Goal: Task Accomplishment & Management: Use online tool/utility

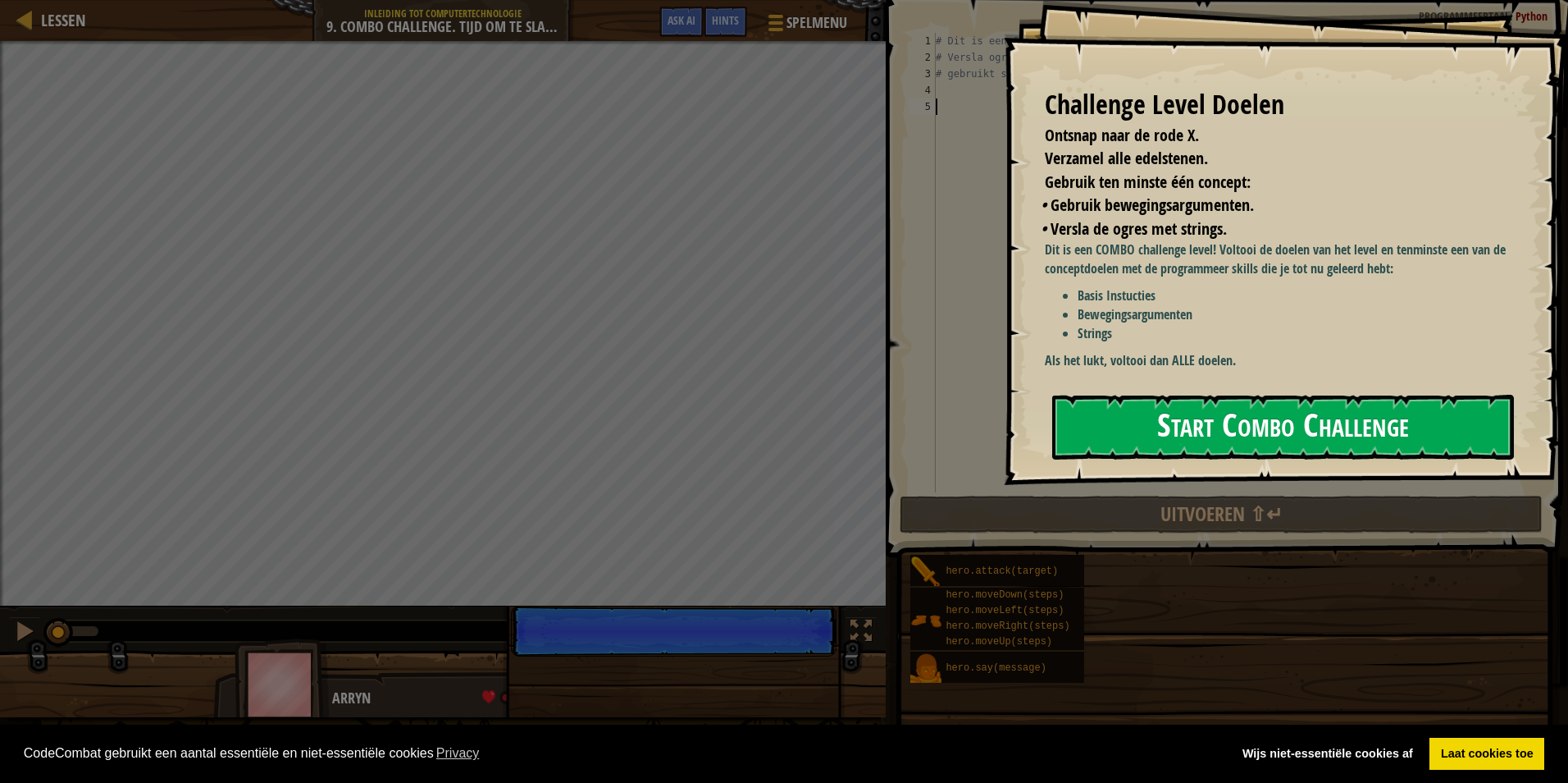
click at [1216, 434] on button "Start Combo Challenge" at bounding box center [1283, 427] width 461 height 65
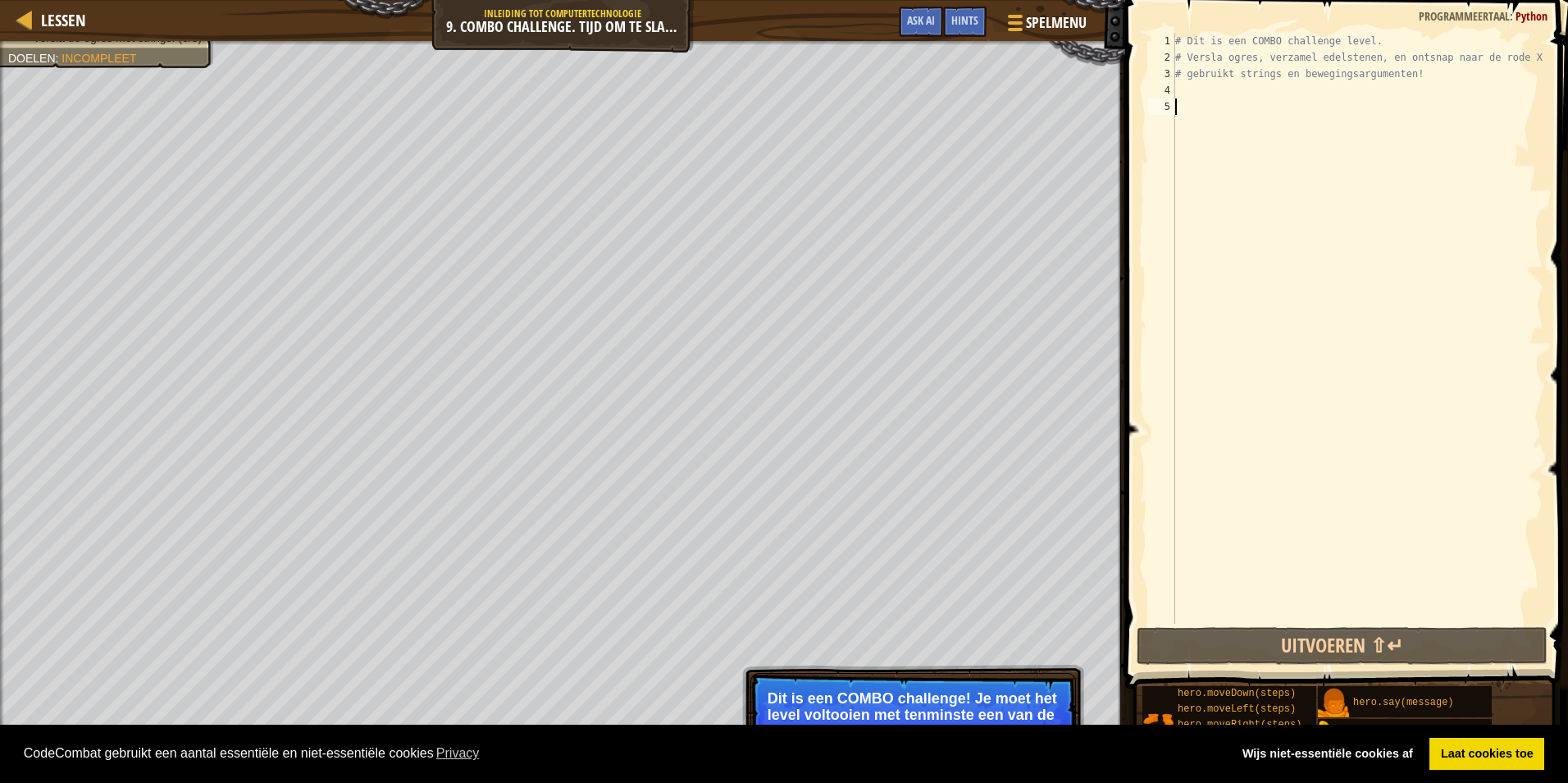
type textarea "h"
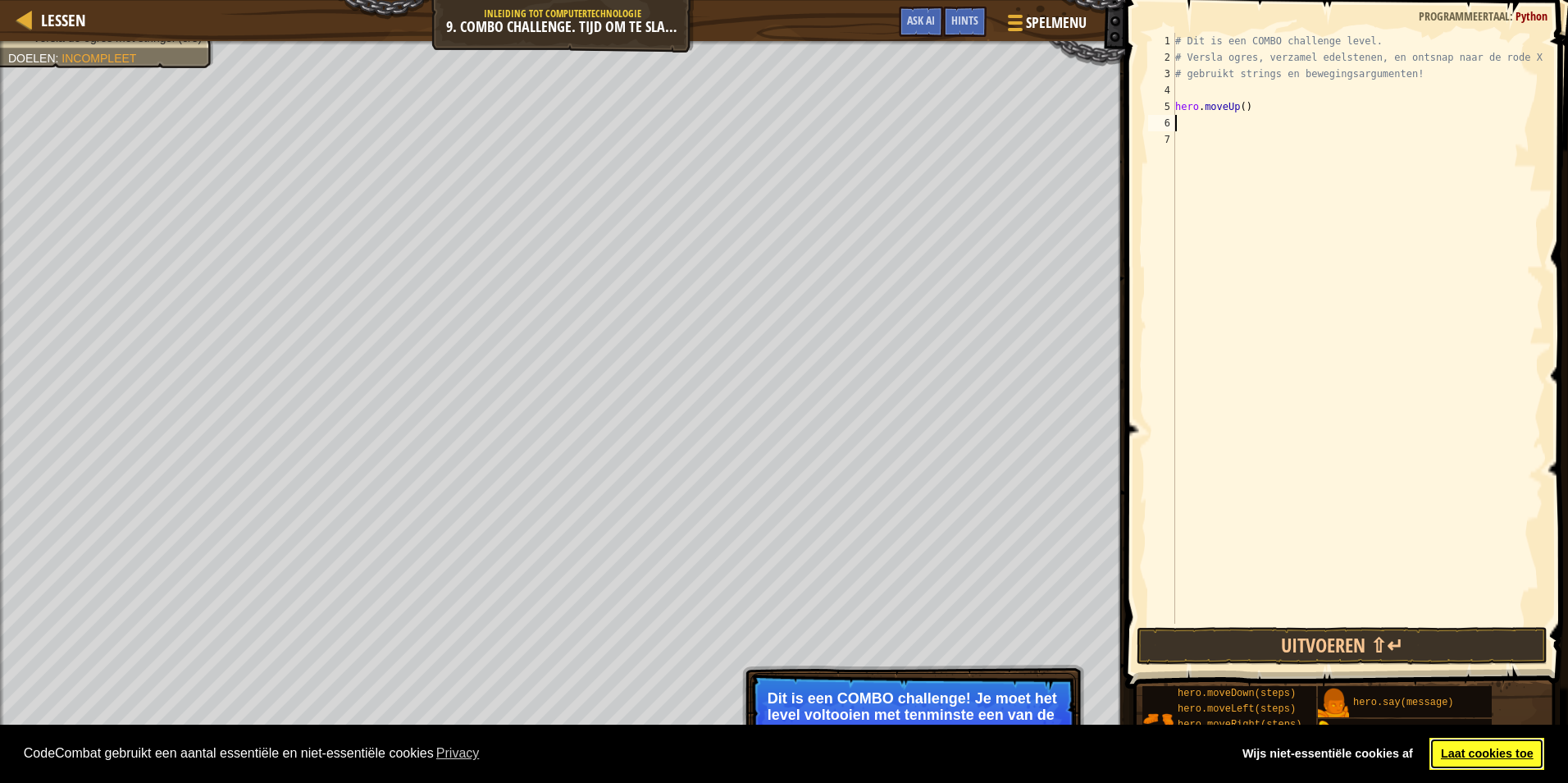
click at [1453, 745] on link "Laat cookies toe" at bounding box center [1486, 754] width 115 height 33
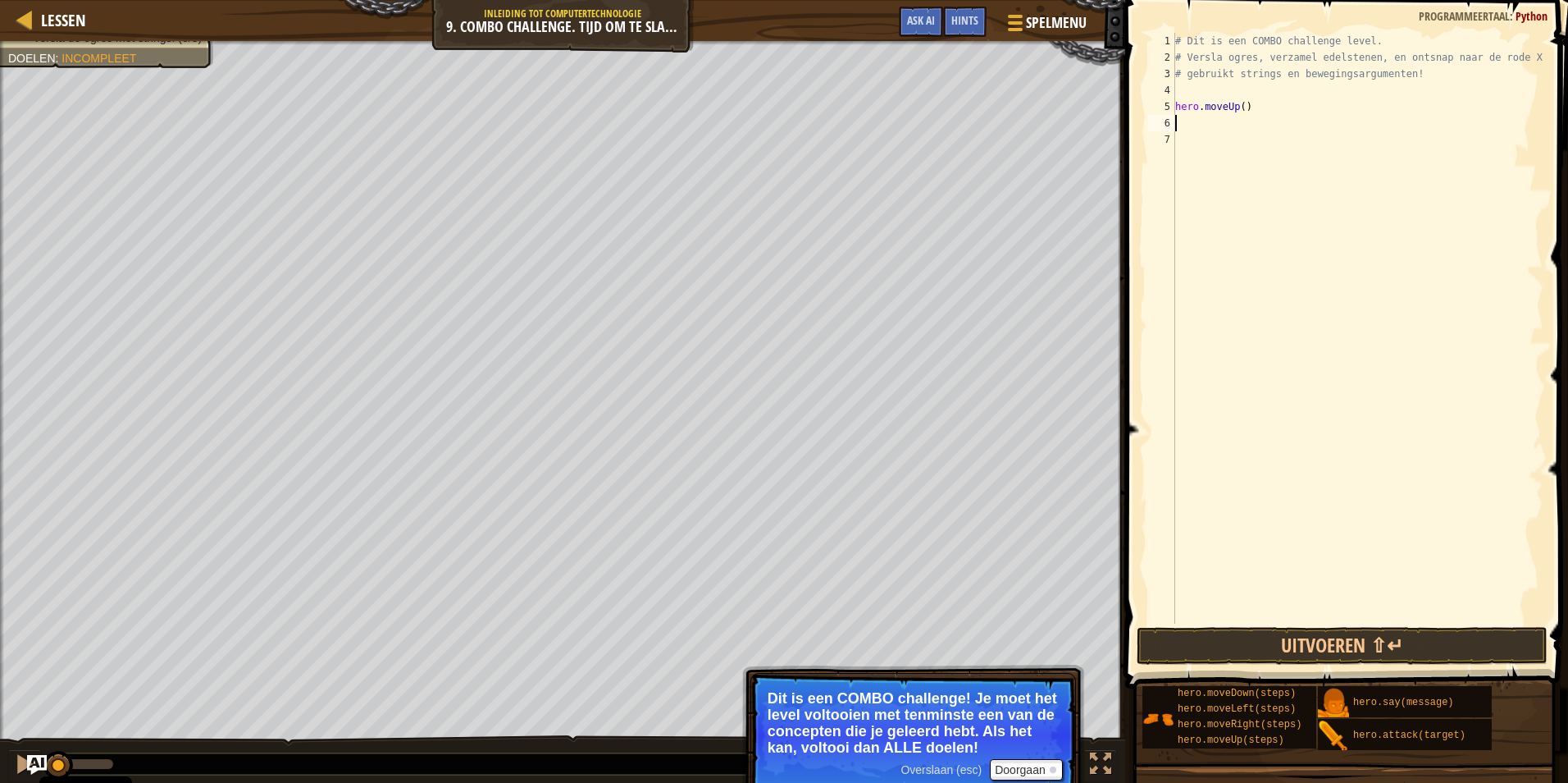
click at [1181, 123] on div "# Dit is een COMBO challenge level. # Versla ogres, verzamel edelstenen, en ont…" at bounding box center [1358, 345] width 372 height 623
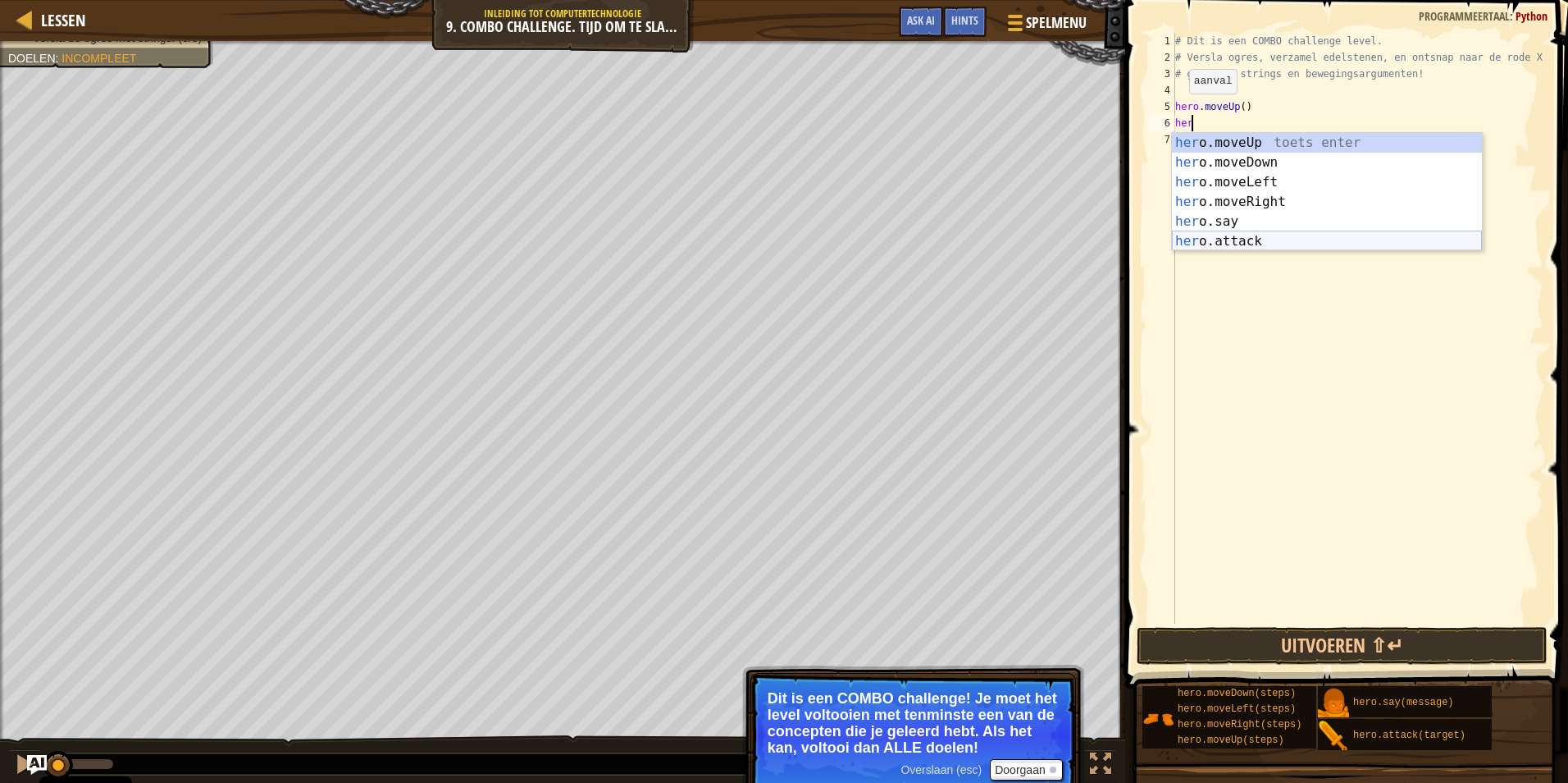
click at [1235, 232] on div "her o.moveUp toets enter her o.moveDown toets enter her o.moveLeft toets enter …" at bounding box center [1327, 211] width 310 height 158
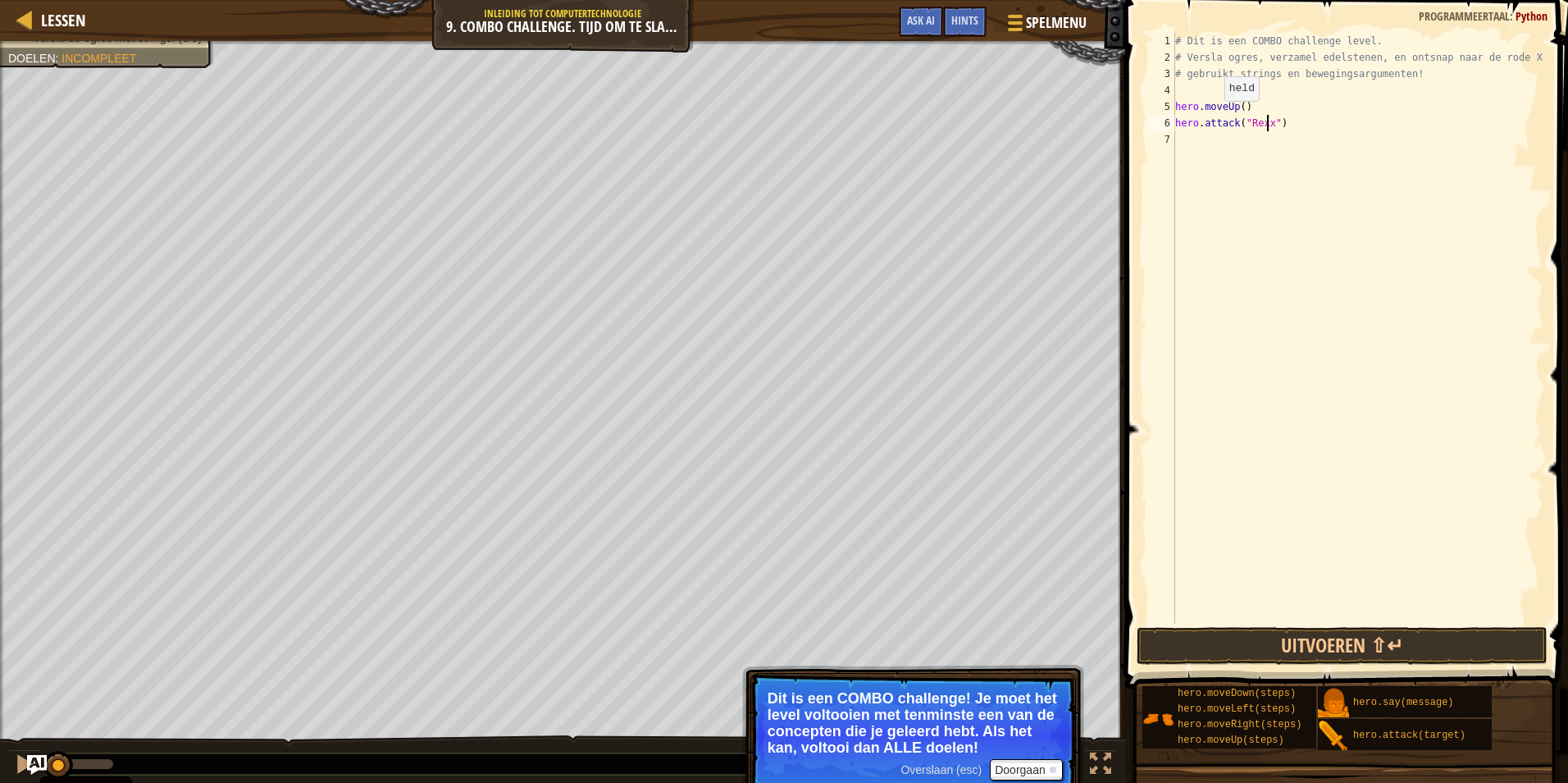
scroll to position [8, 8]
type textarea "hero.attack("Rexxar")"
drag, startPoint x: 1288, startPoint y: 123, endPoint x: 1173, endPoint y: 124, distance: 115.0
click at [1173, 124] on div "hero.attack("Rexxar") 1 2 3 4 5 6 7 # Dit is een COMBO challenge level. # Versl…" at bounding box center [1343, 328] width 398 height 590
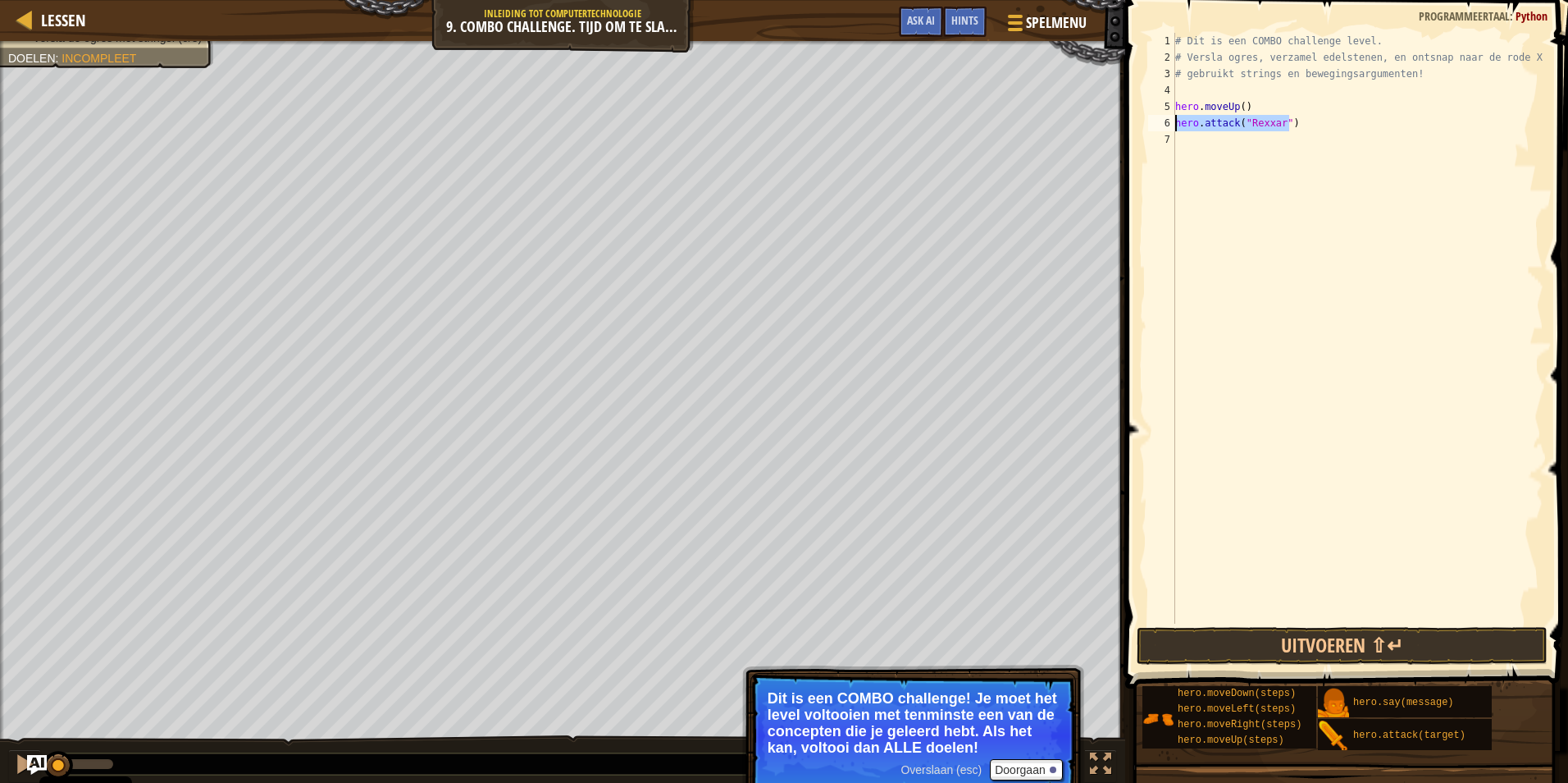
click at [1176, 137] on div "# Dit is een COMBO challenge level. # Versla ogres, verzamel edelstenen, en ont…" at bounding box center [1358, 345] width 372 height 623
paste textarea "hero.attack("Rexxar")"
type textarea "hero.attack("Rexxar")"
click at [1184, 154] on div "# Dit is een COMBO challenge level. # Versla ogres, verzamel edelstenen, en ont…" at bounding box center [1358, 345] width 372 height 623
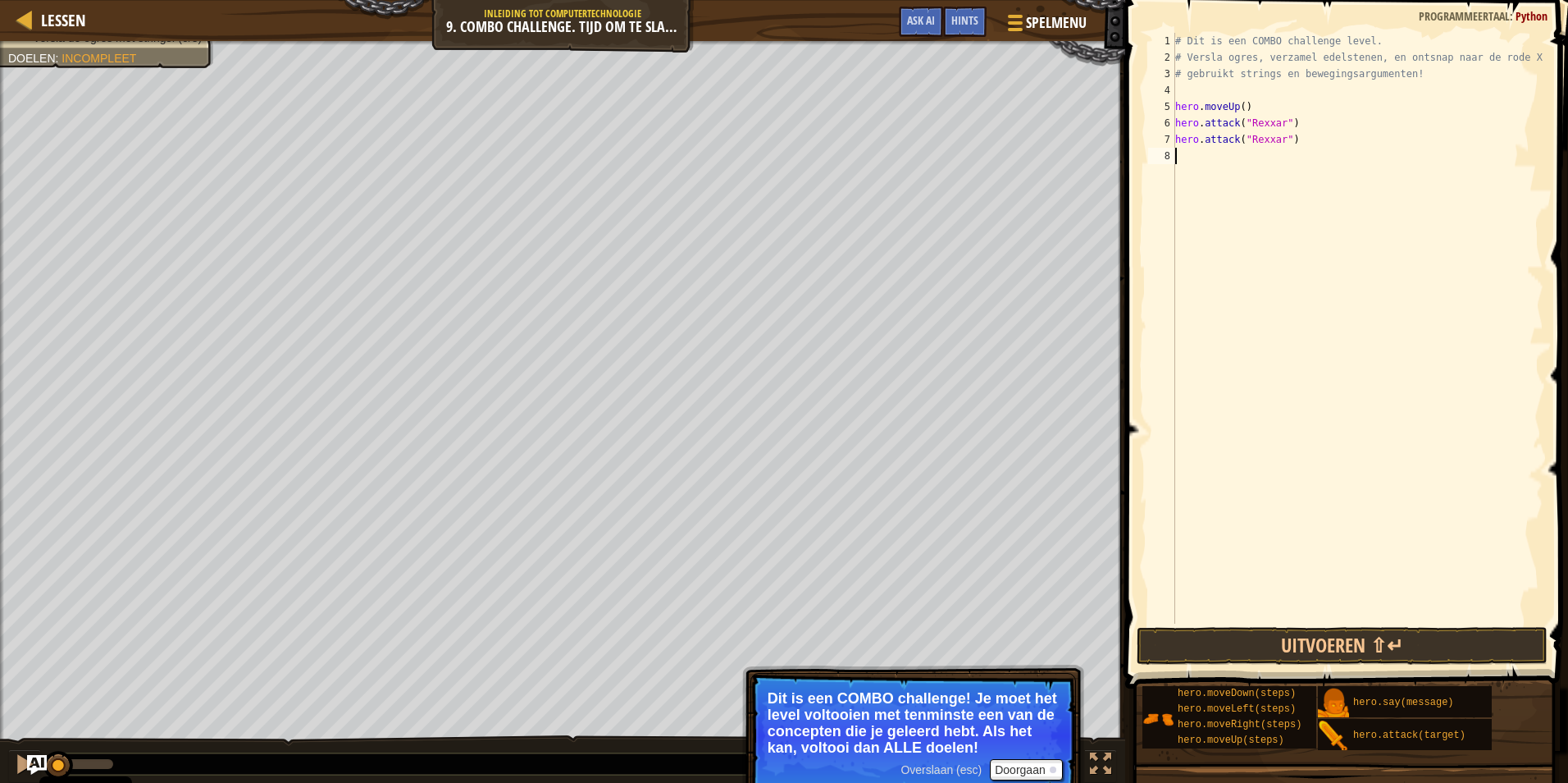
type textarea "h"
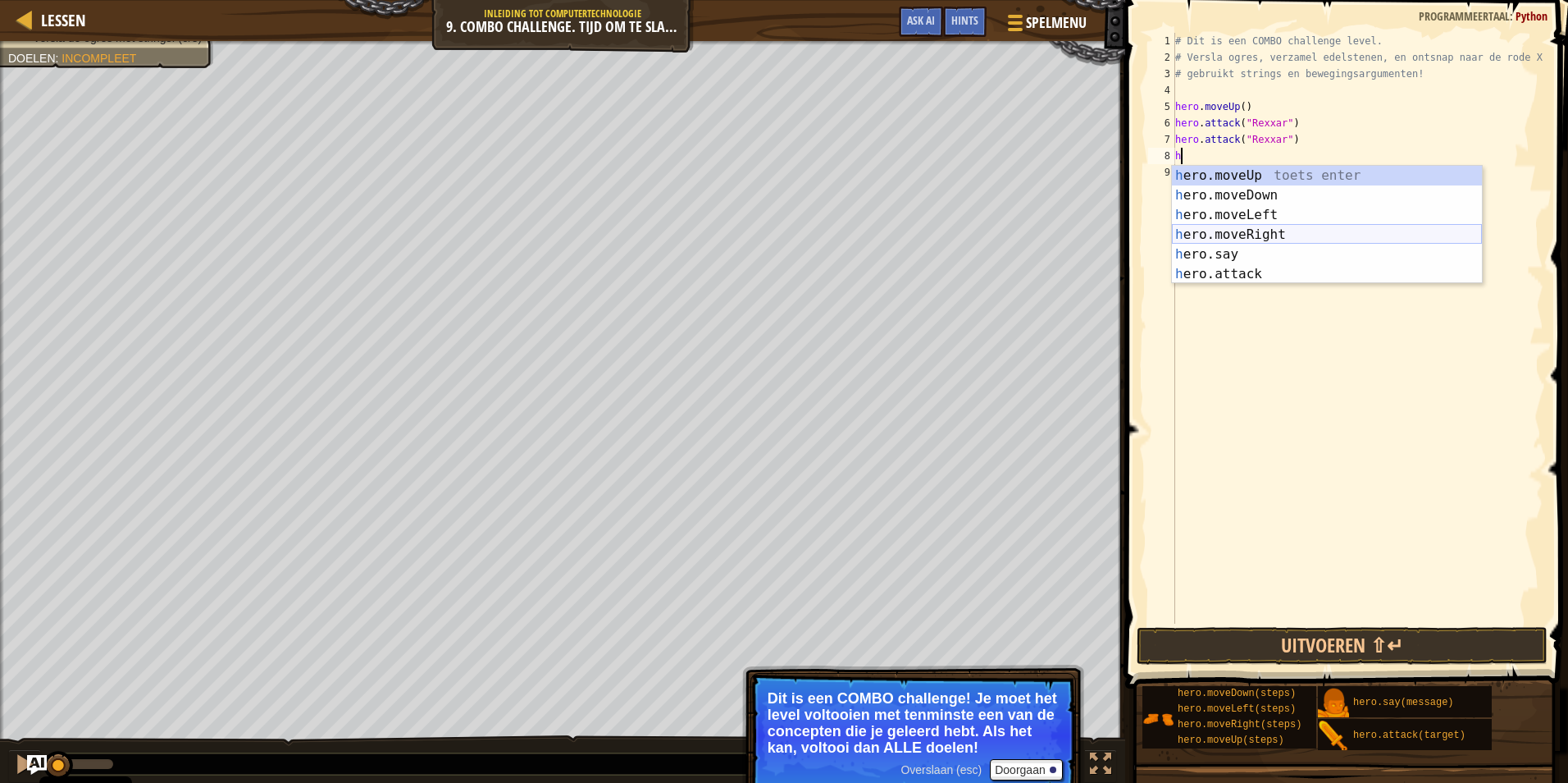
click at [1240, 239] on div "h ero.moveUp toets enter h ero.moveDown toets enter h ero.moveLeft toets enter …" at bounding box center [1327, 244] width 310 height 158
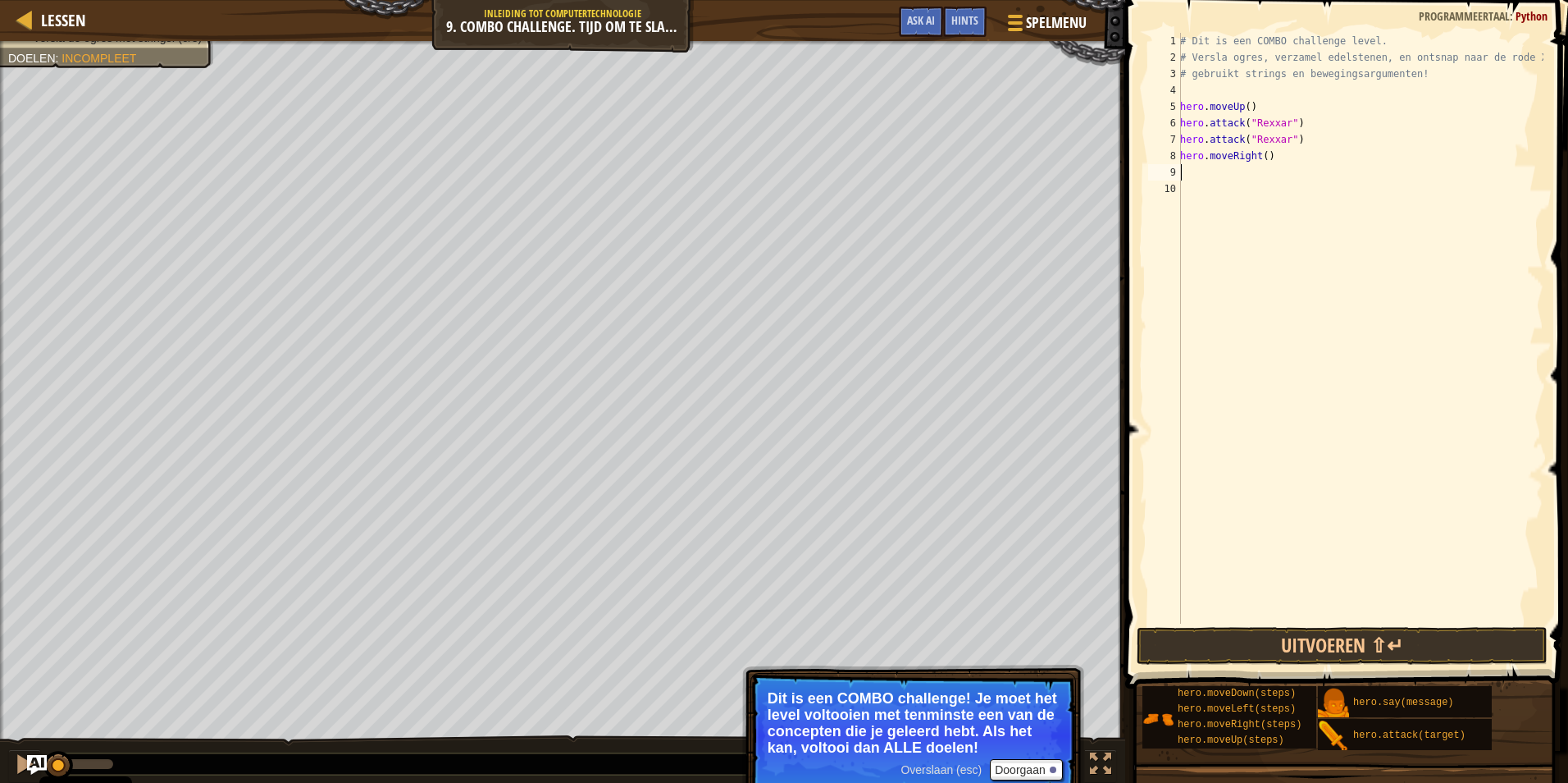
paste textarea "hero.attack("Rexxar")"
click at [1279, 173] on div "# Dit is een COMBO challenge level. # Versla ogres, verzamel edelstenen, en ont…" at bounding box center [1360, 345] width 367 height 623
click at [1282, 169] on div "# Dit is een COMBO challenge level. # Versla ogres, verzamel edelstenen, en ont…" at bounding box center [1360, 345] width 367 height 623
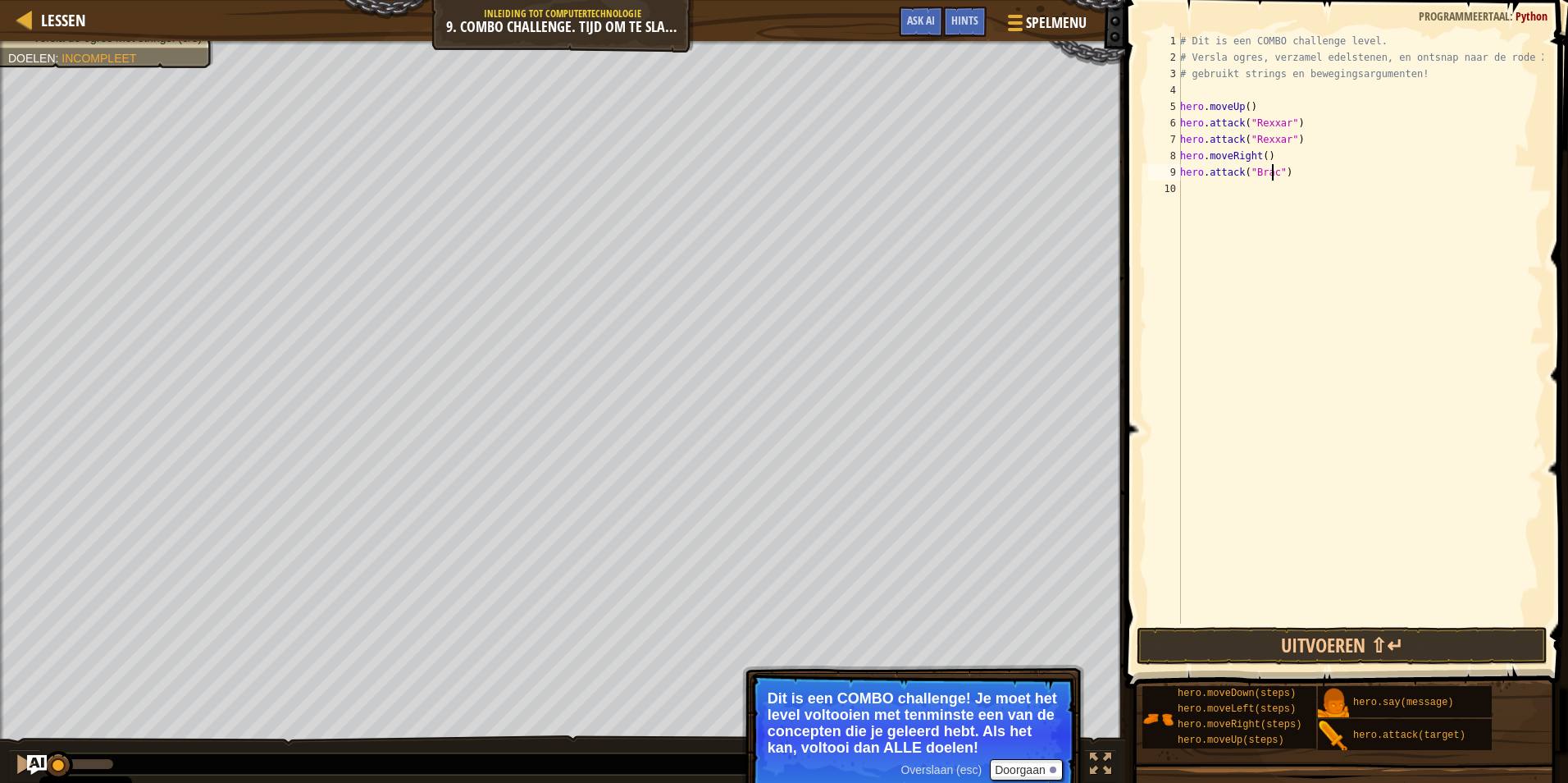
type textarea "hero.attack("Brack")"
drag, startPoint x: 1287, startPoint y: 173, endPoint x: 1178, endPoint y: 174, distance: 109.0
click at [1178, 174] on div "hero.attack("Brack") 1 2 3 4 5 6 7 8 9 10 # Dit is een COMBO challenge level. #…" at bounding box center [1343, 328] width 398 height 590
click at [1182, 195] on div "# Dit is een COMBO challenge level. # Versla ogres, verzamel edelstenen, en ont…" at bounding box center [1360, 345] width 367 height 623
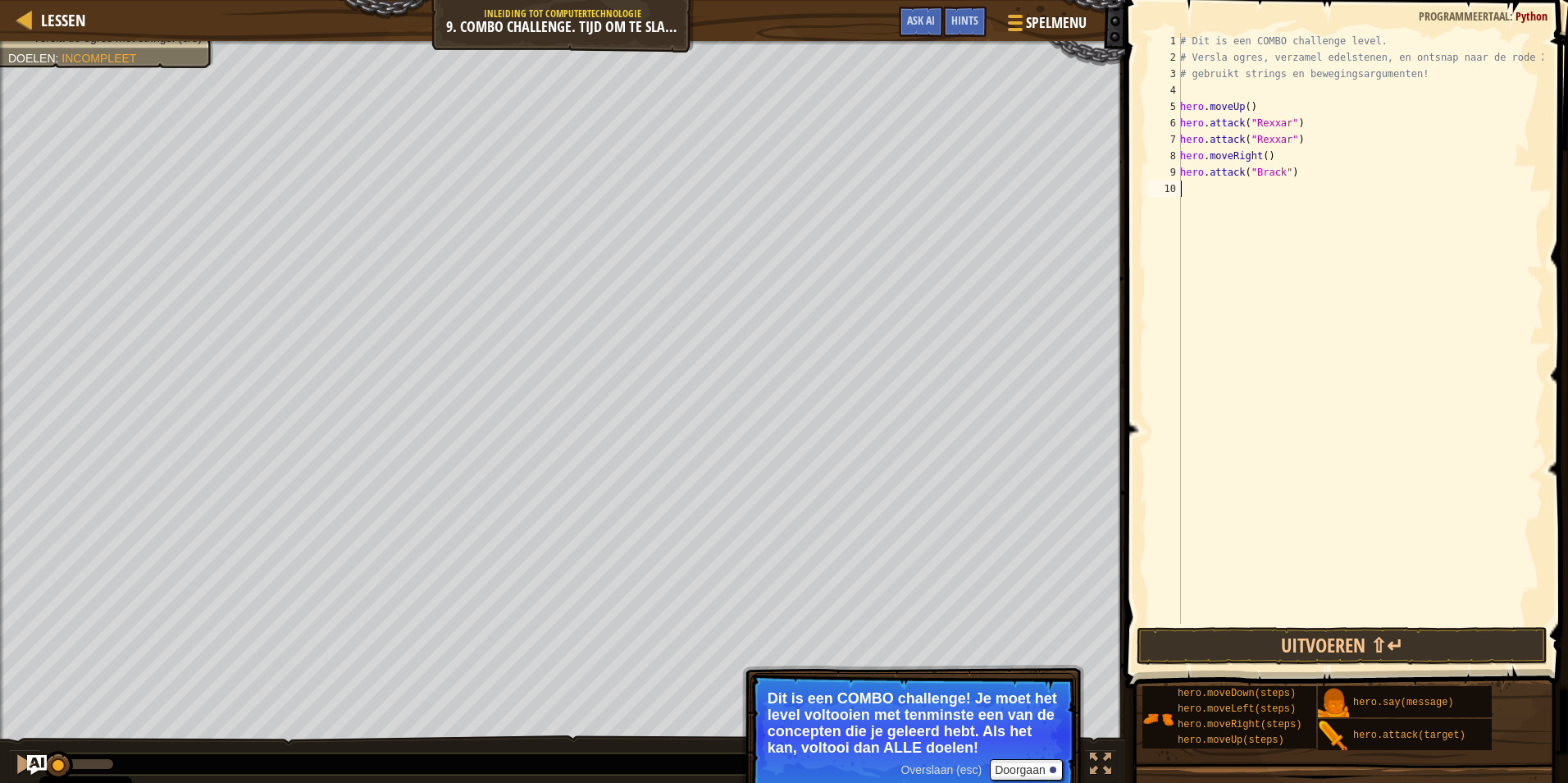
paste textarea "hero.attack("Brack")"
type textarea "hero.attack("Brack")"
click at [1207, 207] on div "# Dit is een COMBO challenge level. # Versla ogres, verzamel edelstenen, en ont…" at bounding box center [1360, 345] width 367 height 623
click at [1185, 204] on div "# Dit is een COMBO challenge level. # Versla ogres, verzamel edelstenen, en ont…" at bounding box center [1360, 345] width 367 height 623
type textarea "h"
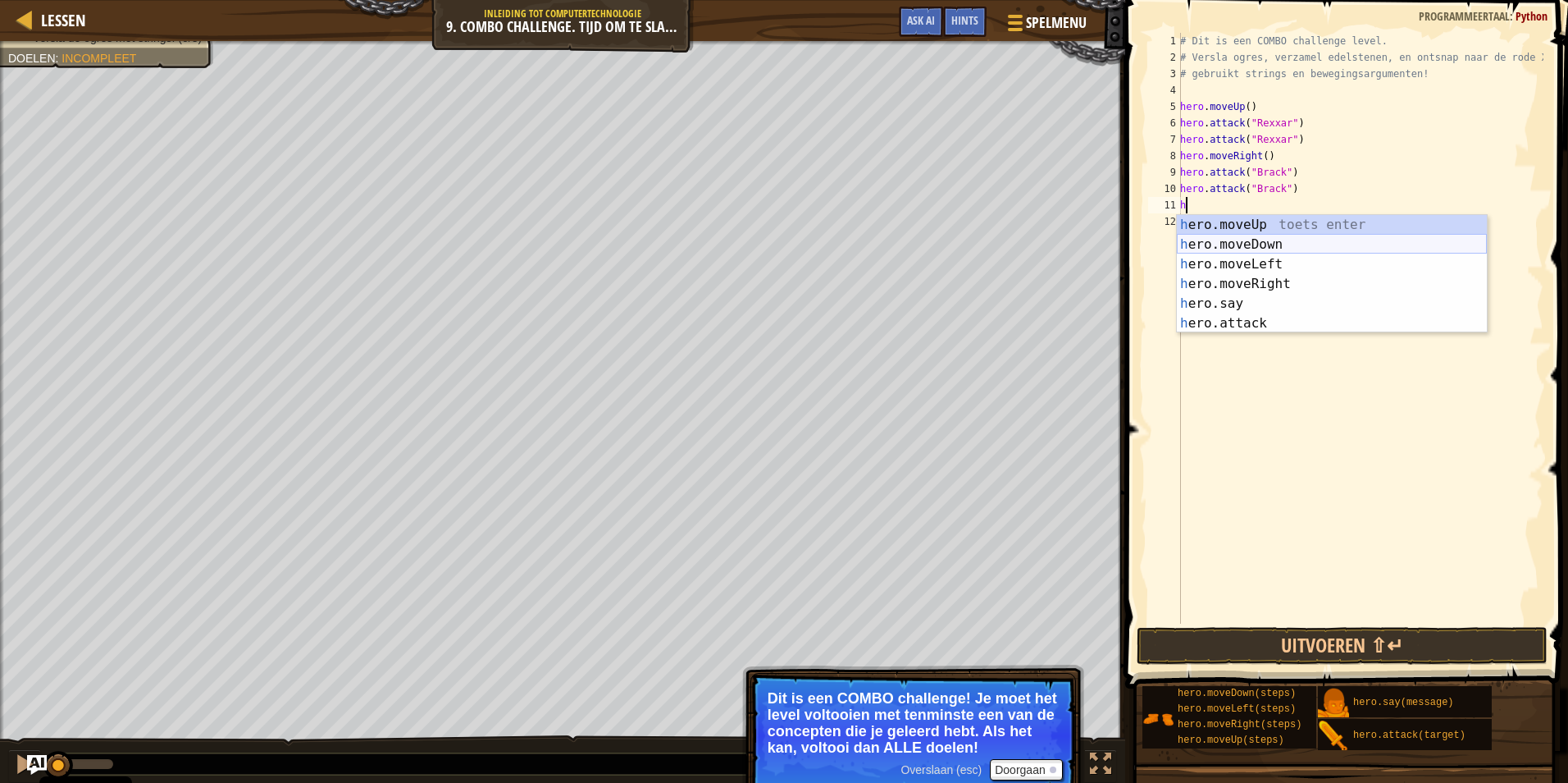
click at [1290, 242] on div "h ero.moveUp toets enter h ero.moveDown toets enter h ero.moveLeft toets enter …" at bounding box center [1331, 294] width 310 height 158
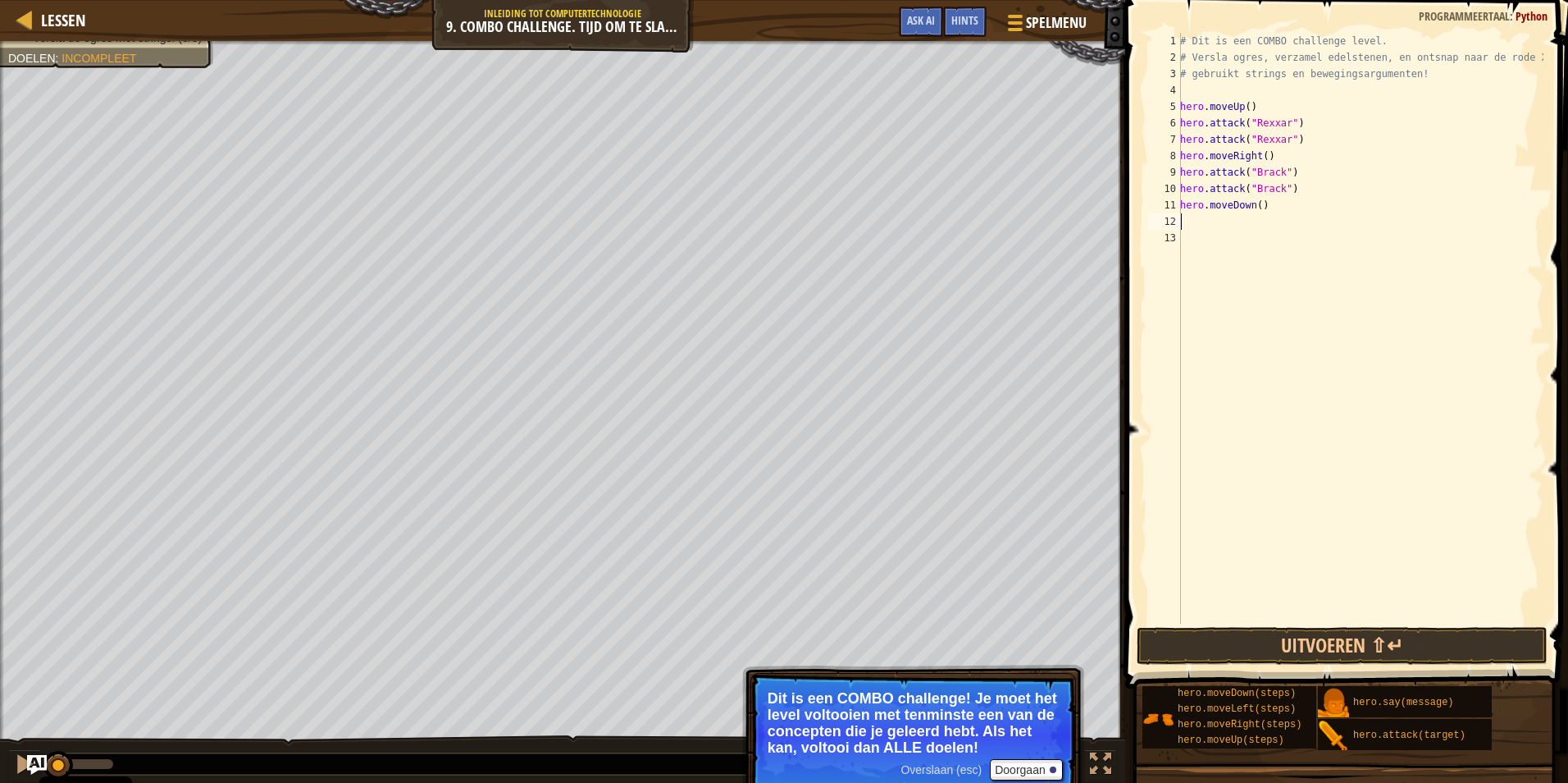
type textarea "h"
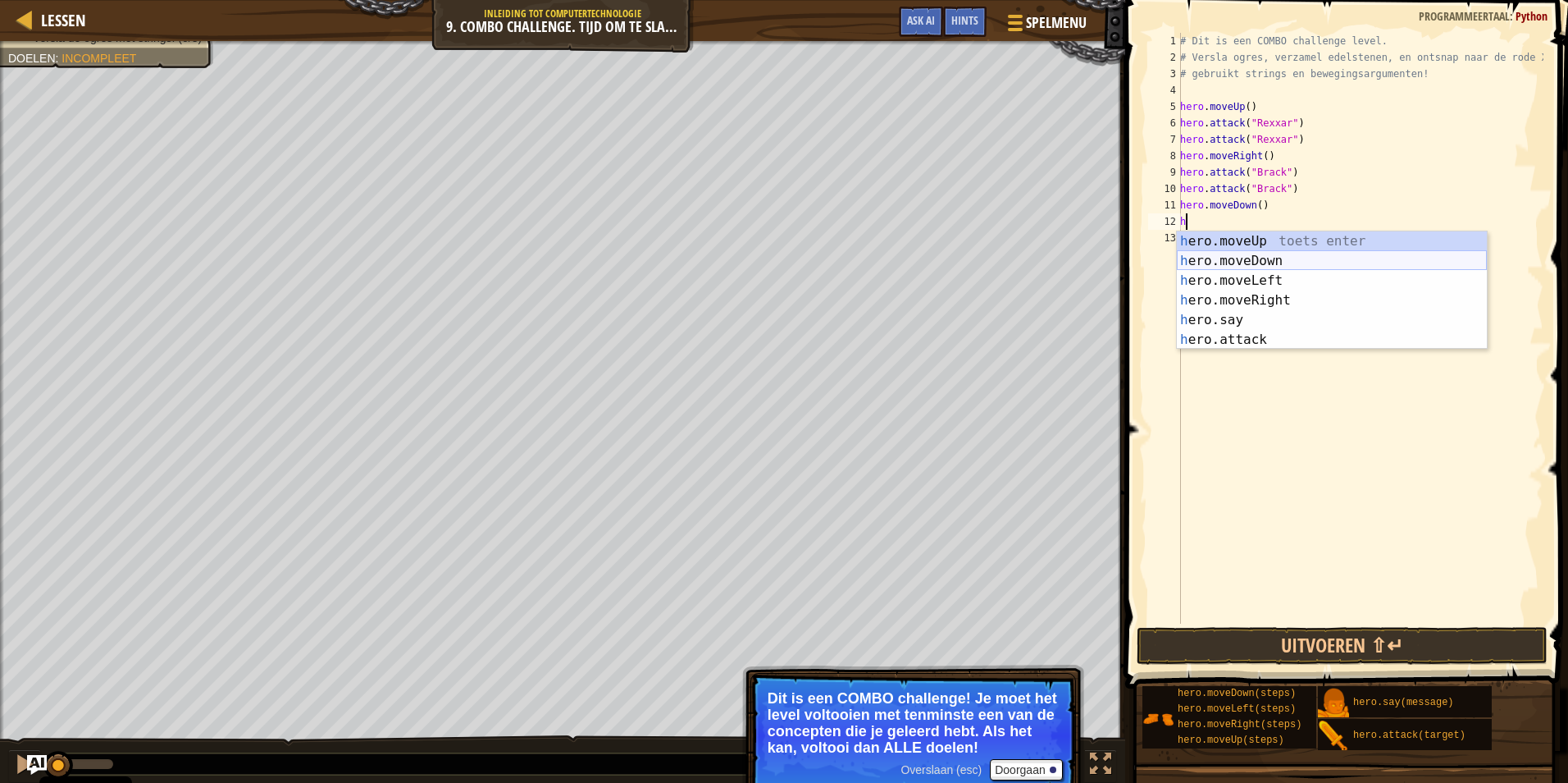
click at [1217, 255] on div "h ero.moveUp toets enter h ero.moveDown toets enter h ero.moveLeft toets enter …" at bounding box center [1331, 311] width 310 height 158
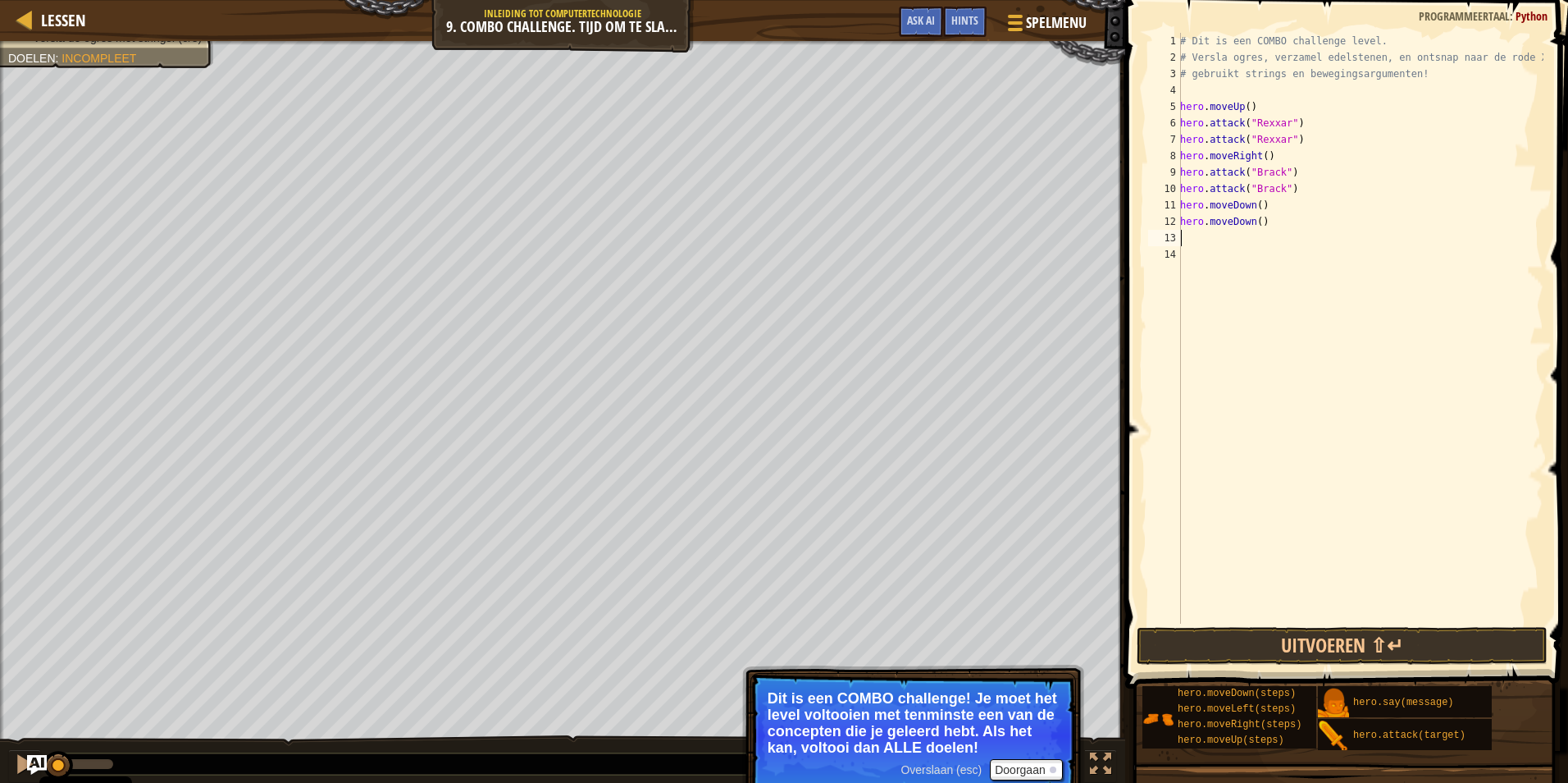
type textarea "h"
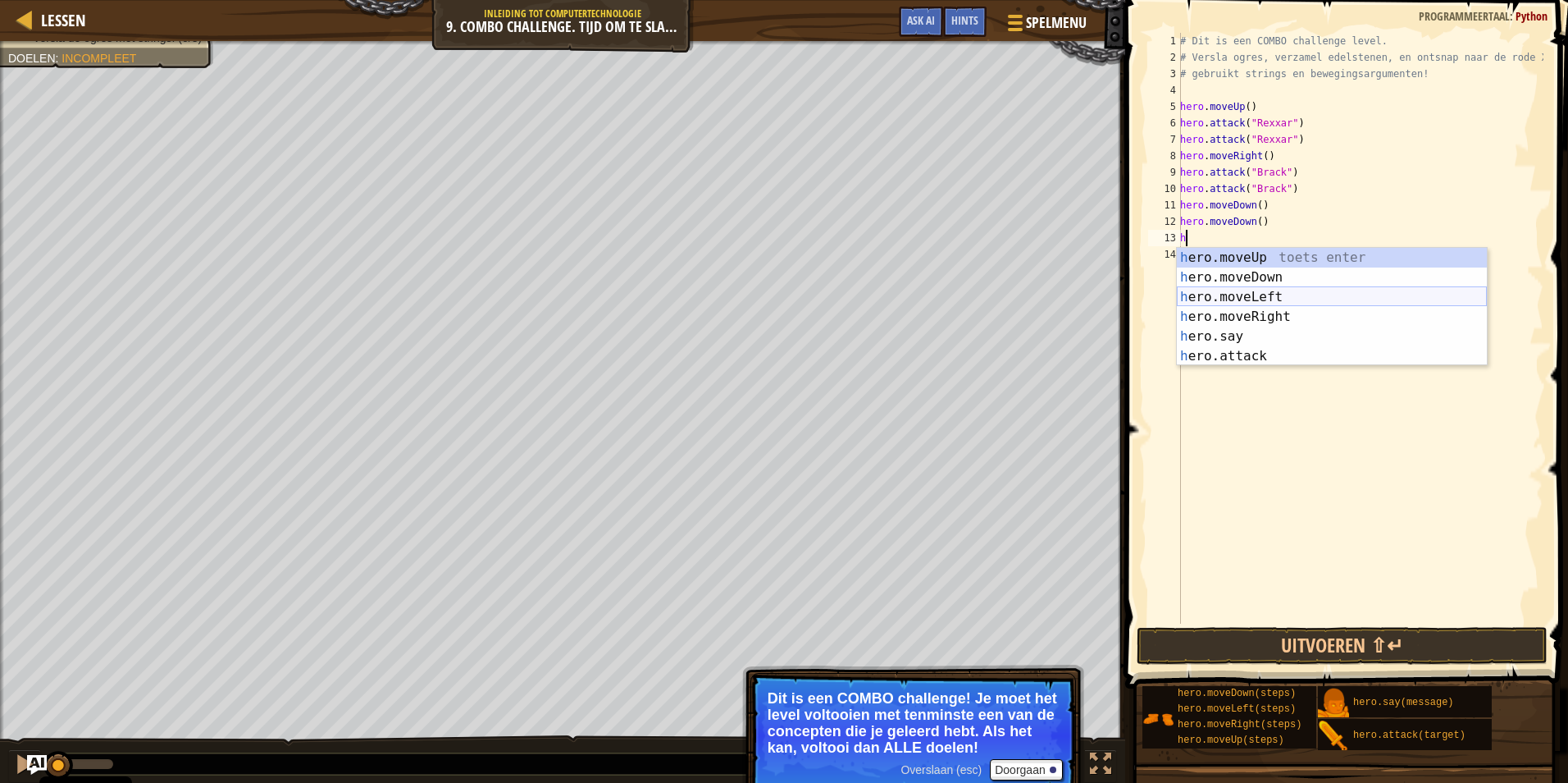
click at [1224, 292] on div "h ero.moveUp toets enter h ero.moveDown toets enter h ero.moveLeft toets enter …" at bounding box center [1331, 326] width 310 height 158
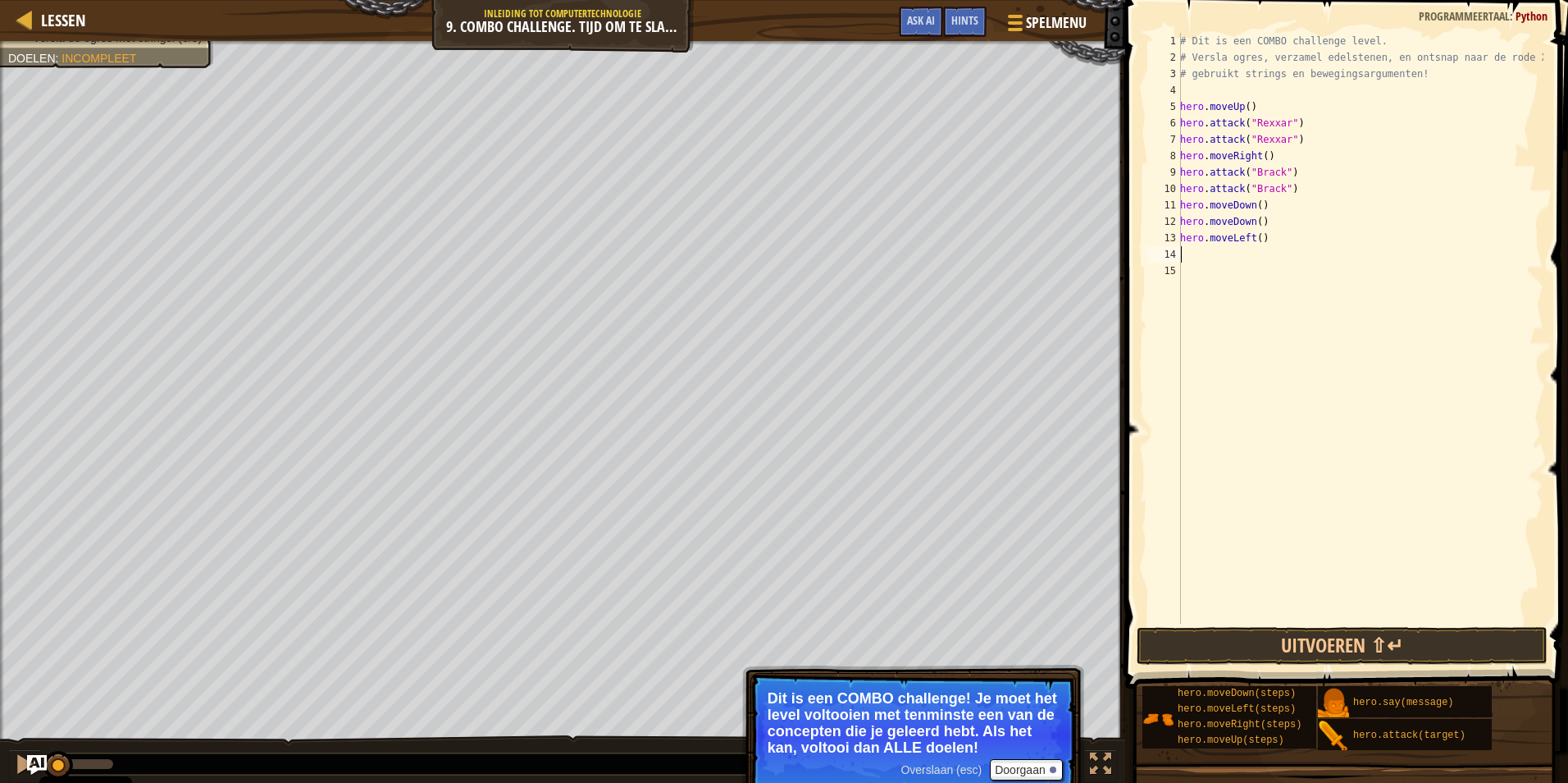
type textarea "h"
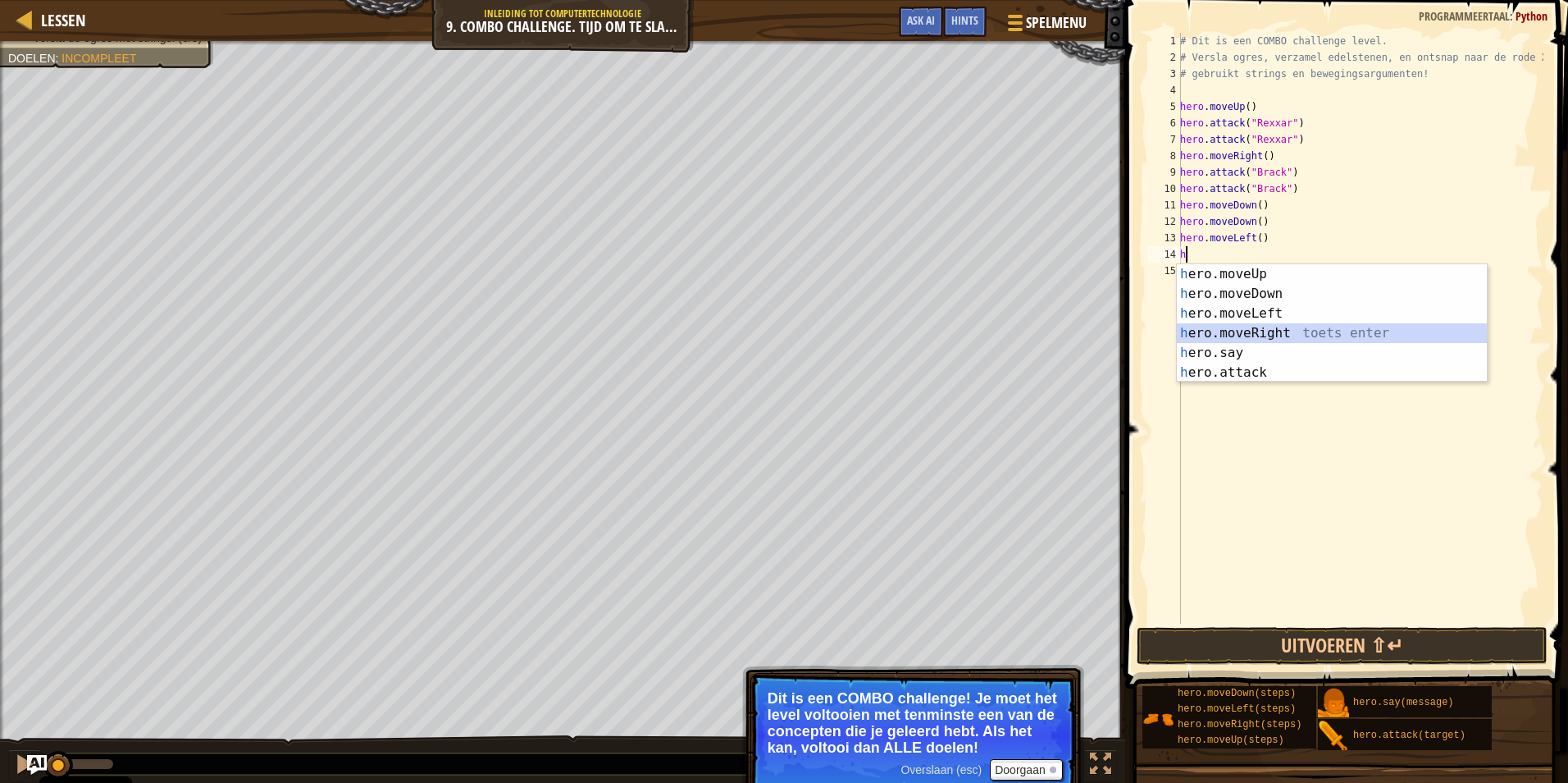
click at [1274, 330] on div "h ero.moveUp toets enter h ero.moveDown toets enter h ero.moveLeft toets enter …" at bounding box center [1331, 343] width 310 height 158
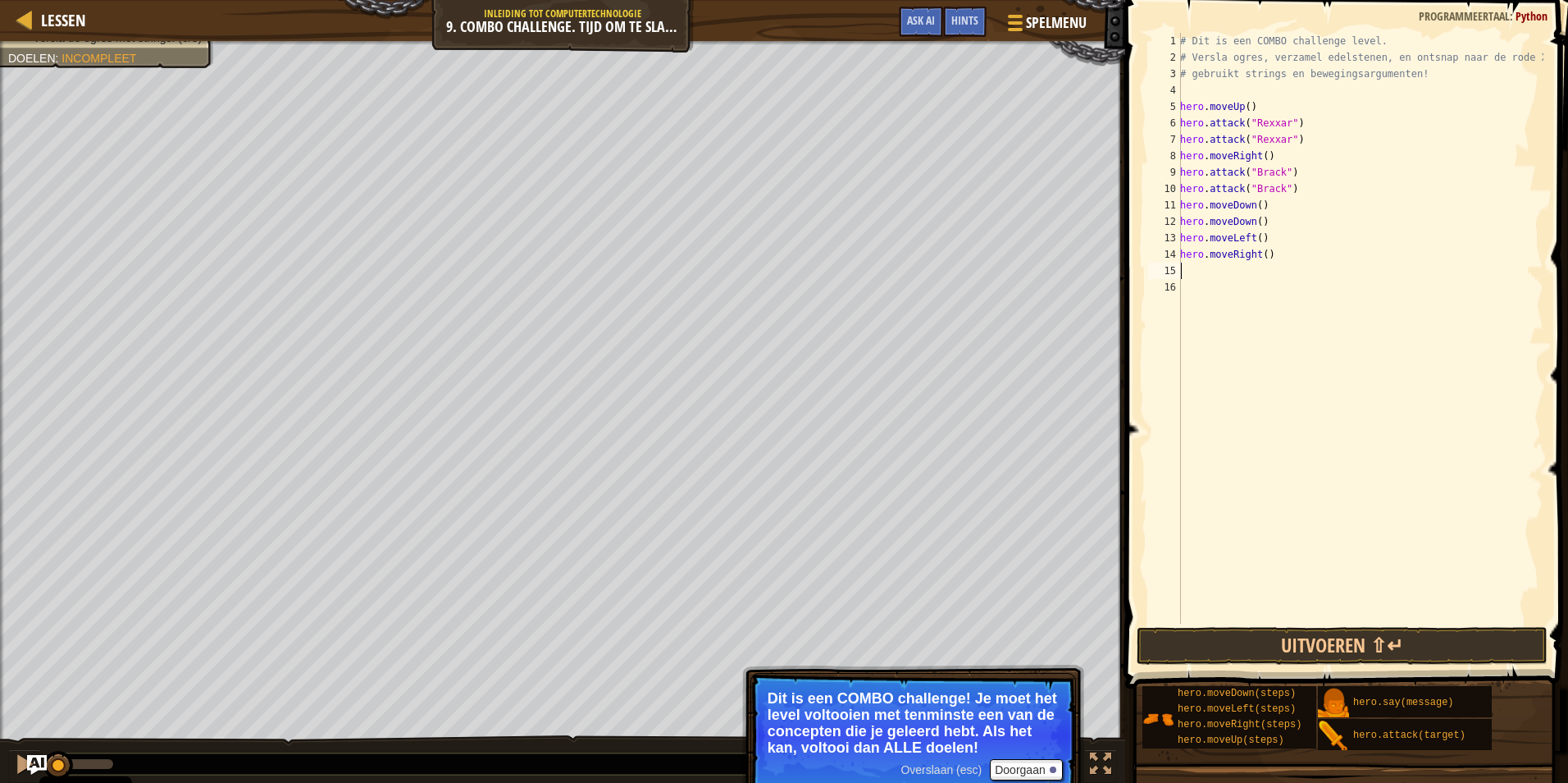
type textarea "h"
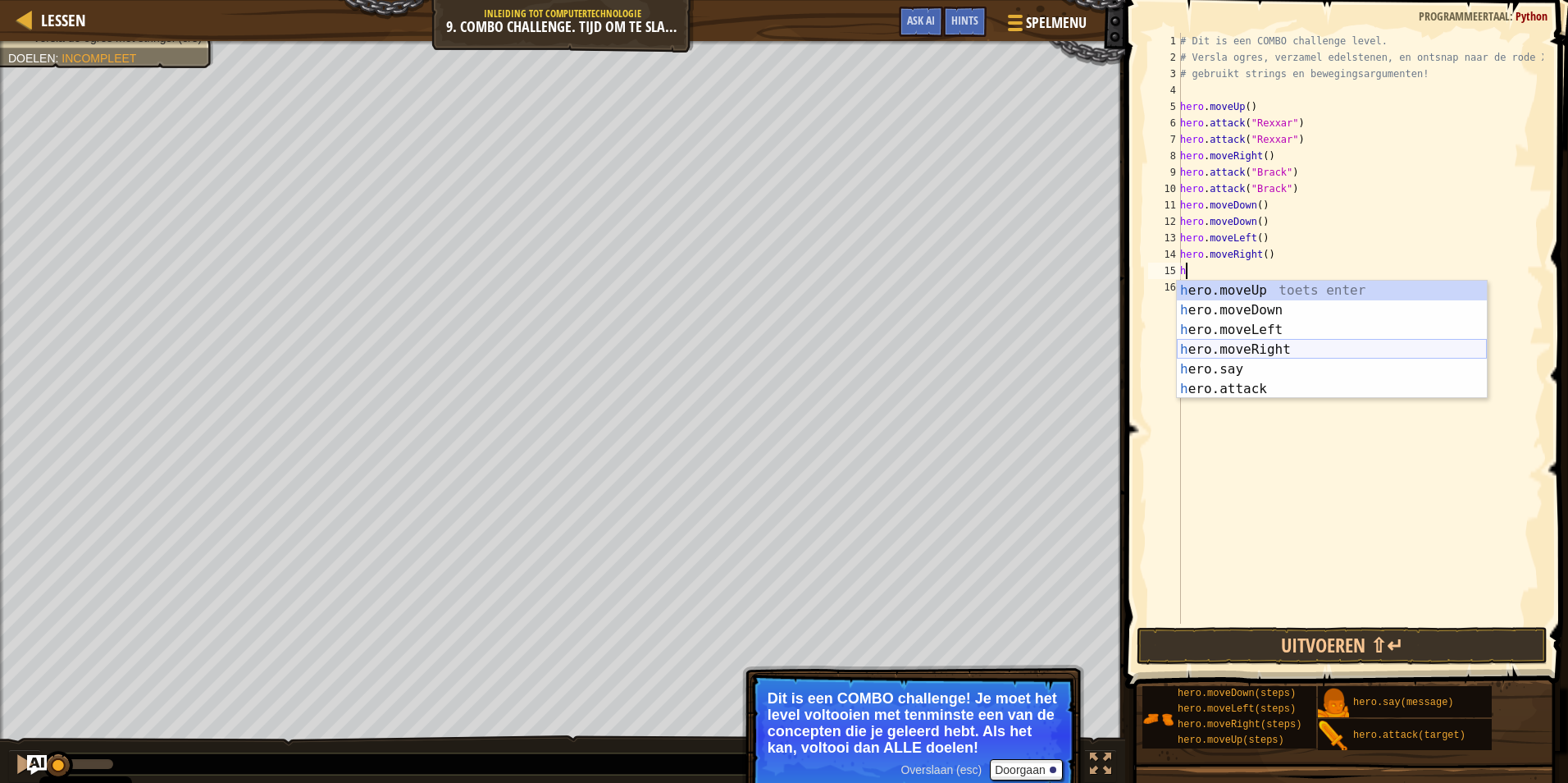
click at [1269, 349] on div "h ero.moveUp toets enter h ero.moveDown toets enter h ero.moveLeft toets enter …" at bounding box center [1331, 359] width 310 height 158
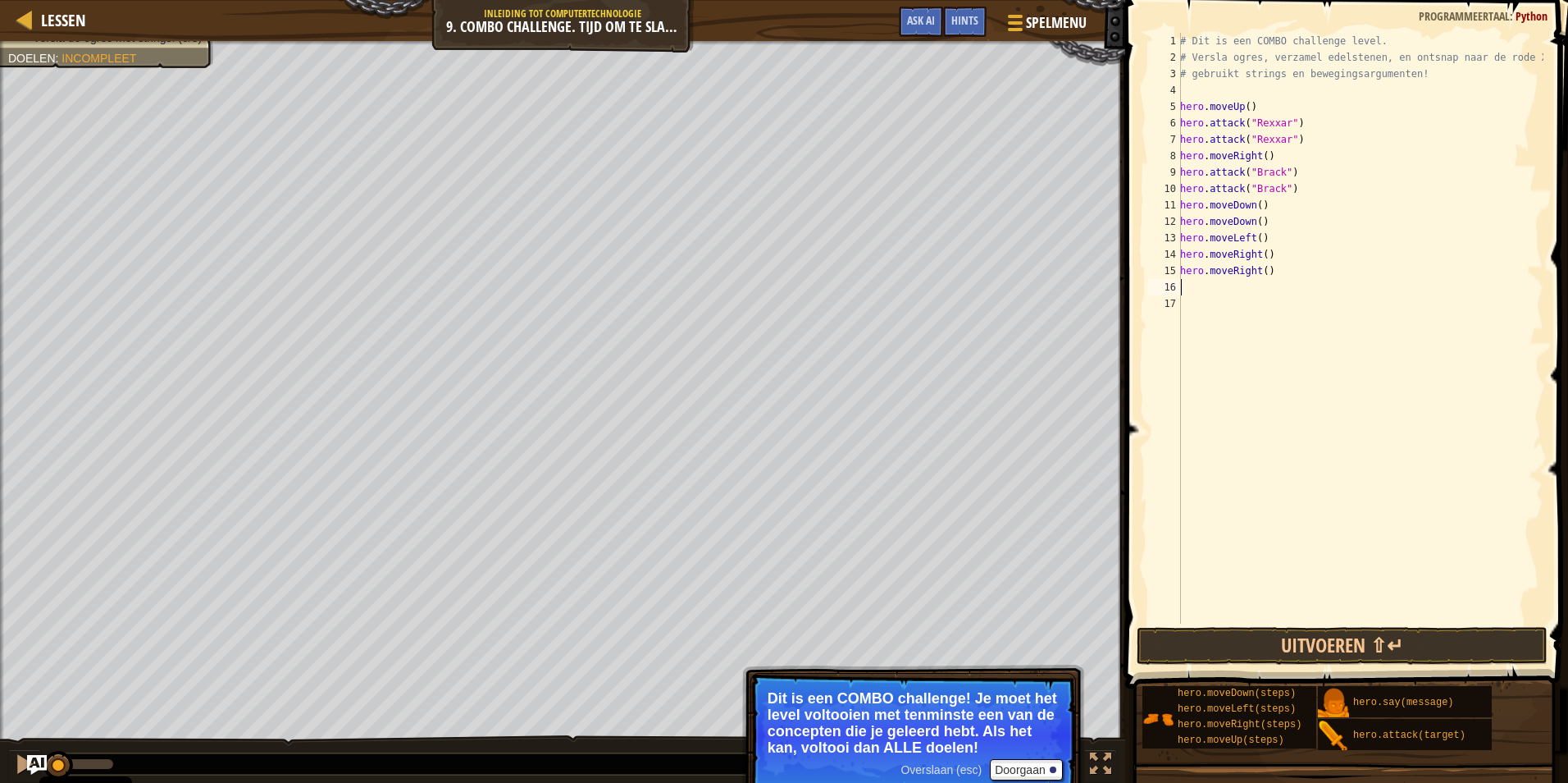
type textarea "h"
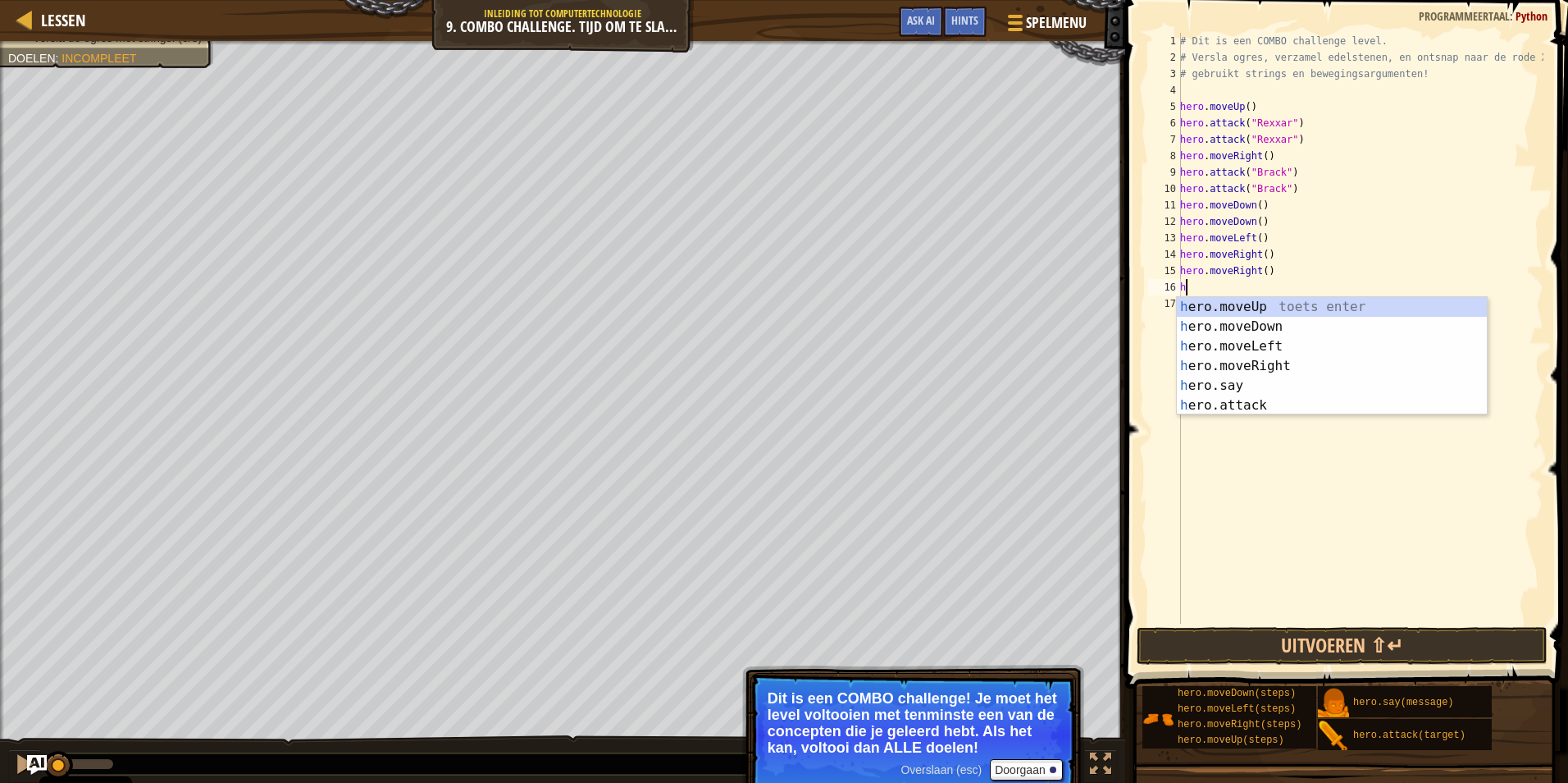
click at [1197, 305] on div "h ero.moveUp toets enter h ero.moveDown toets enter h ero.moveLeft toets enter …" at bounding box center [1331, 376] width 310 height 158
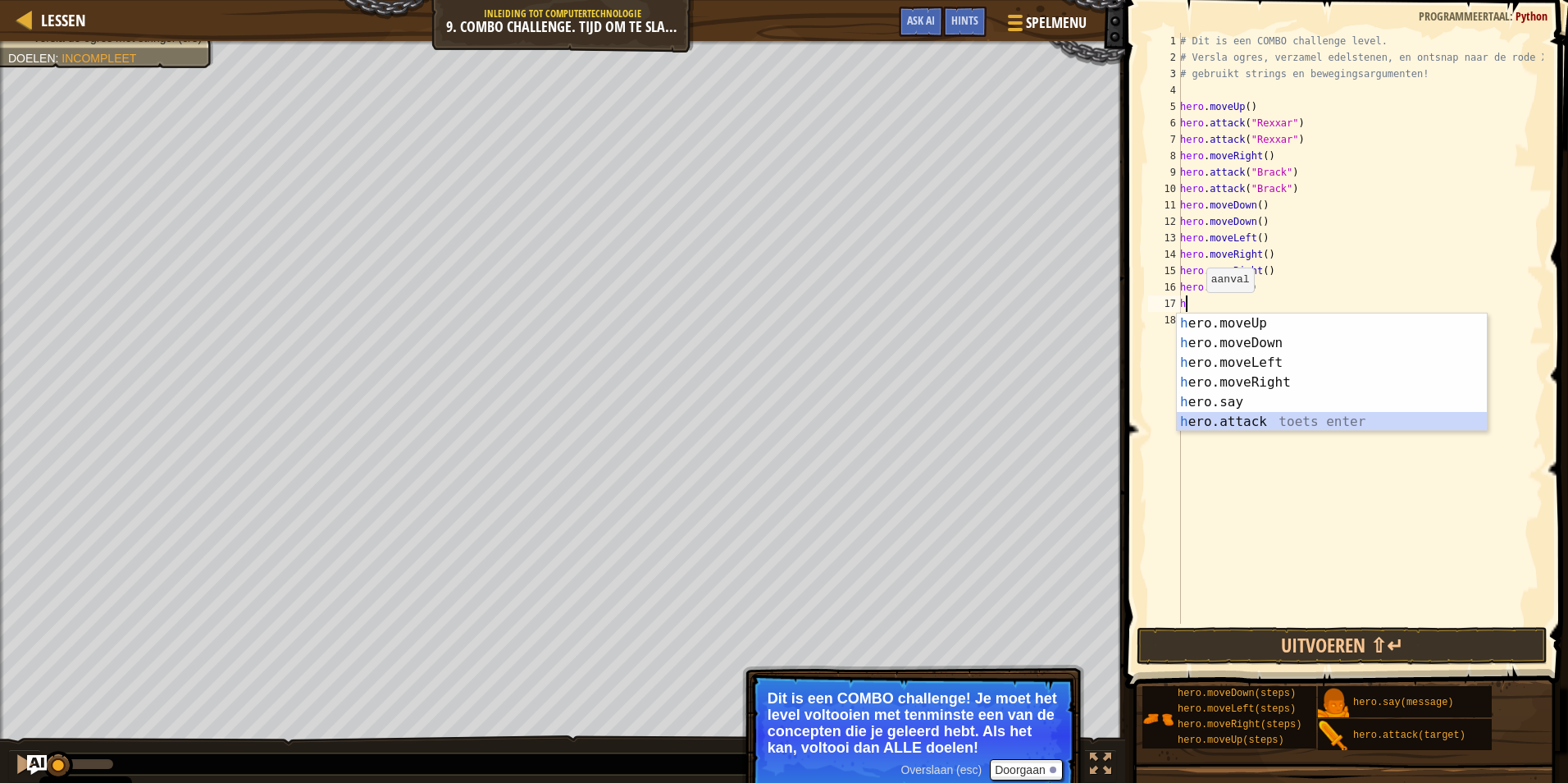
click at [1259, 421] on div "h ero.moveUp toets enter h ero.moveDown toets enter h ero.moveLeft toets enter …" at bounding box center [1331, 392] width 310 height 158
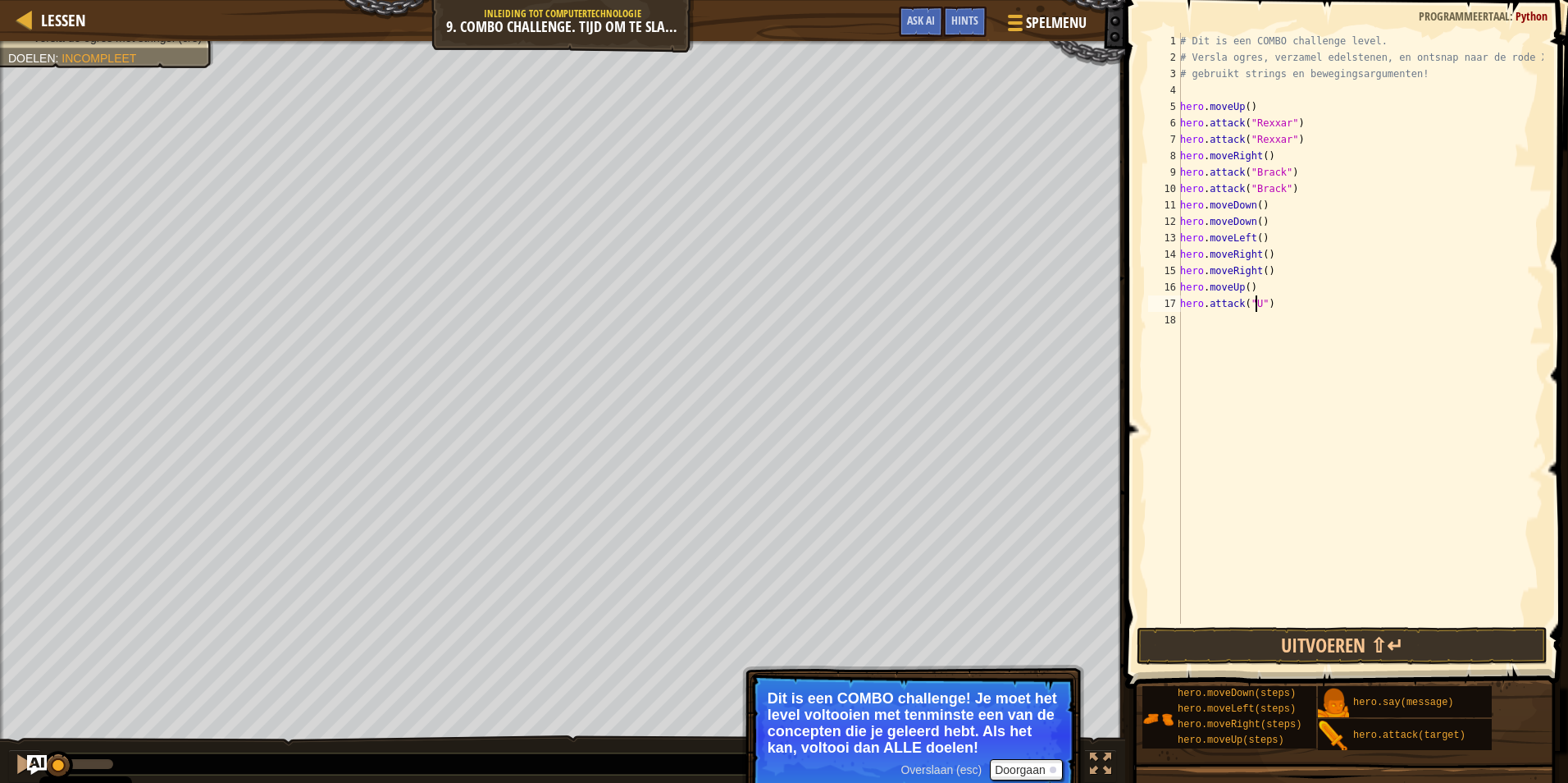
scroll to position [8, 7]
type textarea "hero.attack("Ursa")"
drag, startPoint x: 1282, startPoint y: 305, endPoint x: 1179, endPoint y: 305, distance: 103.0
click at [1179, 305] on div "hero.attack("Ursa") 1 2 3 4 5 6 7 8 9 10 11 12 13 14 15 16 17 18 # Dit is een C…" at bounding box center [1343, 328] width 398 height 590
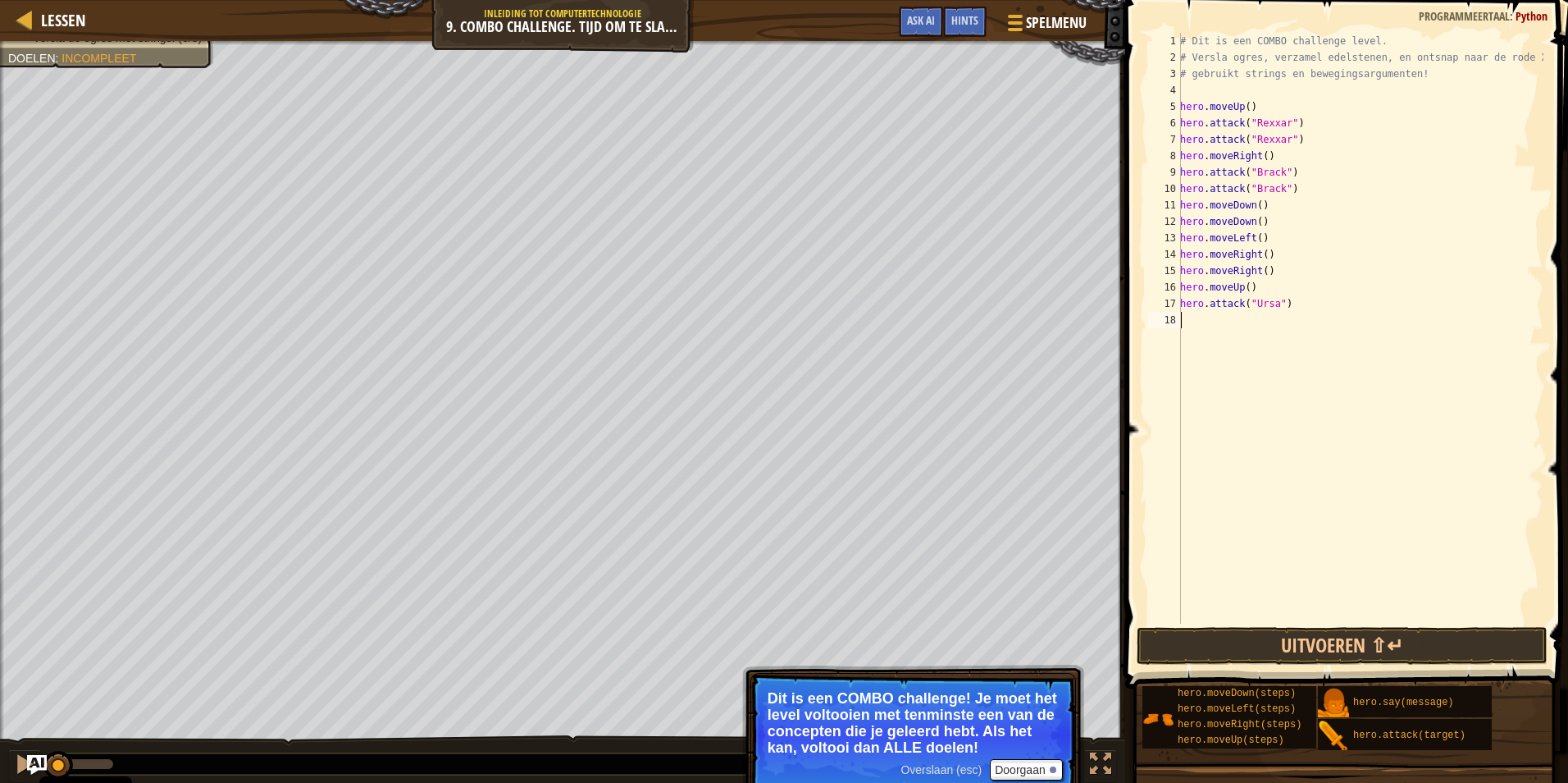
click at [1184, 317] on div "# Dit is een COMBO challenge level. # Versla ogres, verzamel edelstenen, en ont…" at bounding box center [1360, 345] width 367 height 623
paste textarea "hero.attack("Ursa")"
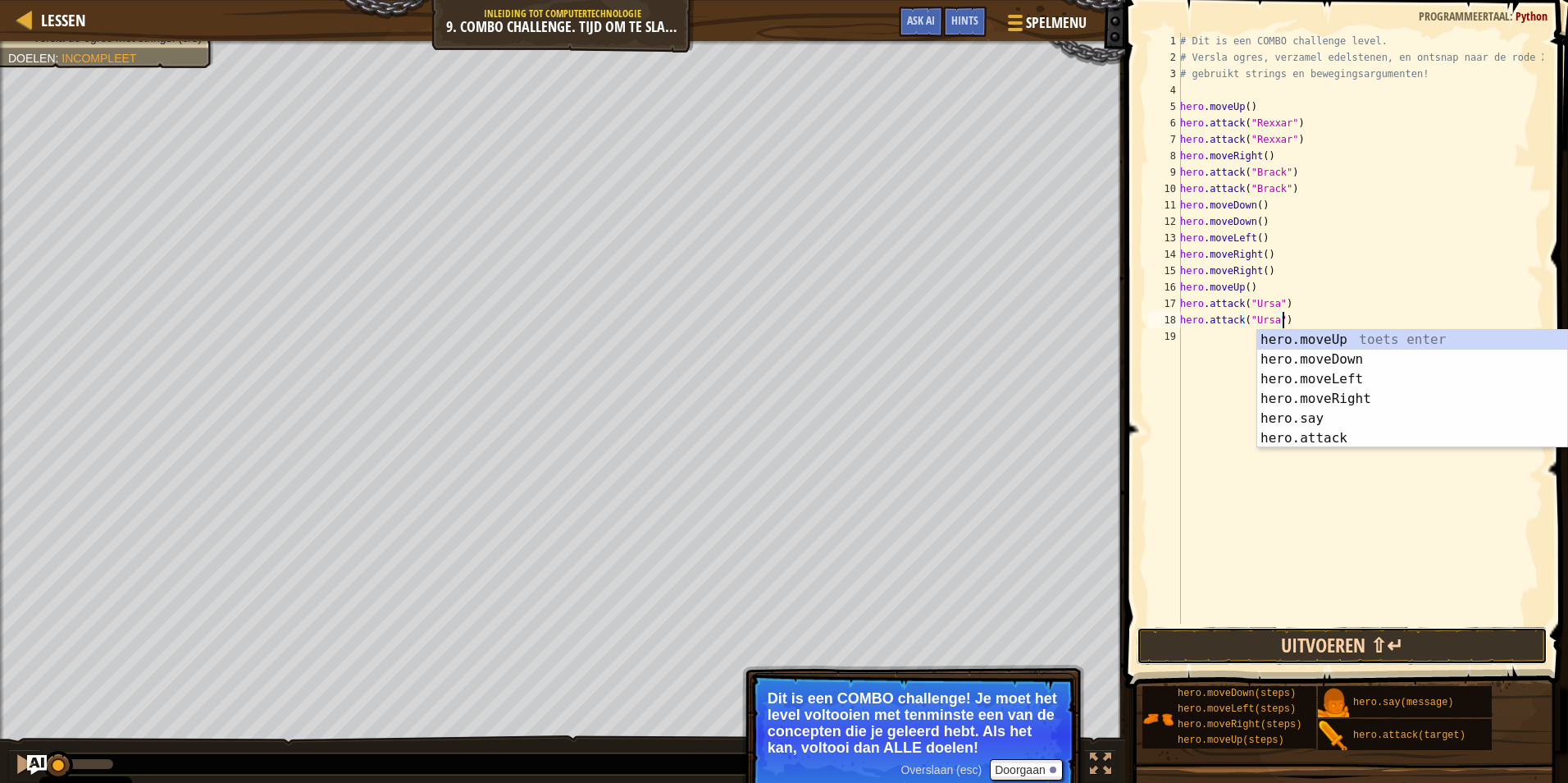
click at [1353, 631] on button "Uitvoeren ⇧↵" at bounding box center [1342, 646] width 411 height 38
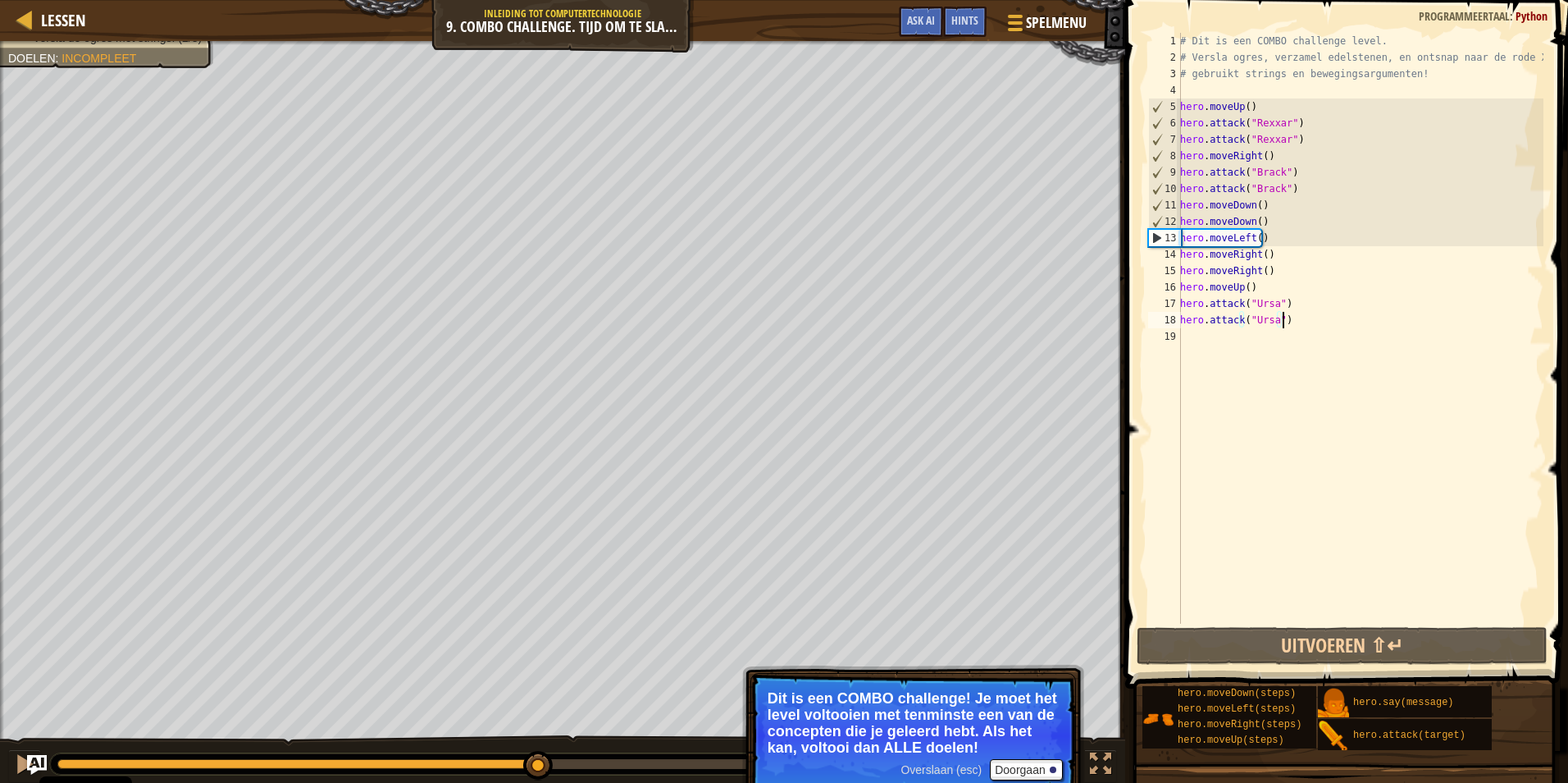
click at [1266, 159] on div "# Dit is een COMBO challenge level. # Versla ogres, verzamel edelstenen, en ont…" at bounding box center [1360, 345] width 367 height 623
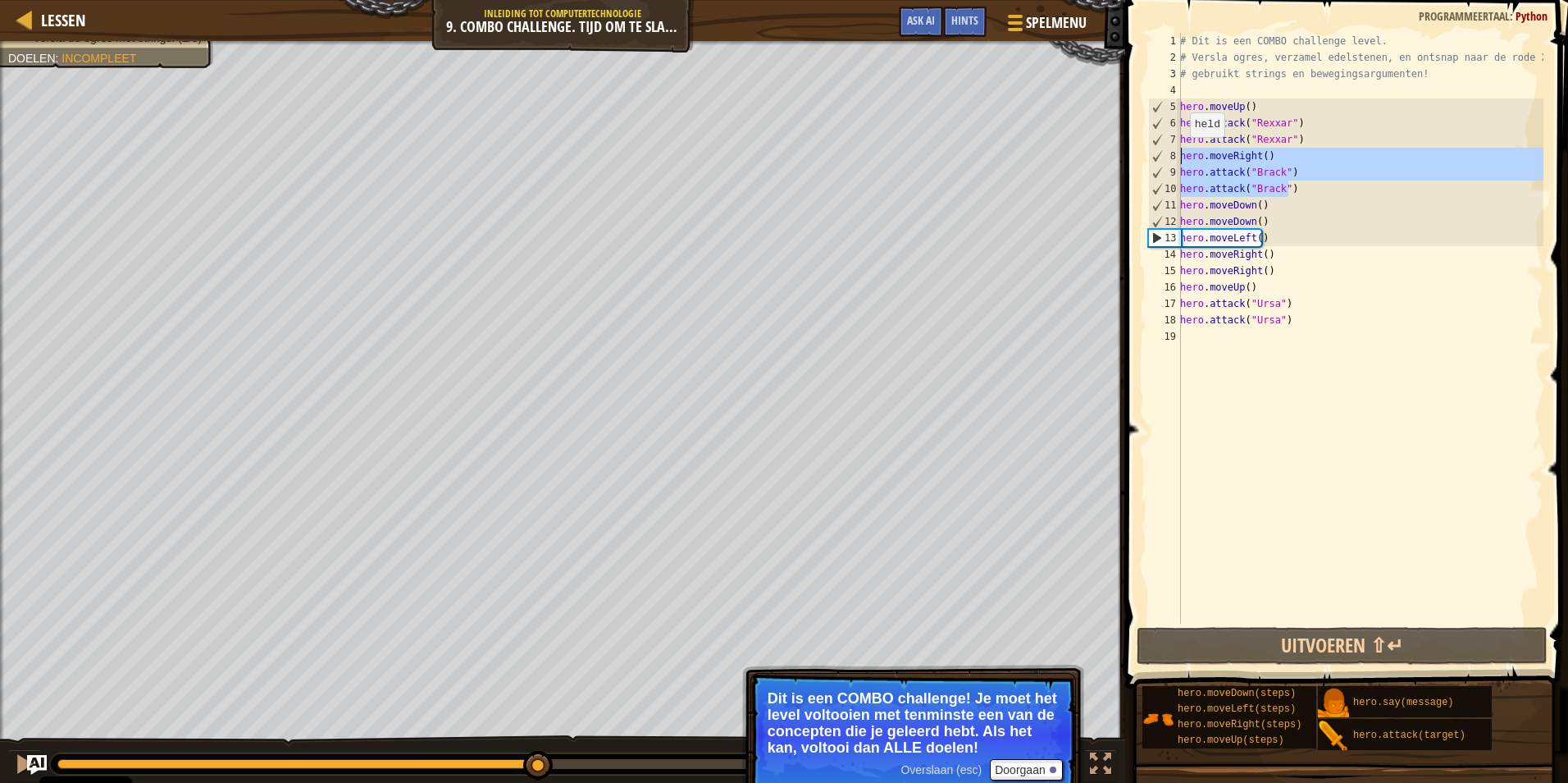
drag, startPoint x: 1292, startPoint y: 191, endPoint x: 1181, endPoint y: 154, distance: 117.0
click at [1181, 154] on div "# Dit is een COMBO challenge level. # Versla ogres, verzamel edelstenen, en ont…" at bounding box center [1360, 345] width 367 height 623
type textarea "hero.moveRight() hero.attack("Brack")"
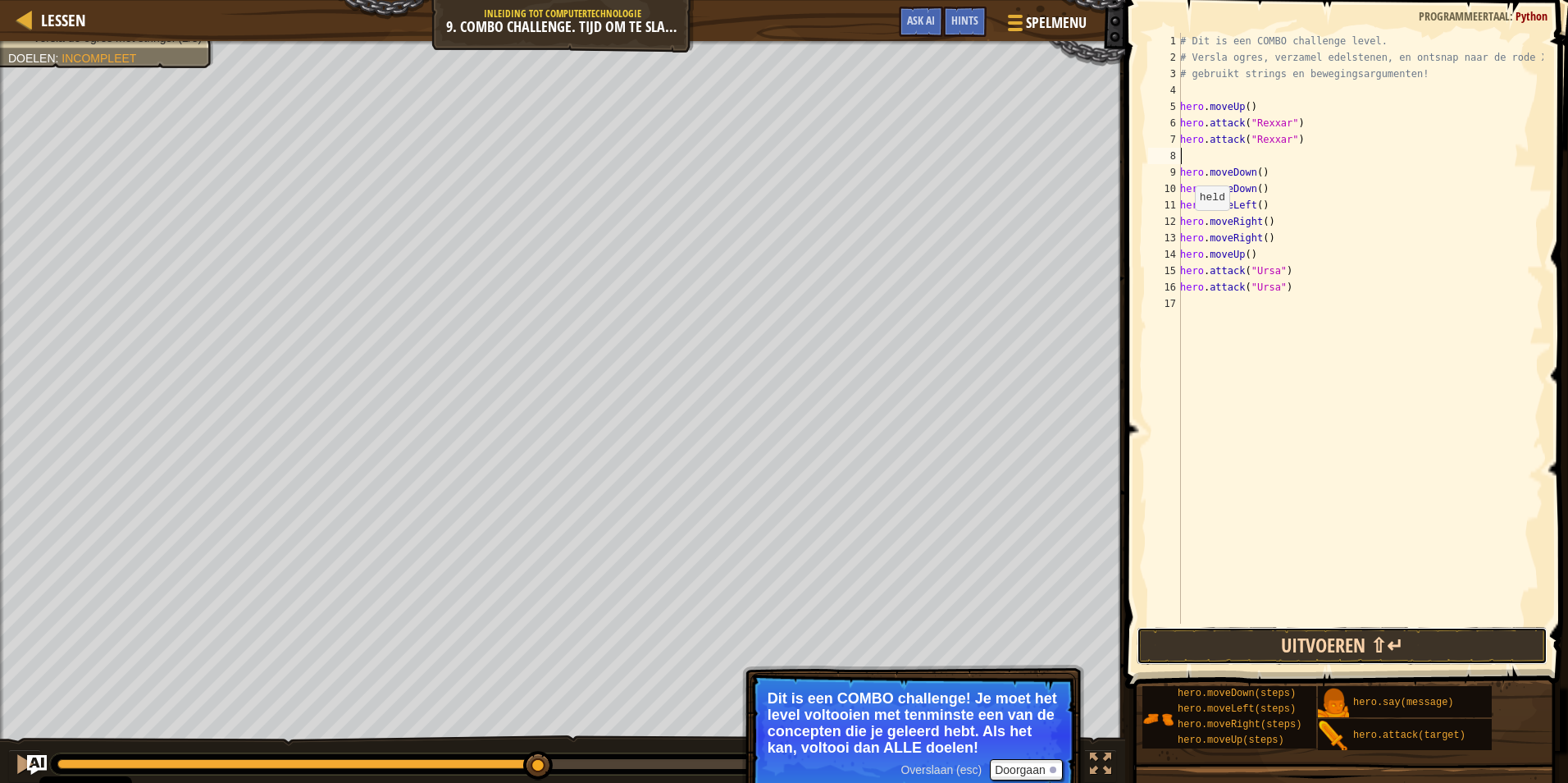
click at [1313, 651] on button "Uitvoeren ⇧↵" at bounding box center [1342, 646] width 411 height 38
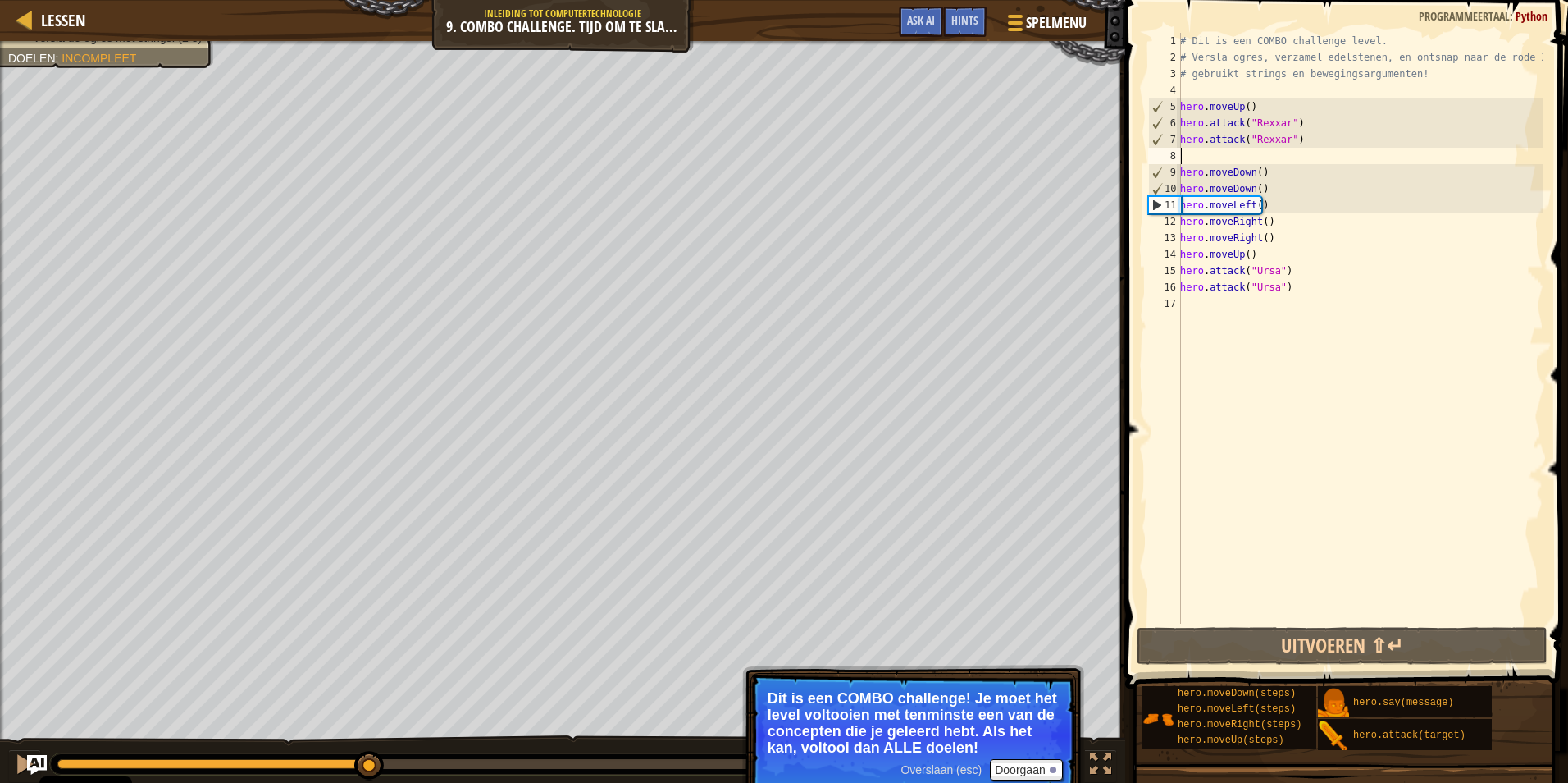
click at [1271, 209] on div "# Dit is een COMBO challenge level. # Versla ogres, verzamel edelstenen, en ont…" at bounding box center [1360, 345] width 367 height 623
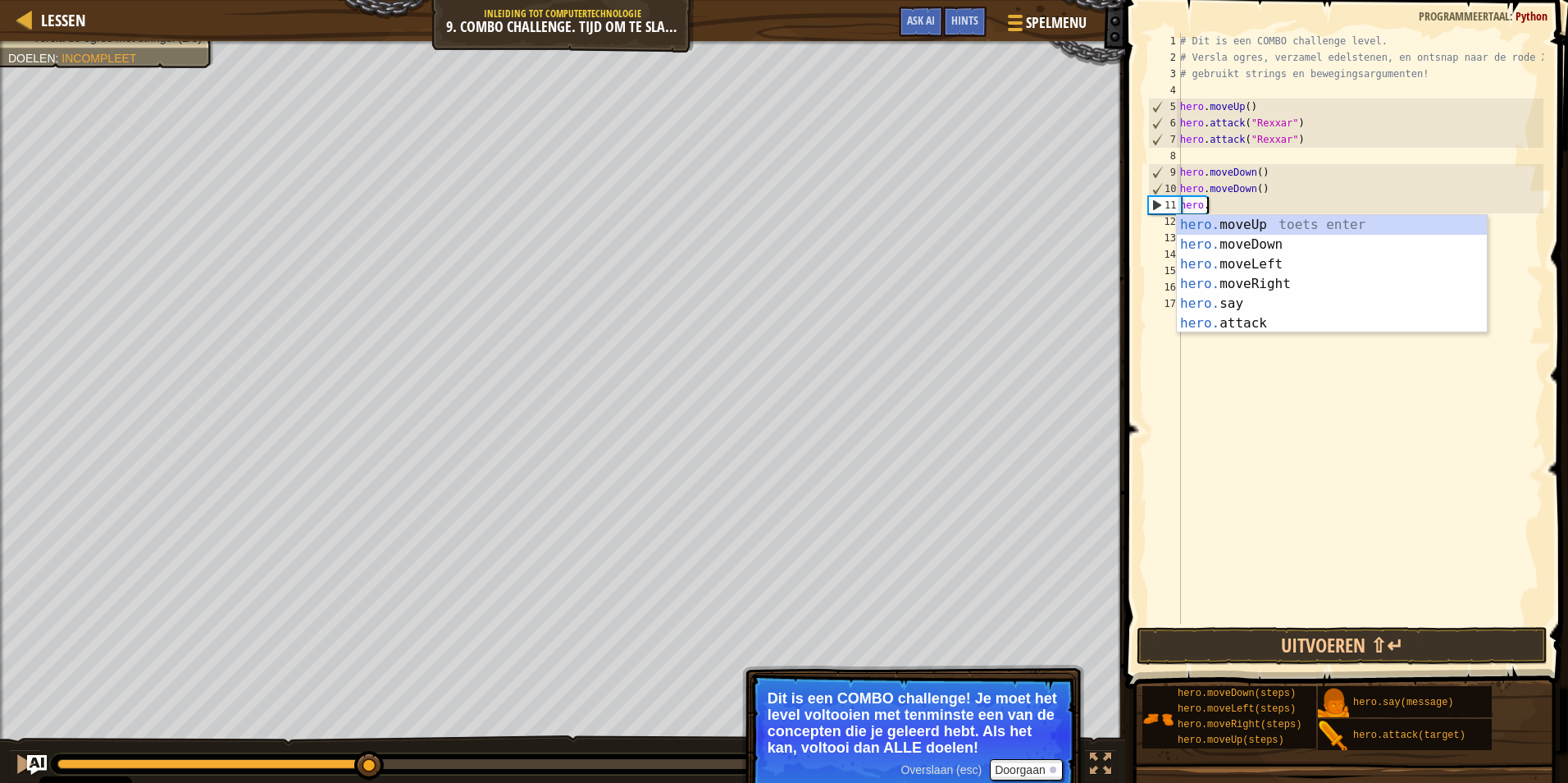
type textarea "hero"
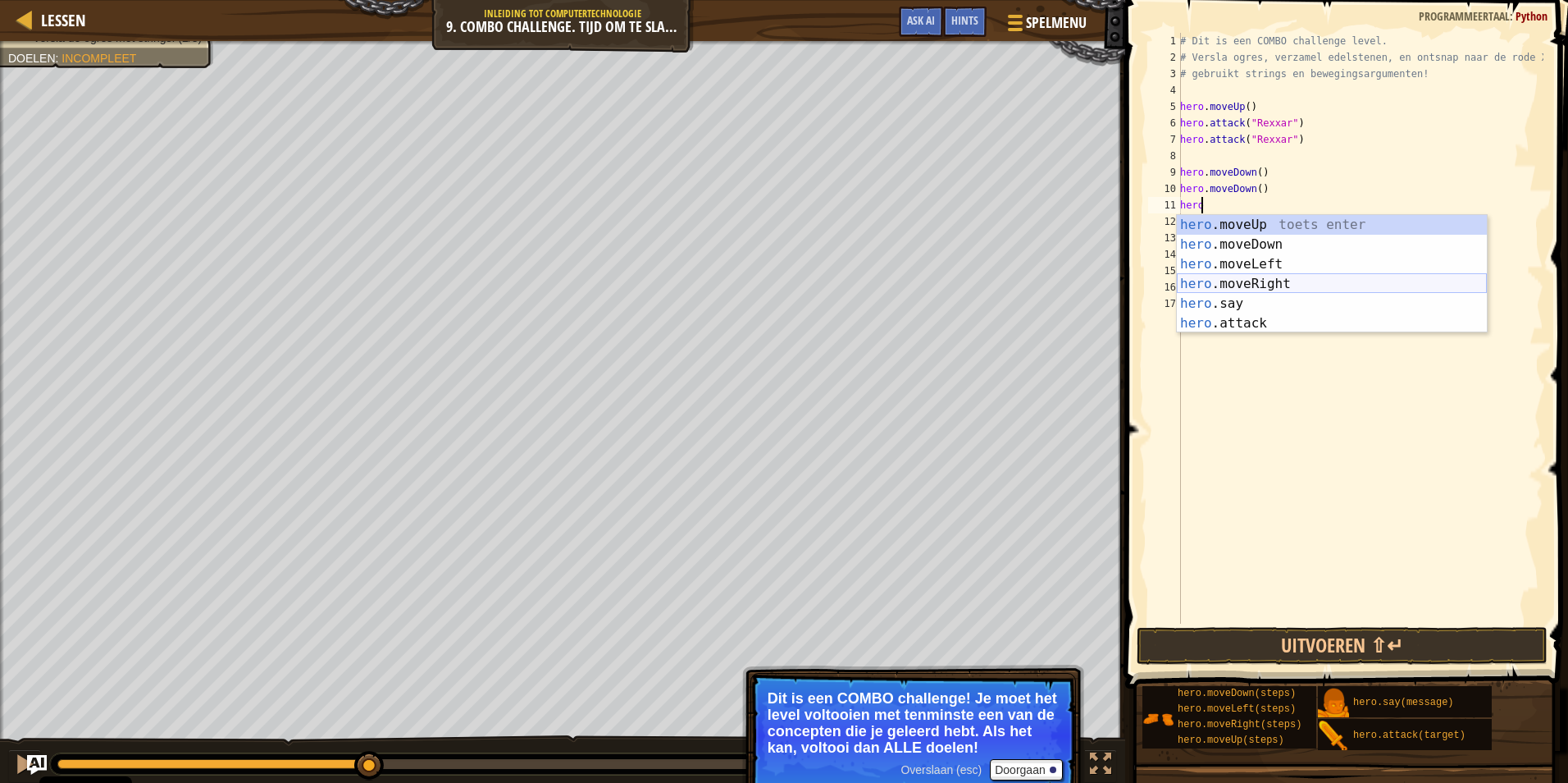
click at [1283, 283] on div "hero .moveUp toets enter hero .moveDown toets enter hero .moveLeft toets enter …" at bounding box center [1331, 294] width 310 height 158
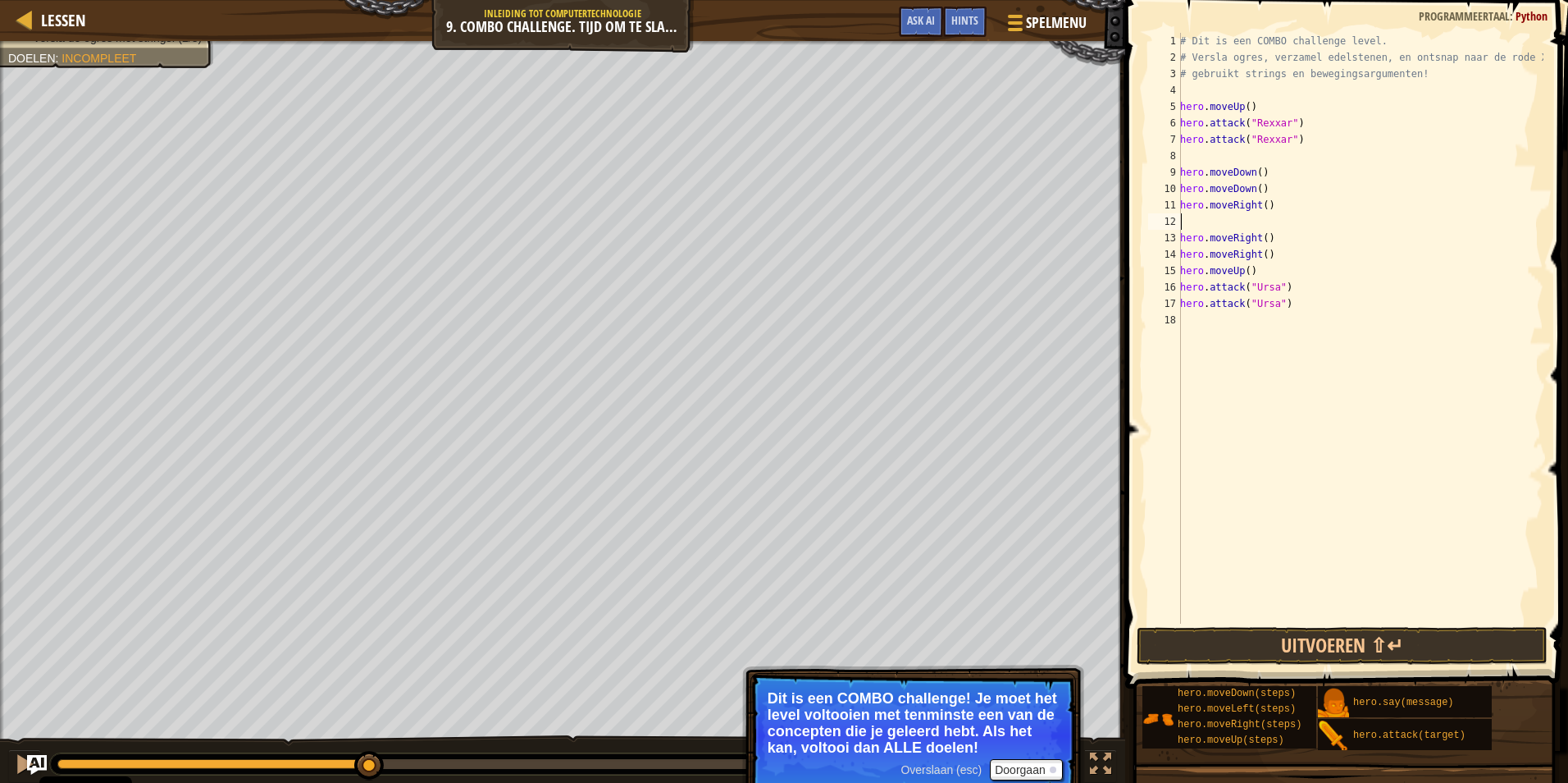
click at [1255, 267] on div "# Dit is een COMBO challenge level. # Versla ogres, verzamel edelstenen, en ont…" at bounding box center [1360, 345] width 367 height 623
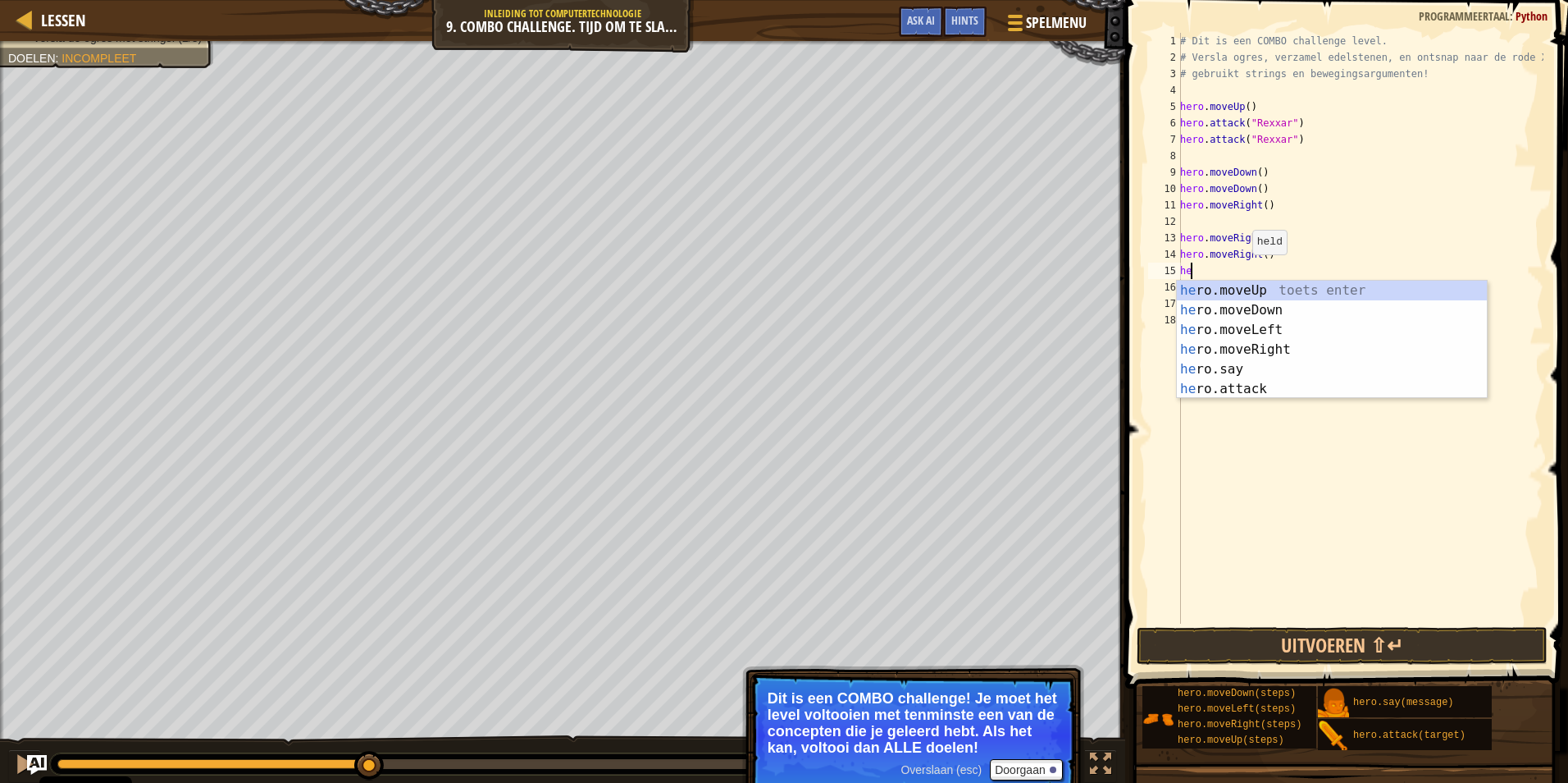
type textarea "h"
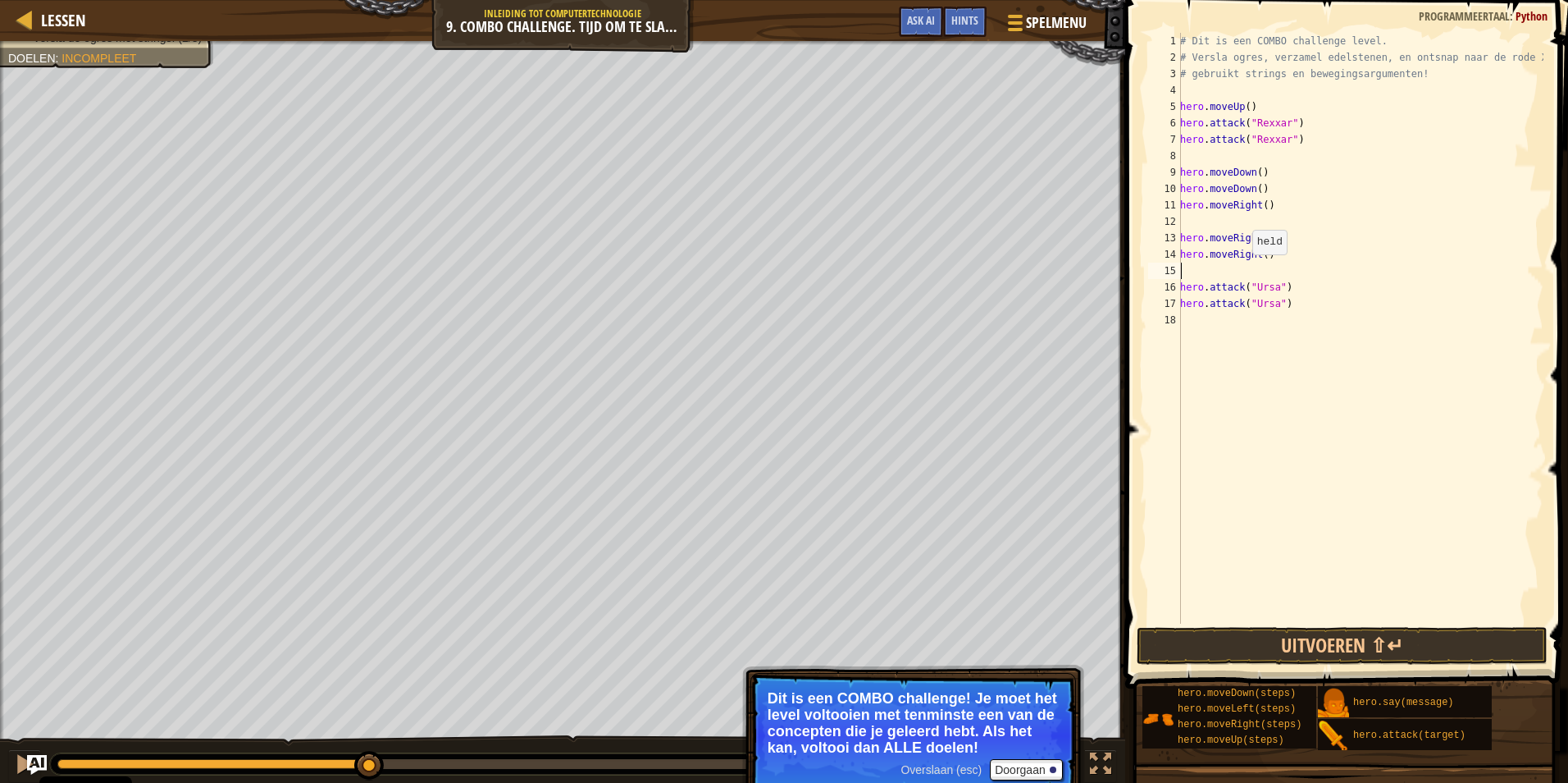
type textarea "hero.moveRight()"
click at [1205, 303] on div "# Dit is een COMBO challenge level. # Versla ogres, verzamel edelstenen, en ont…" at bounding box center [1360, 345] width 367 height 623
click at [1271, 253] on div "# Dit is een COMBO challenge level. # Versla ogres, verzamel edelstenen, en ont…" at bounding box center [1360, 345] width 367 height 623
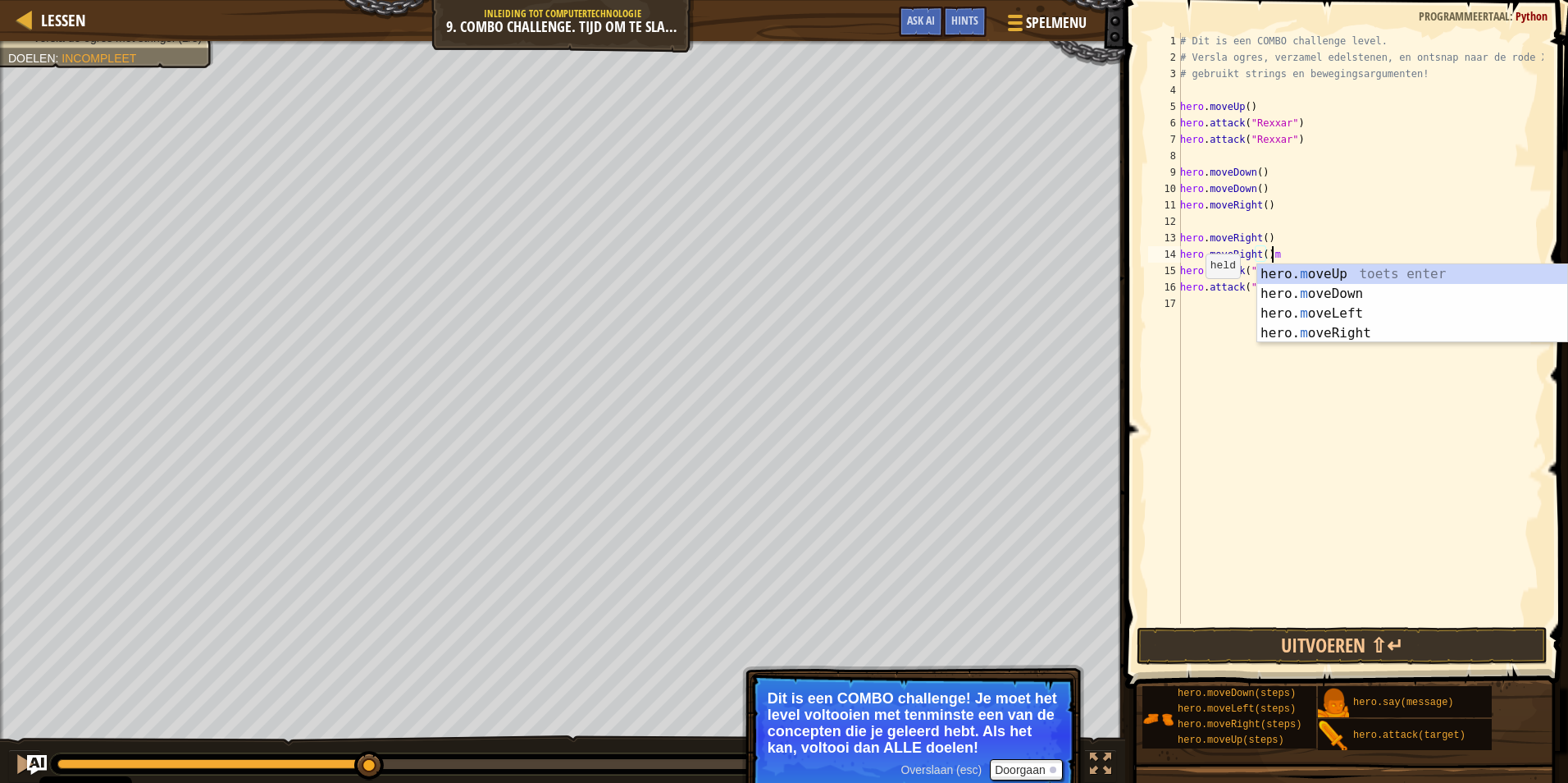
scroll to position [8, 7]
click at [1319, 274] on div "hero. m oveUp toets enter hero. m oveDown toets enter hero. m oveLeft toets ent…" at bounding box center [1411, 322] width 310 height 118
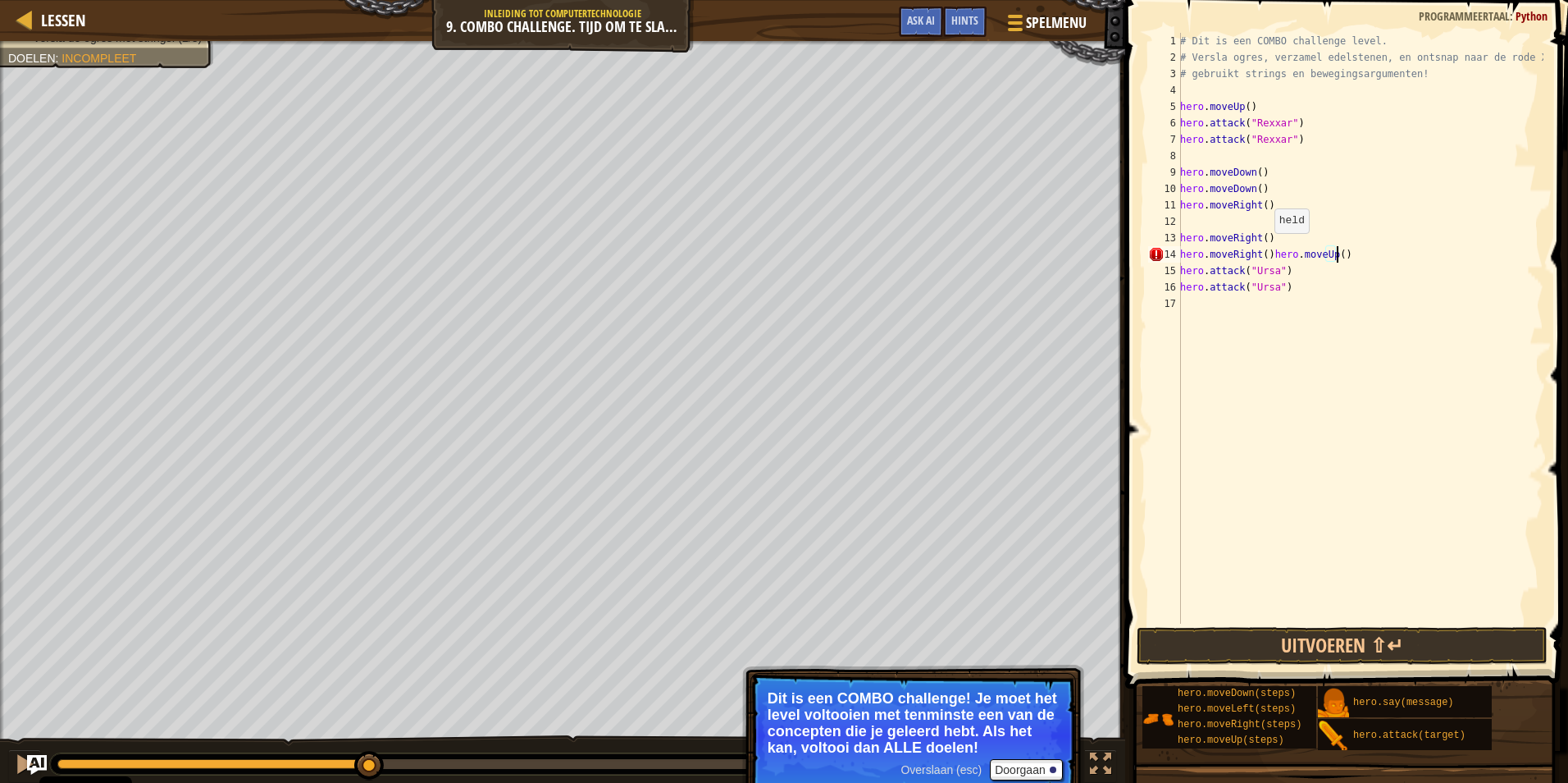
click at [1265, 249] on div "# Dit is een COMBO challenge level. # Versla ogres, verzamel edelstenen, en ont…" at bounding box center [1360, 345] width 367 height 623
type textarea "hero.moveUp()"
click at [1193, 324] on div "# Dit is een COMBO challenge level. # Versla ogres, verzamel edelstenen, en ont…" at bounding box center [1360, 345] width 367 height 623
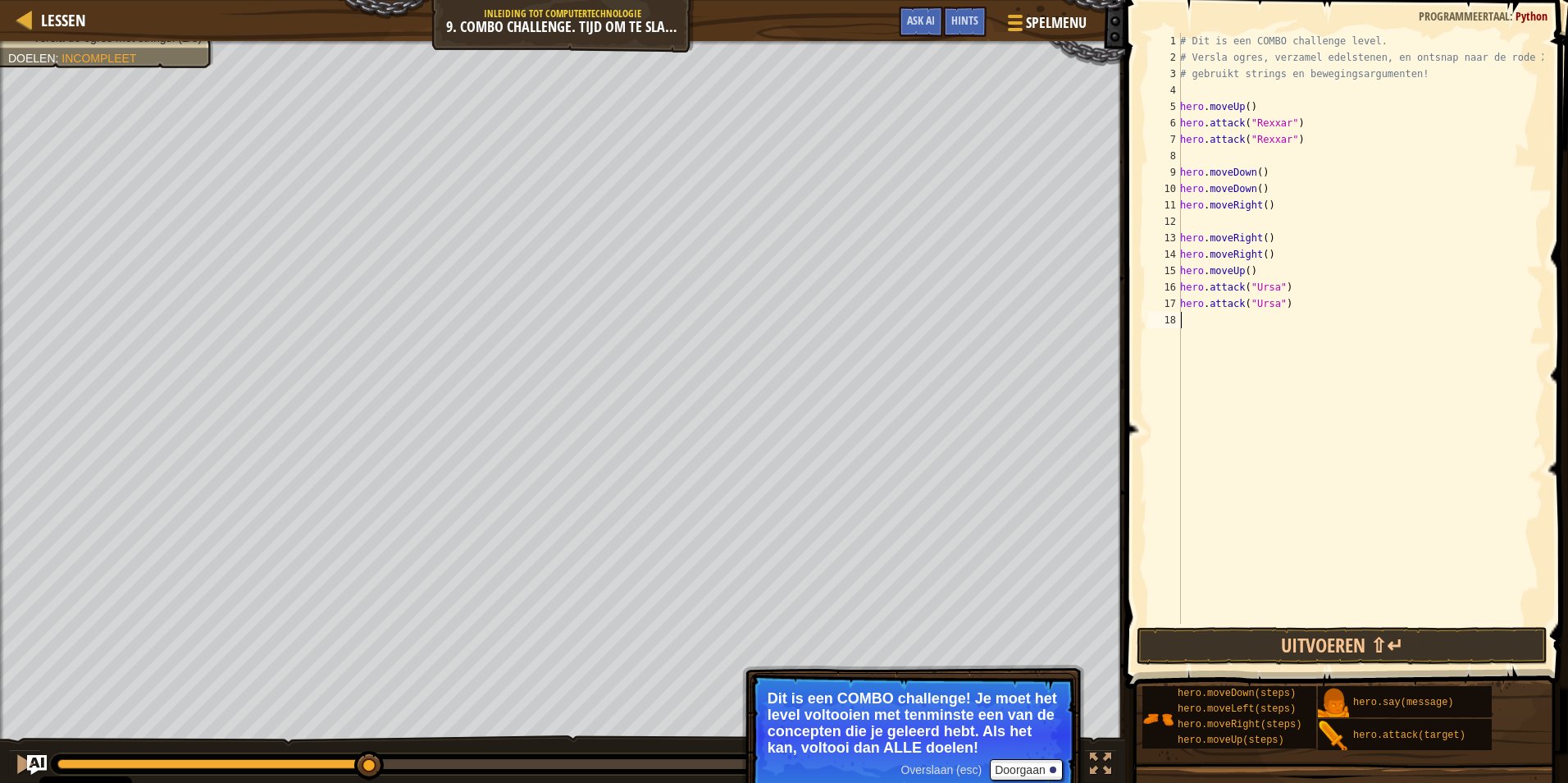
type textarea "h"
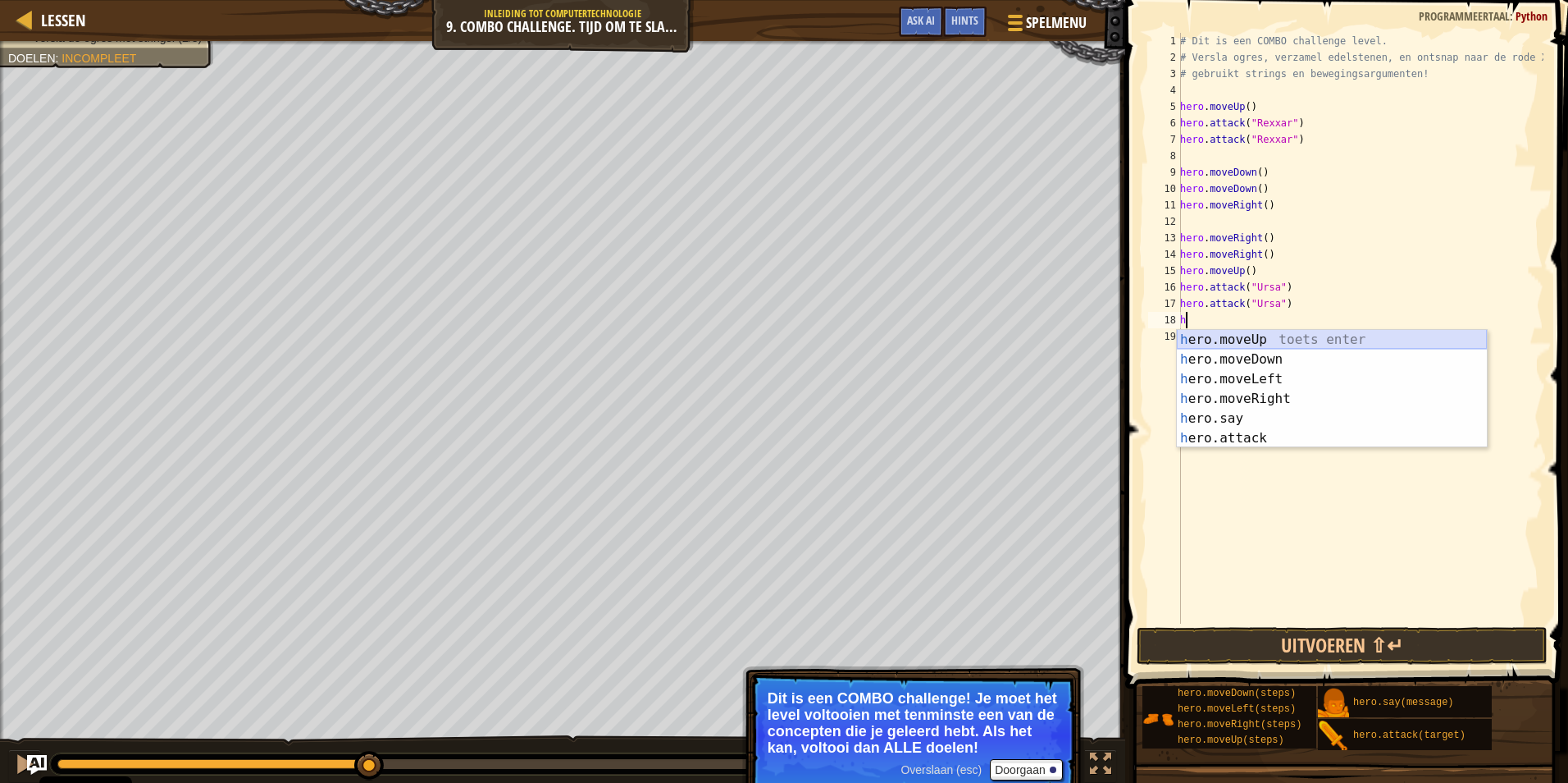
click at [1205, 336] on div "h ero.moveUp toets enter h ero.moveDown toets enter h ero.moveLeft toets enter …" at bounding box center [1331, 409] width 310 height 158
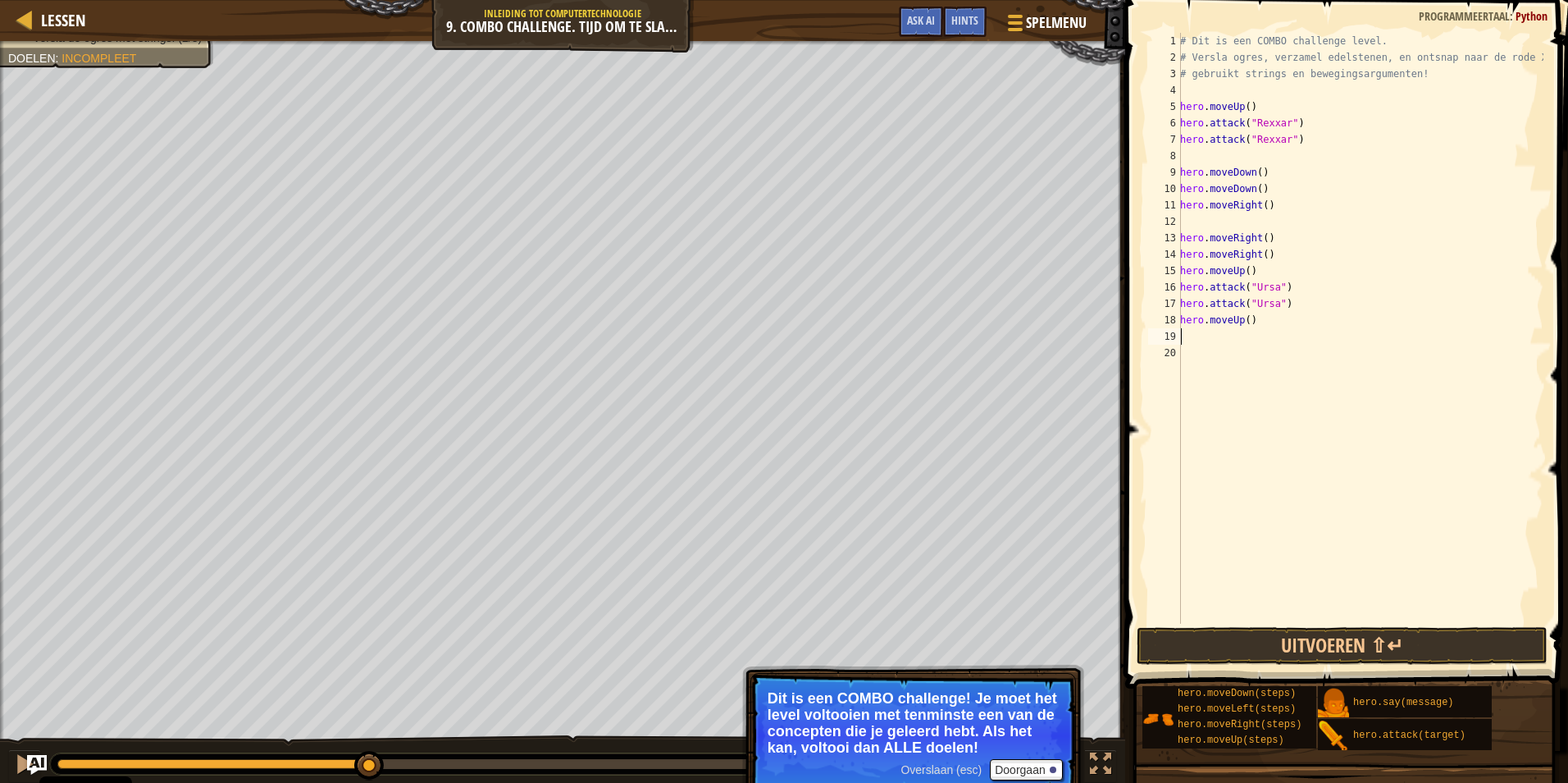
type textarea "h"
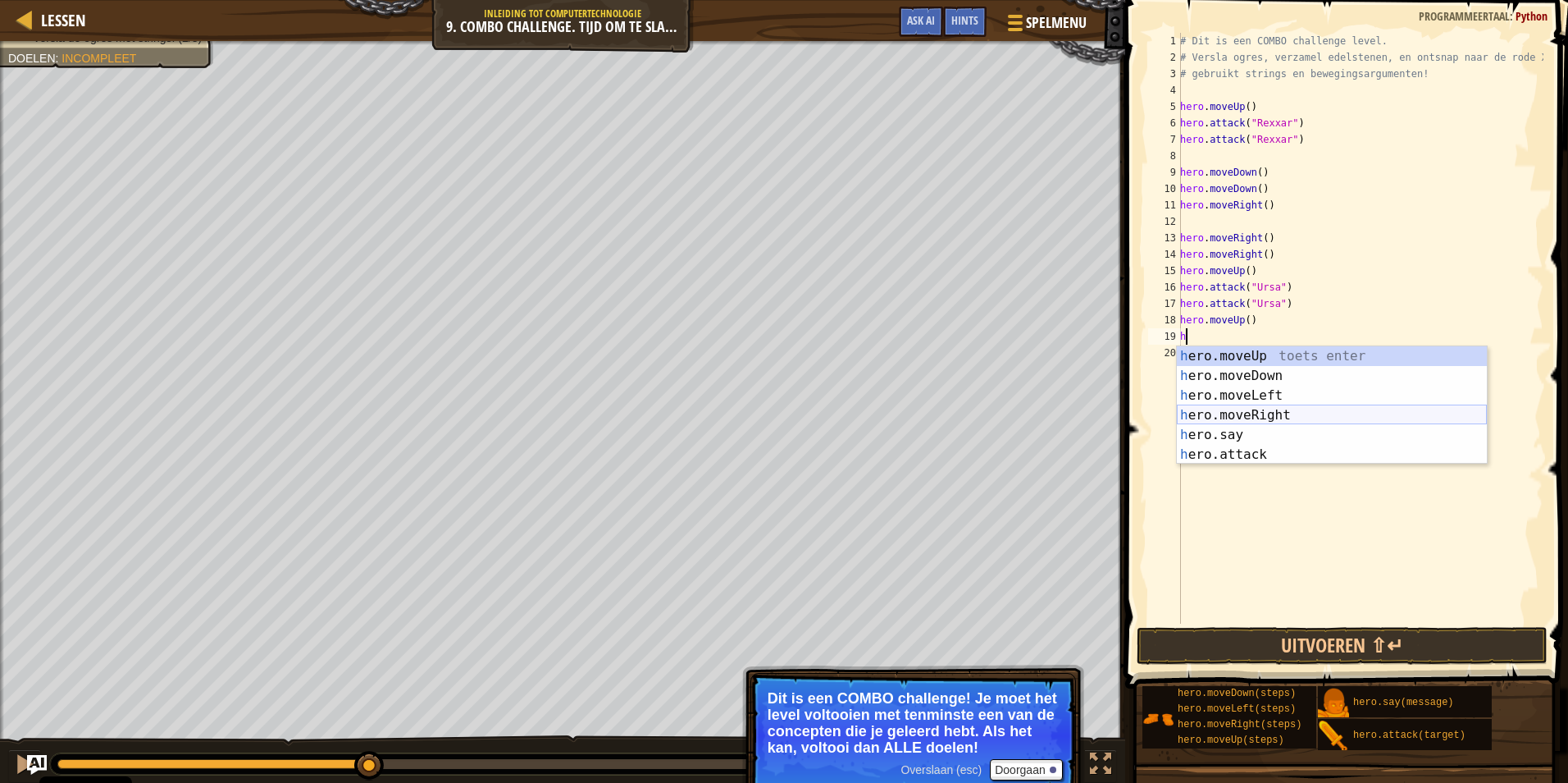
click at [1251, 412] on div "h ero.moveUp toets enter h ero.moveDown toets enter h ero.moveLeft toets enter …" at bounding box center [1331, 425] width 310 height 158
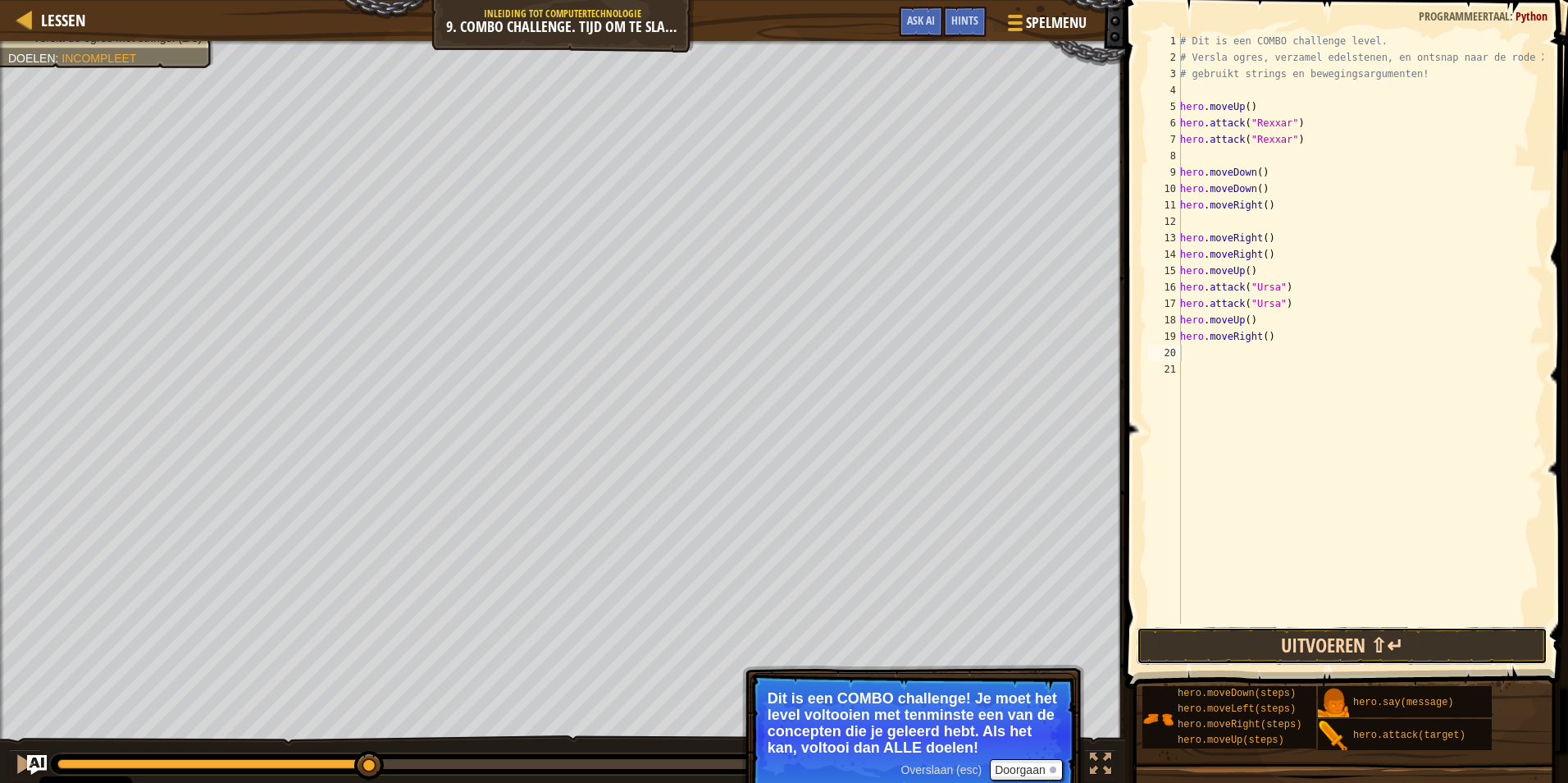
click at [1280, 650] on button "Uitvoeren ⇧↵" at bounding box center [1342, 646] width 411 height 38
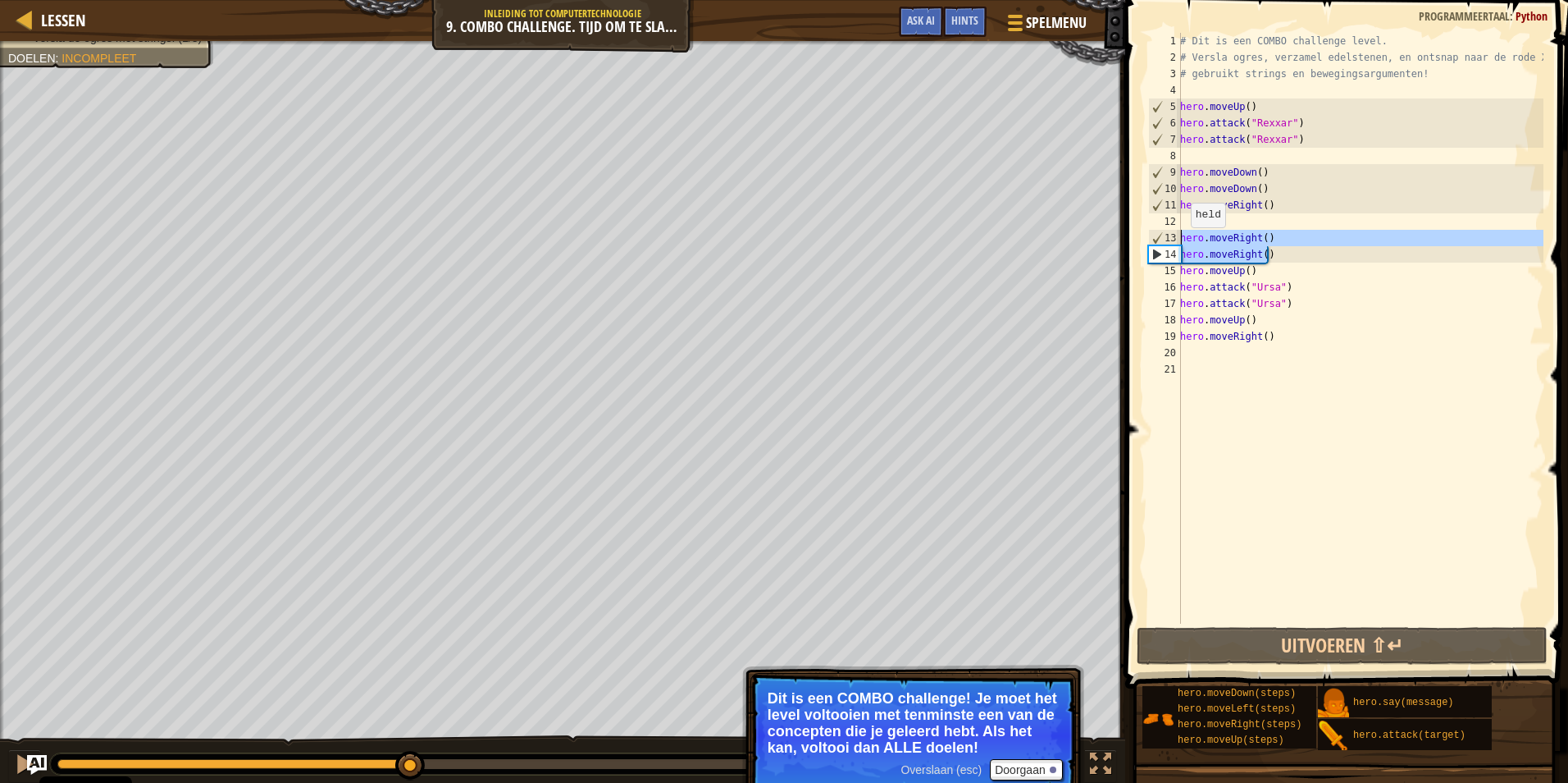
drag, startPoint x: 1277, startPoint y: 256, endPoint x: 1169, endPoint y: 241, distance: 109.0
click at [1169, 241] on div "1 2 3 4 5 6 7 8 9 10 11 12 13 14 15 16 17 18 19 20 21 # Dit is een COMBO challe…" at bounding box center [1343, 328] width 398 height 590
type textarea "hero.moveRight() hero.moveRight()"
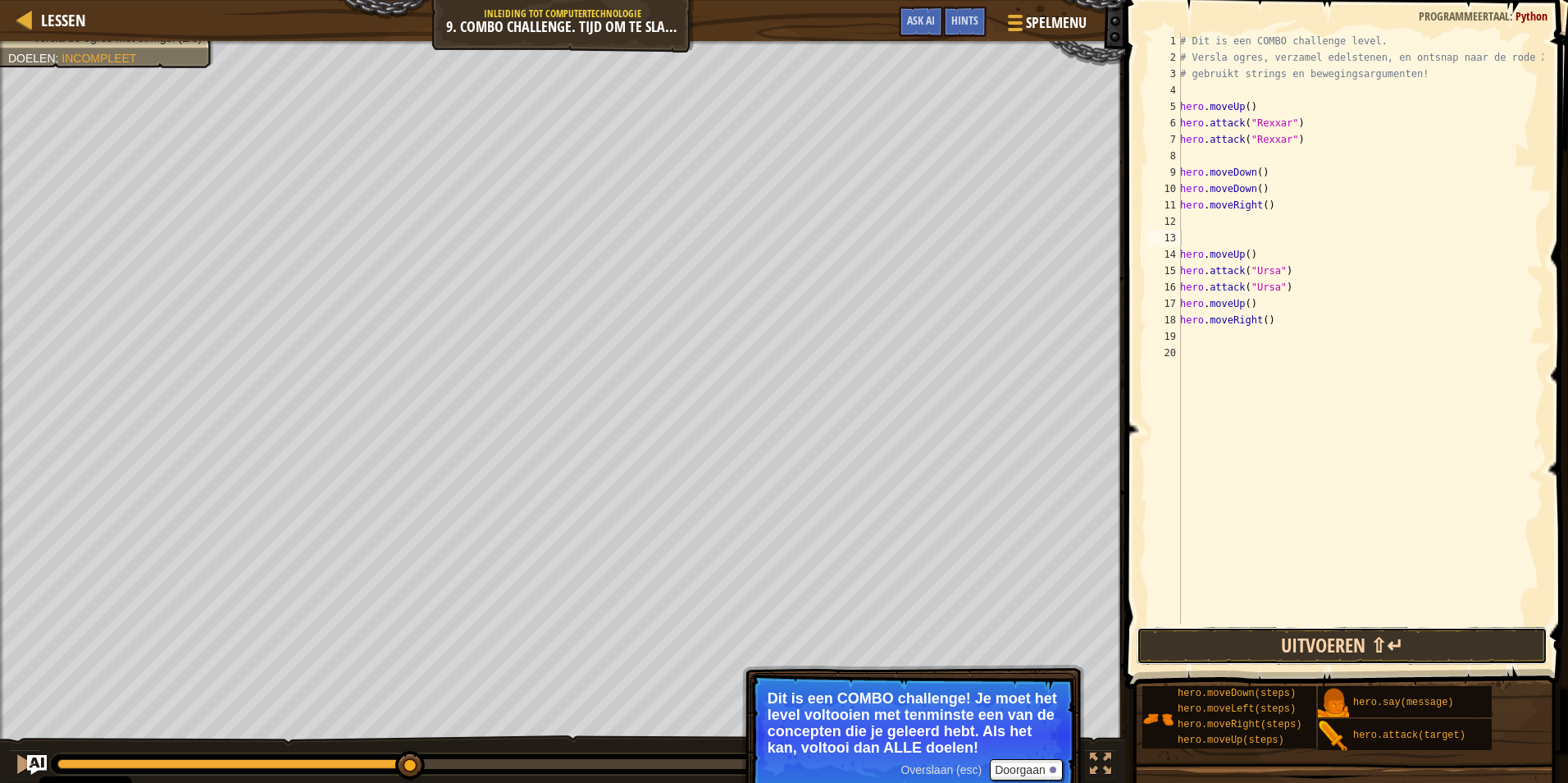
click at [1329, 643] on button "Uitvoeren ⇧↵" at bounding box center [1342, 646] width 411 height 38
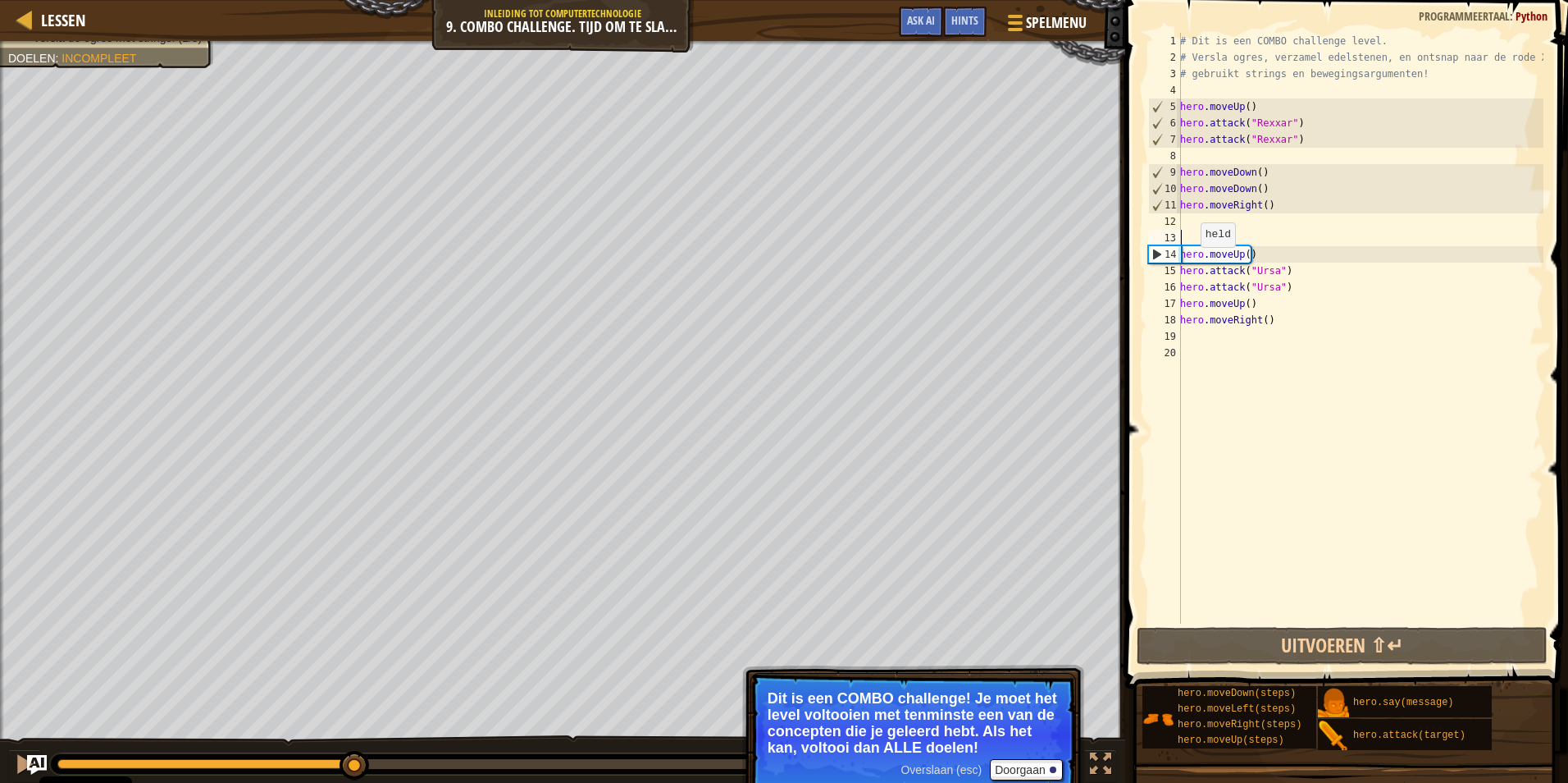
type textarea "m"
type textarea "h"
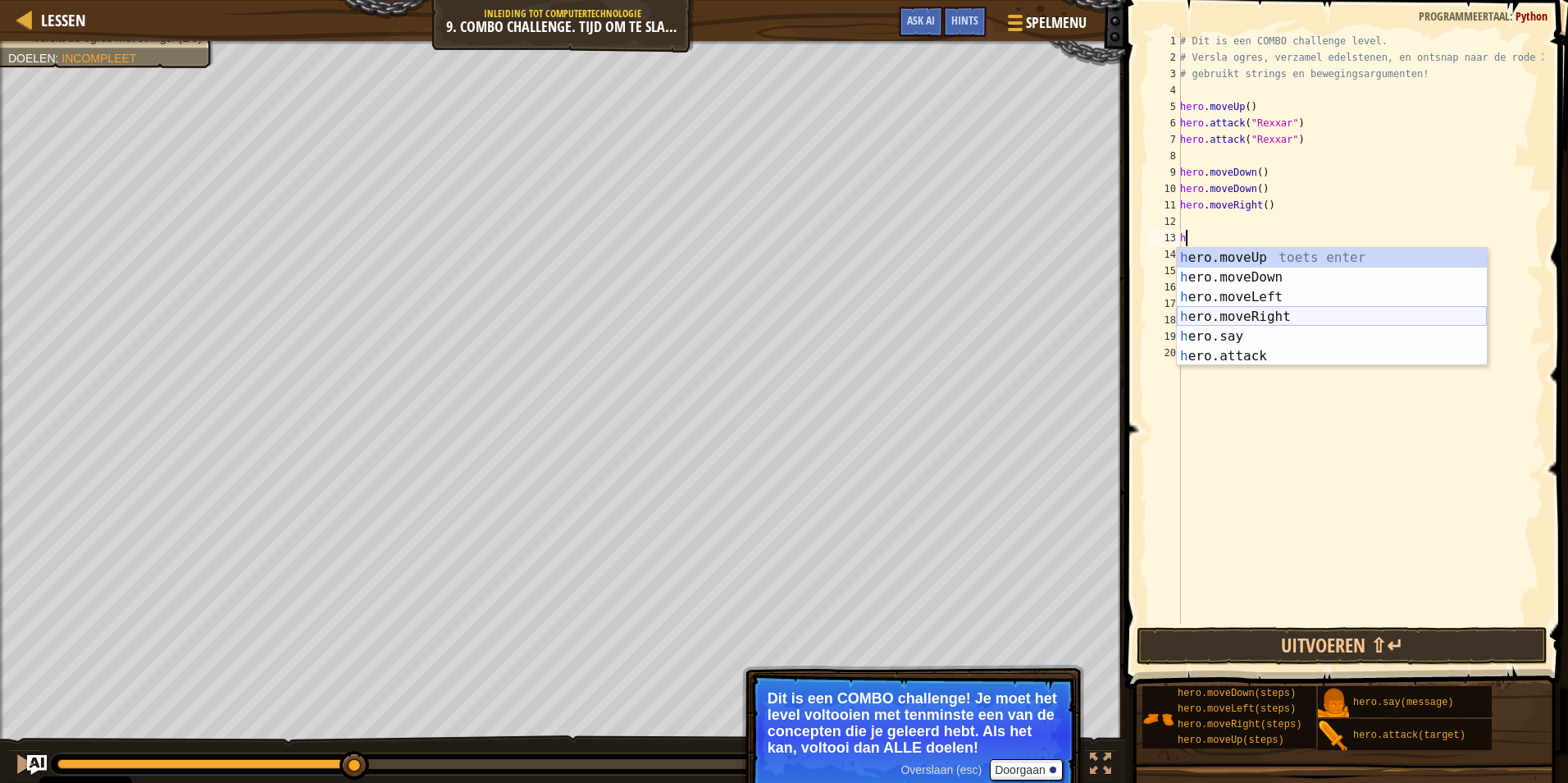
click at [1258, 318] on div "h ero.moveUp toets enter h ero.moveDown toets enter h ero.moveLeft toets enter …" at bounding box center [1331, 326] width 310 height 158
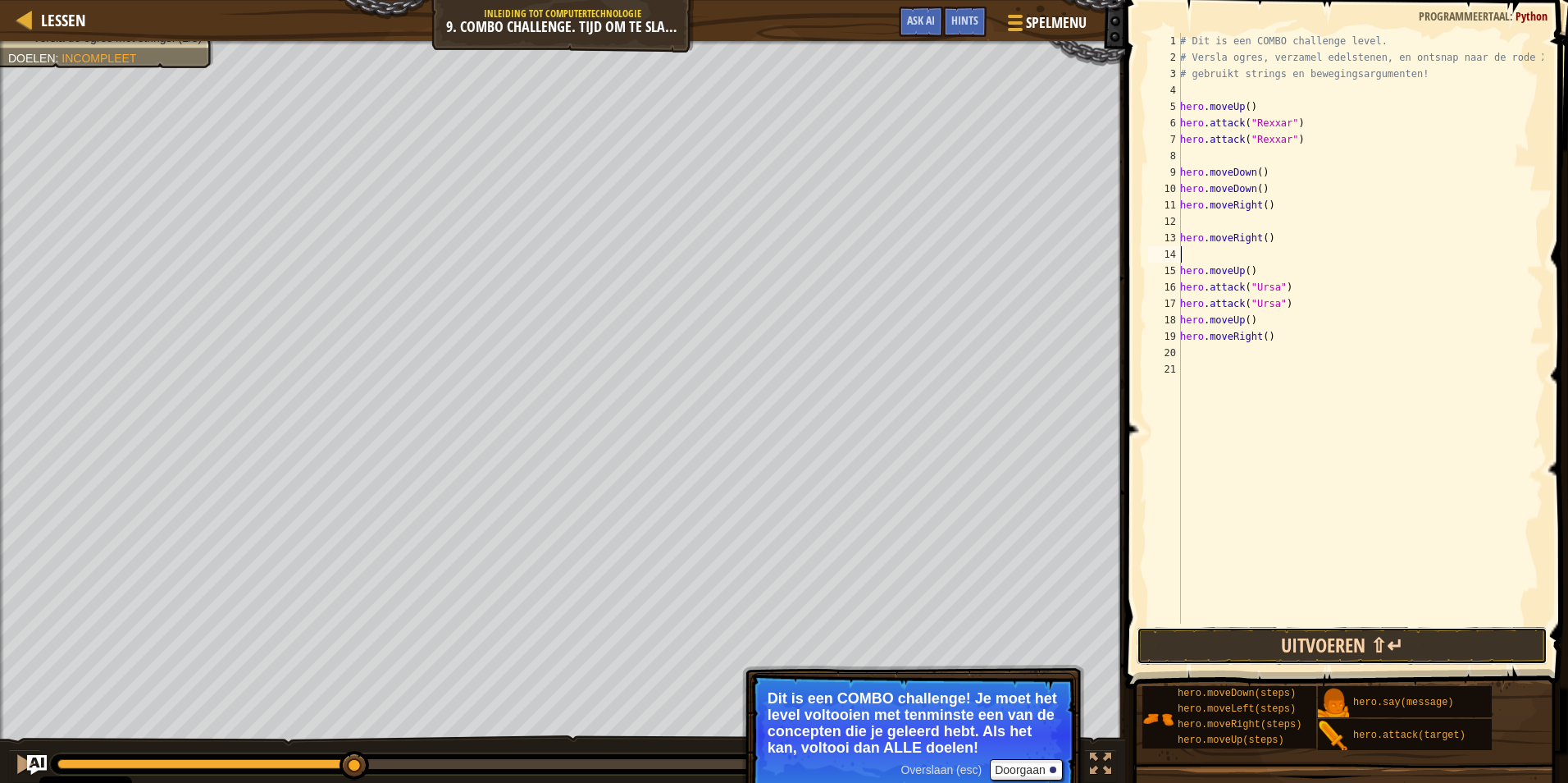
click at [1404, 637] on button "Uitvoeren ⇧↵" at bounding box center [1342, 646] width 411 height 38
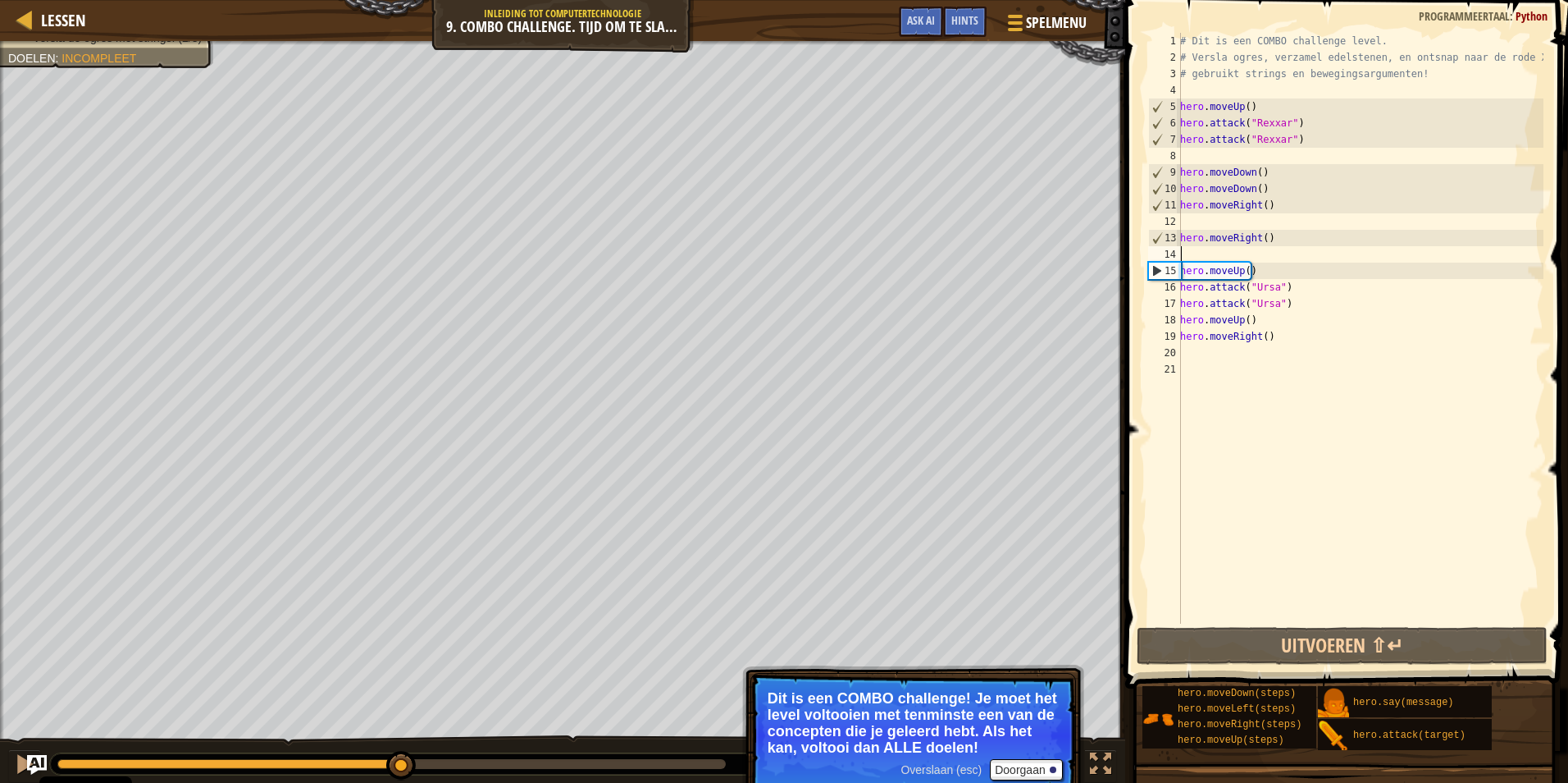
click at [1257, 316] on div "# Dit is een COMBO challenge level. # Versla ogres, verzamel edelstenen, en ont…" at bounding box center [1360, 345] width 367 height 623
drag, startPoint x: 1266, startPoint y: 336, endPoint x: 1175, endPoint y: 313, distance: 93.9
click at [1175, 313] on div "hero.moveUp() 1 2 3 4 5 6 7 8 9 10 11 12 13 14 15 16 17 18 19 20 21 # Dit is ee…" at bounding box center [1343, 328] width 398 height 590
type textarea "hero.moveUp() hero.moveRight()"
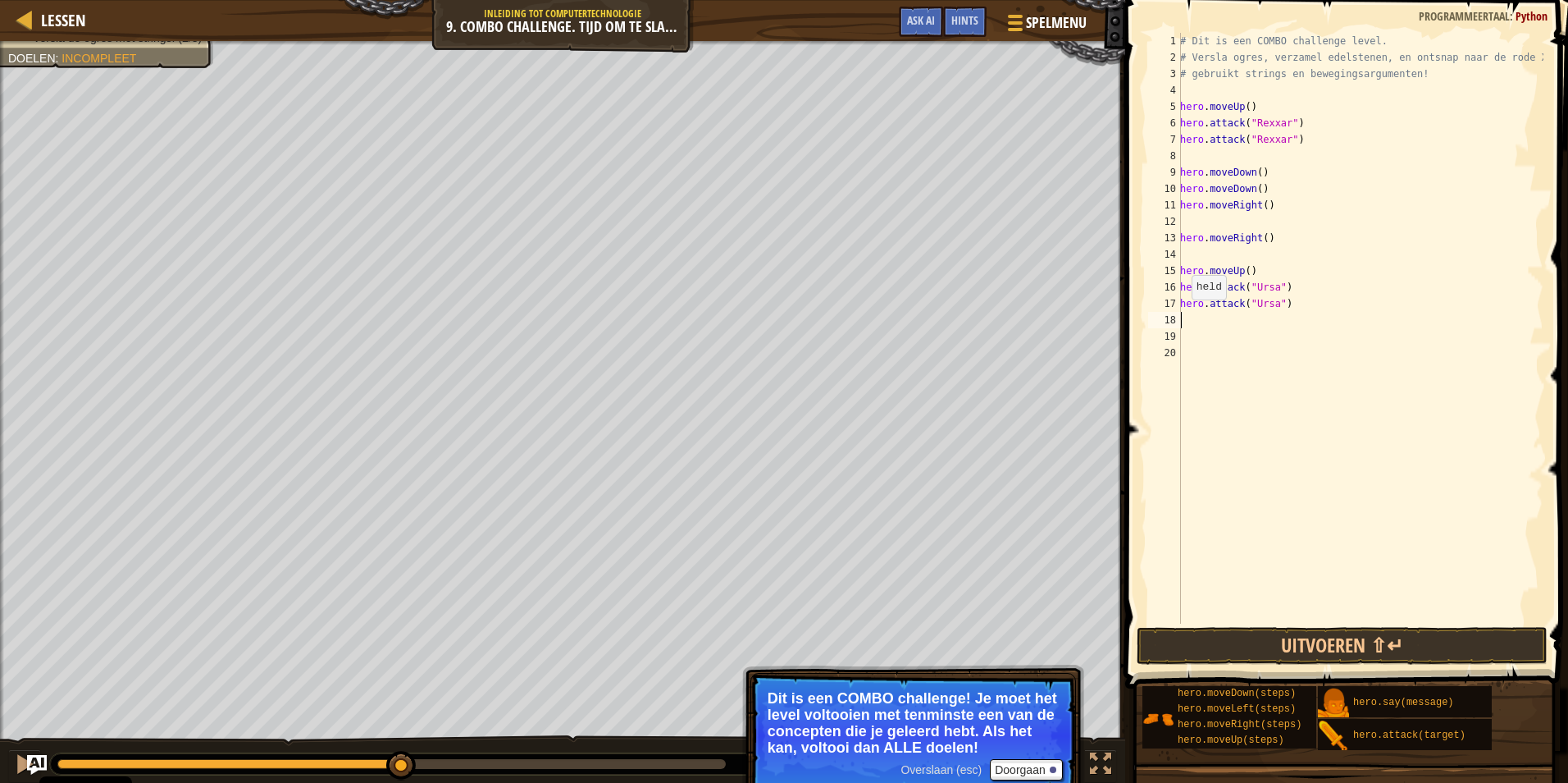
type textarea "h"
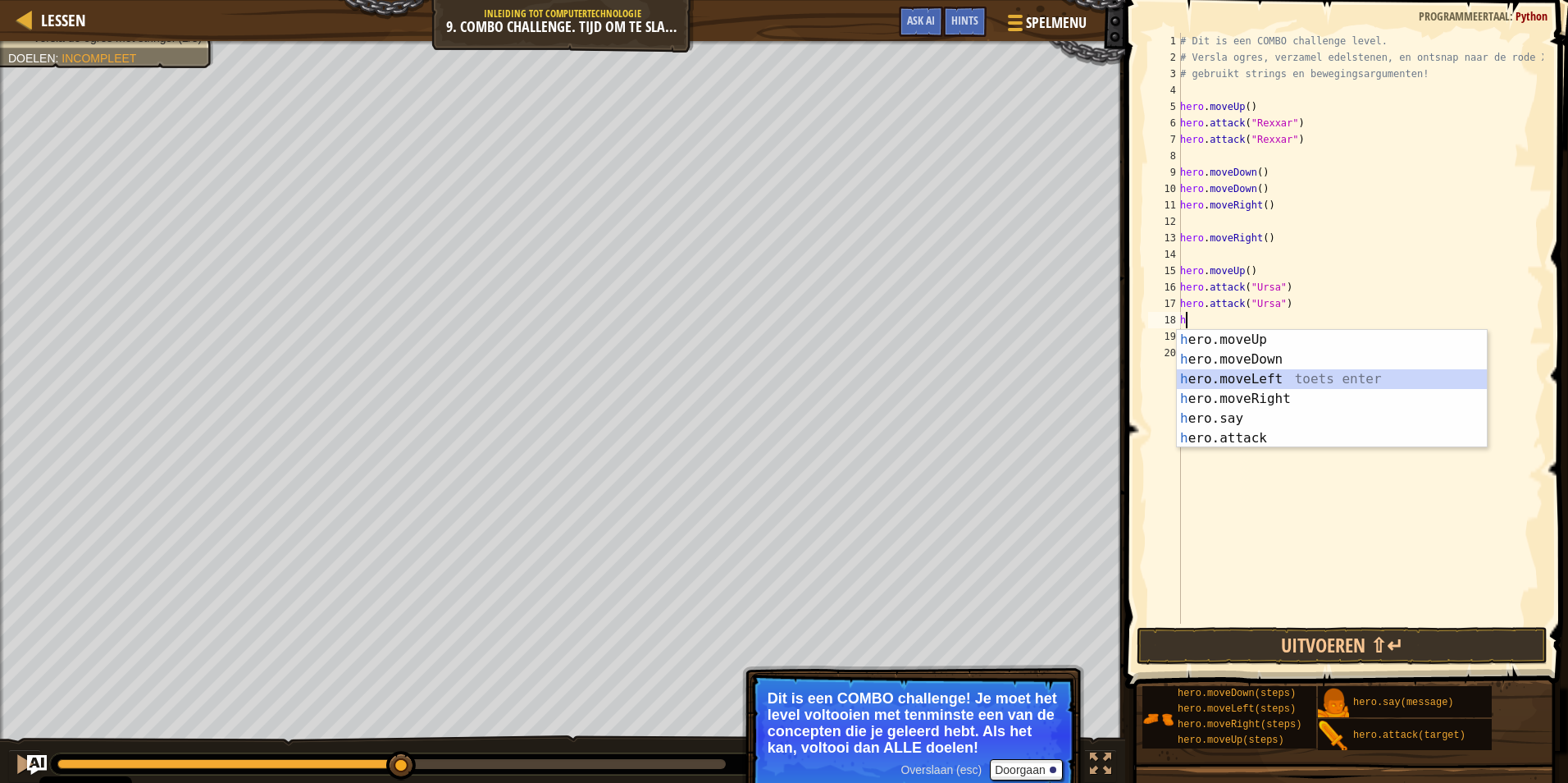
click at [1271, 380] on div "h ero.moveUp toets enter h ero.moveDown toets enter h ero.moveLeft toets enter …" at bounding box center [1331, 409] width 310 height 158
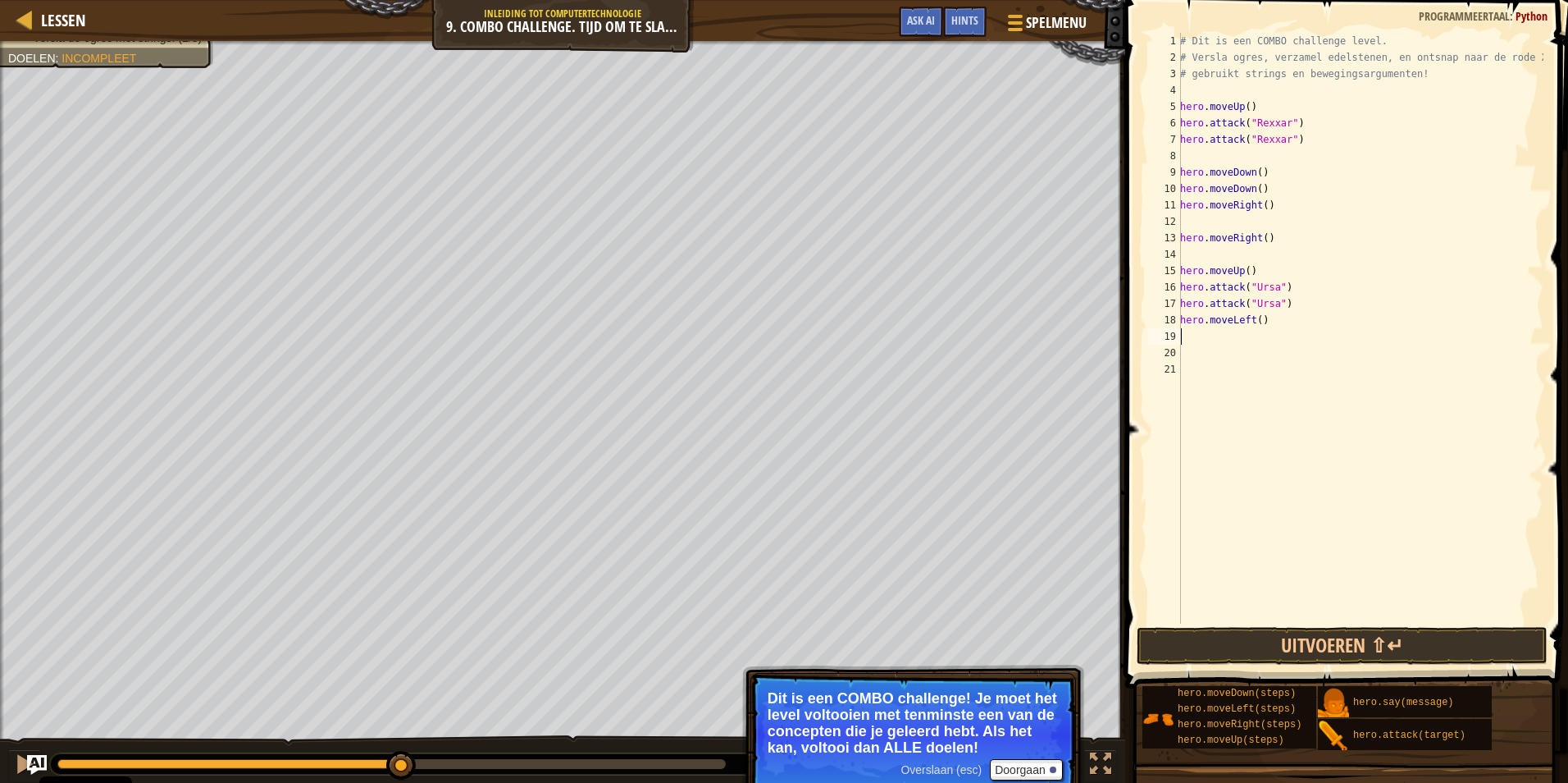
type textarea "h"
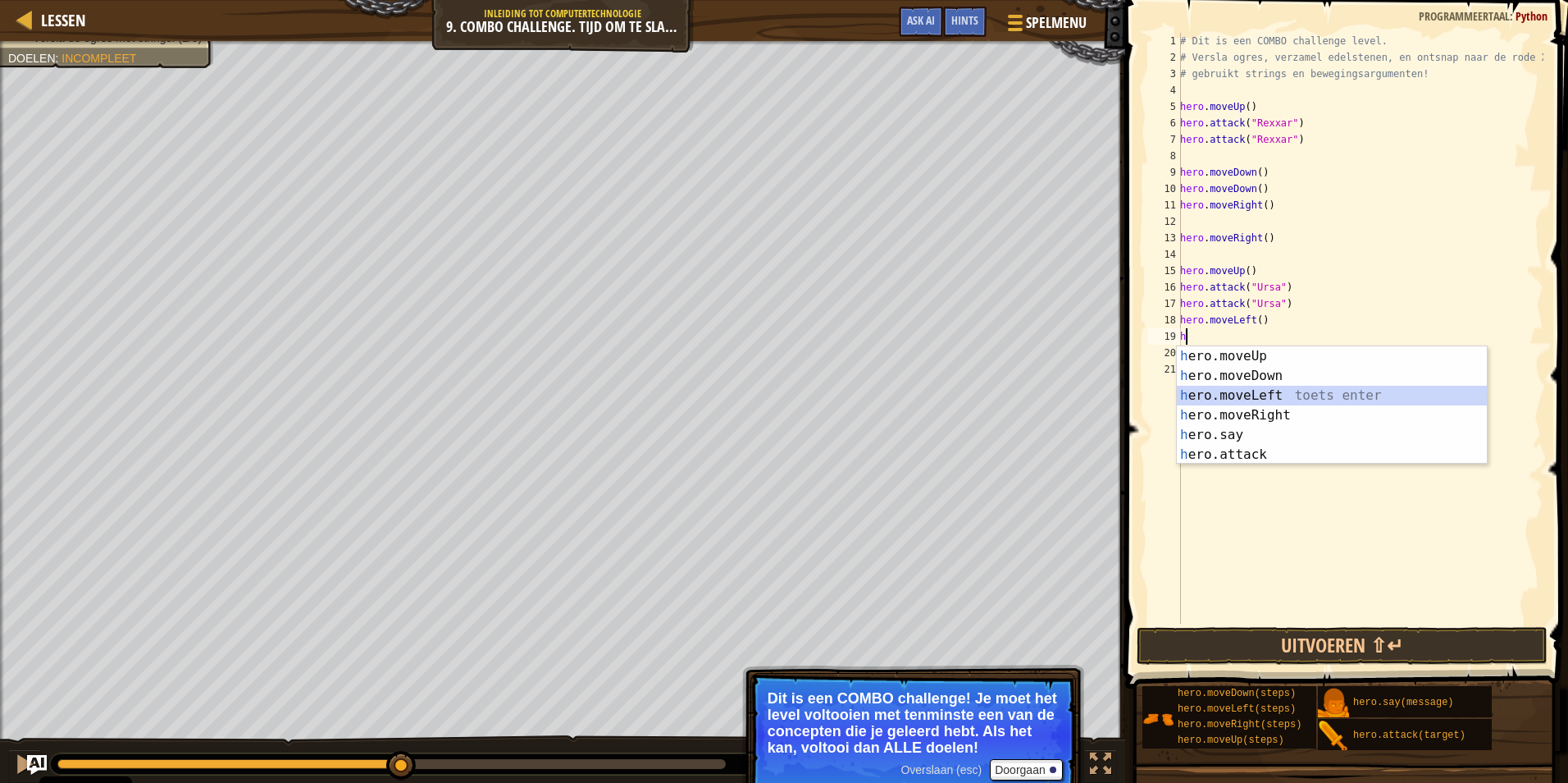
click at [1248, 387] on div "h ero.moveUp toets enter h ero.moveDown toets enter h ero.moveLeft toets enter …" at bounding box center [1331, 425] width 310 height 158
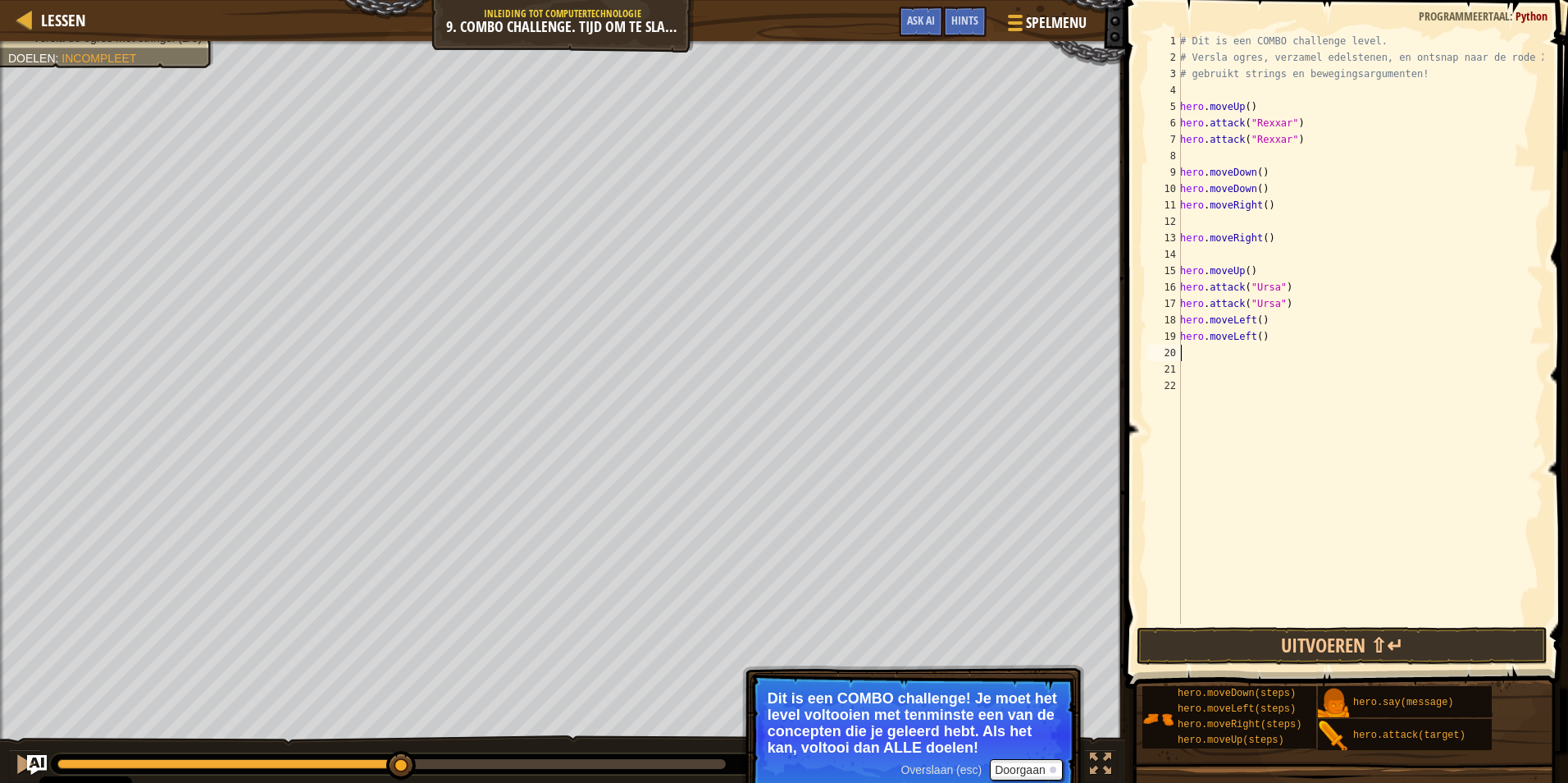
type textarea "h"
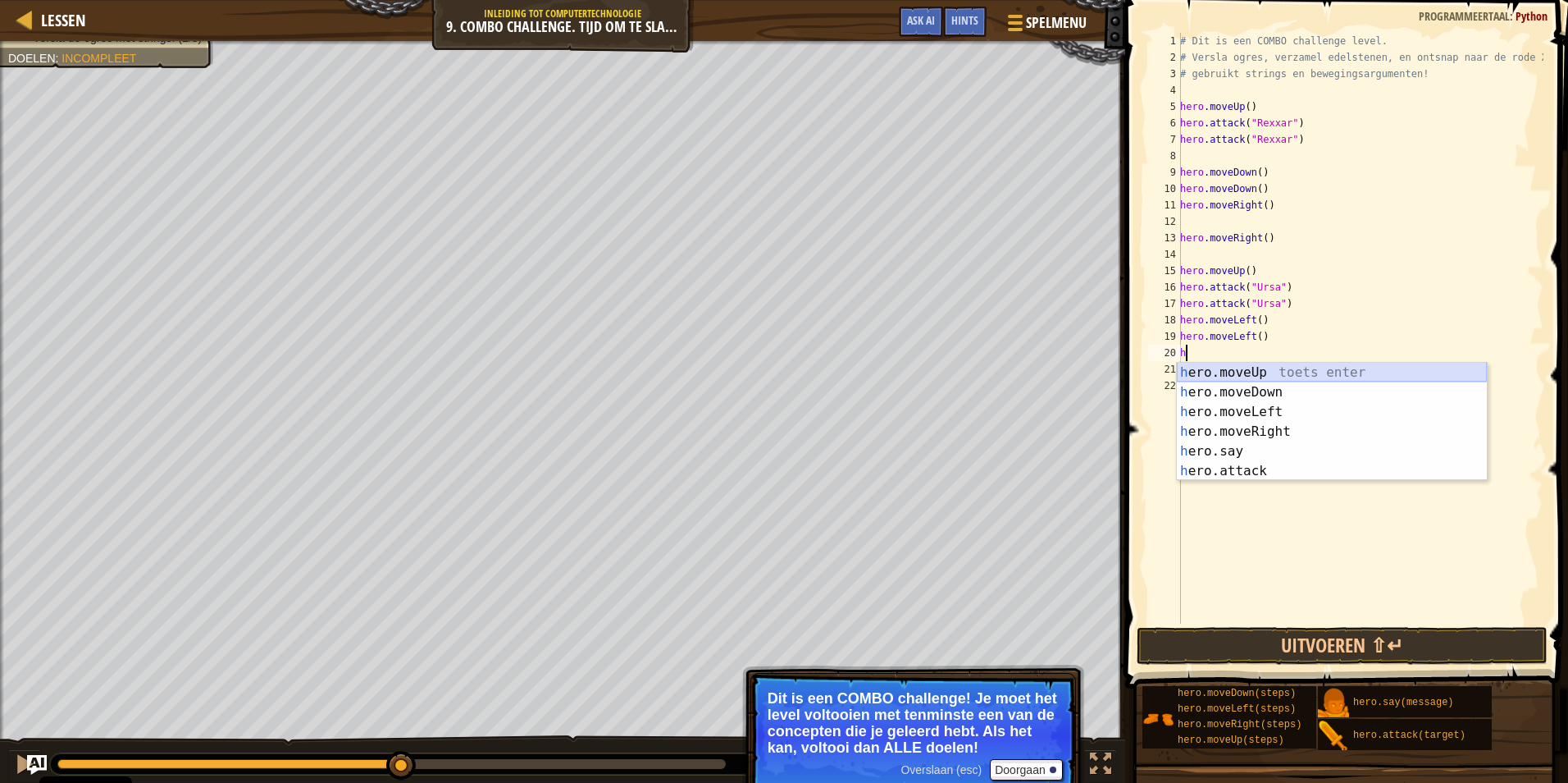
click at [1244, 374] on div "h ero.moveUp toets enter h ero.moveDown toets enter h ero.moveLeft toets enter …" at bounding box center [1331, 441] width 310 height 158
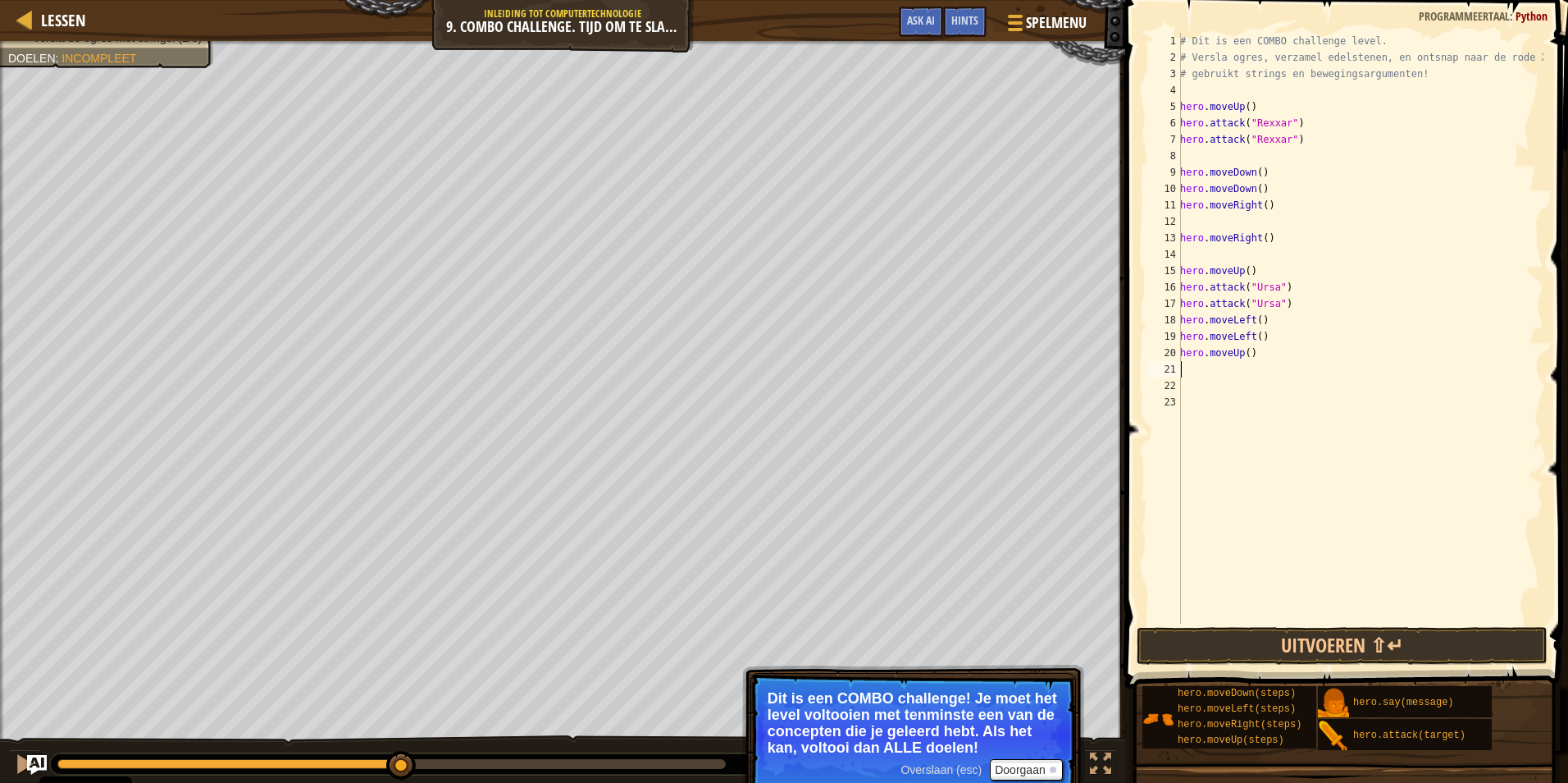
type textarea "h"
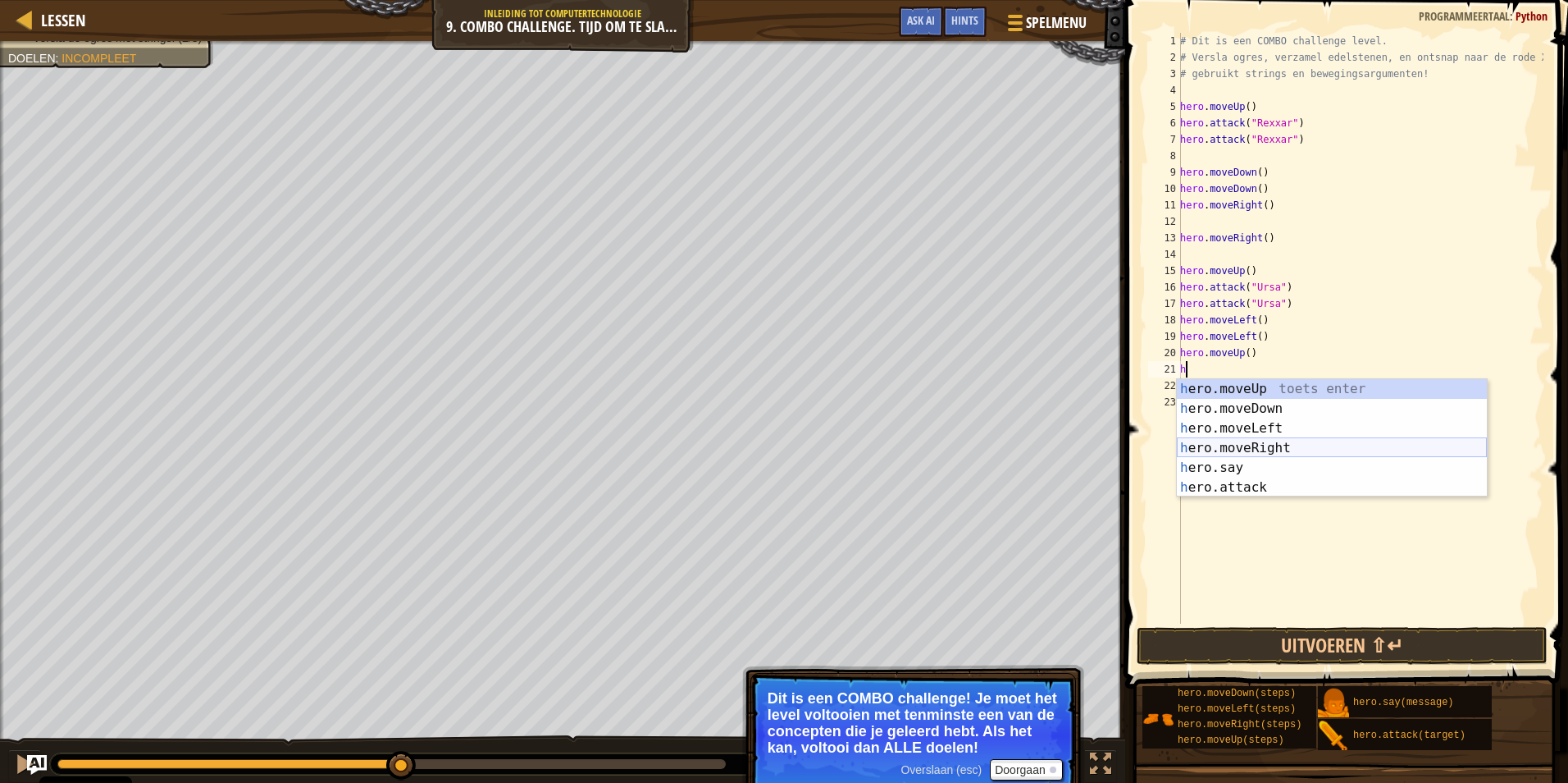
click at [1255, 451] on div "h ero.moveUp toets enter h ero.moveDown toets enter h ero.moveLeft toets enter …" at bounding box center [1331, 458] width 310 height 158
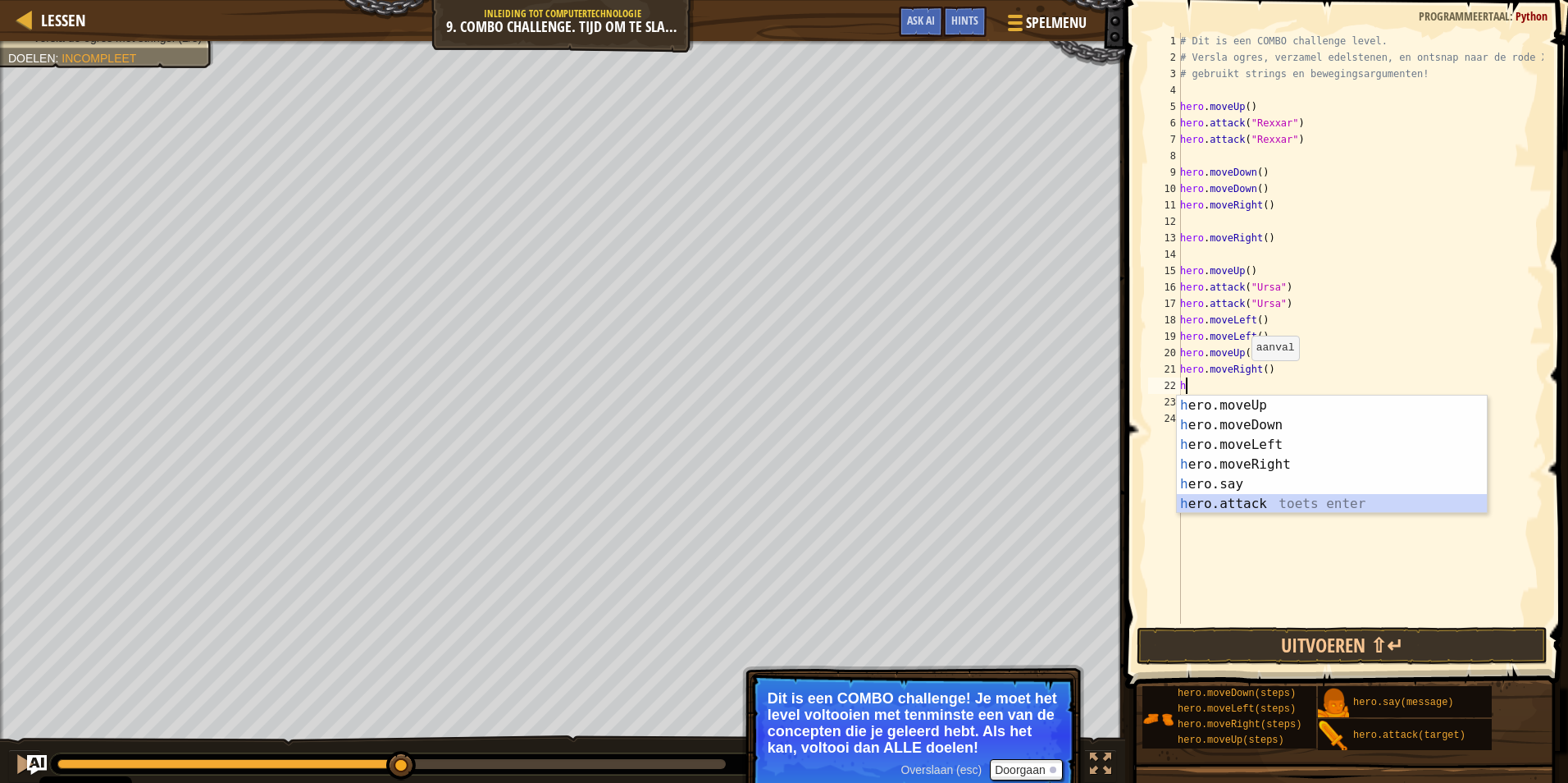
click at [1252, 495] on div "h ero.moveUp toets enter h ero.moveDown toets enter h ero.moveLeft toets enter …" at bounding box center [1331, 474] width 310 height 158
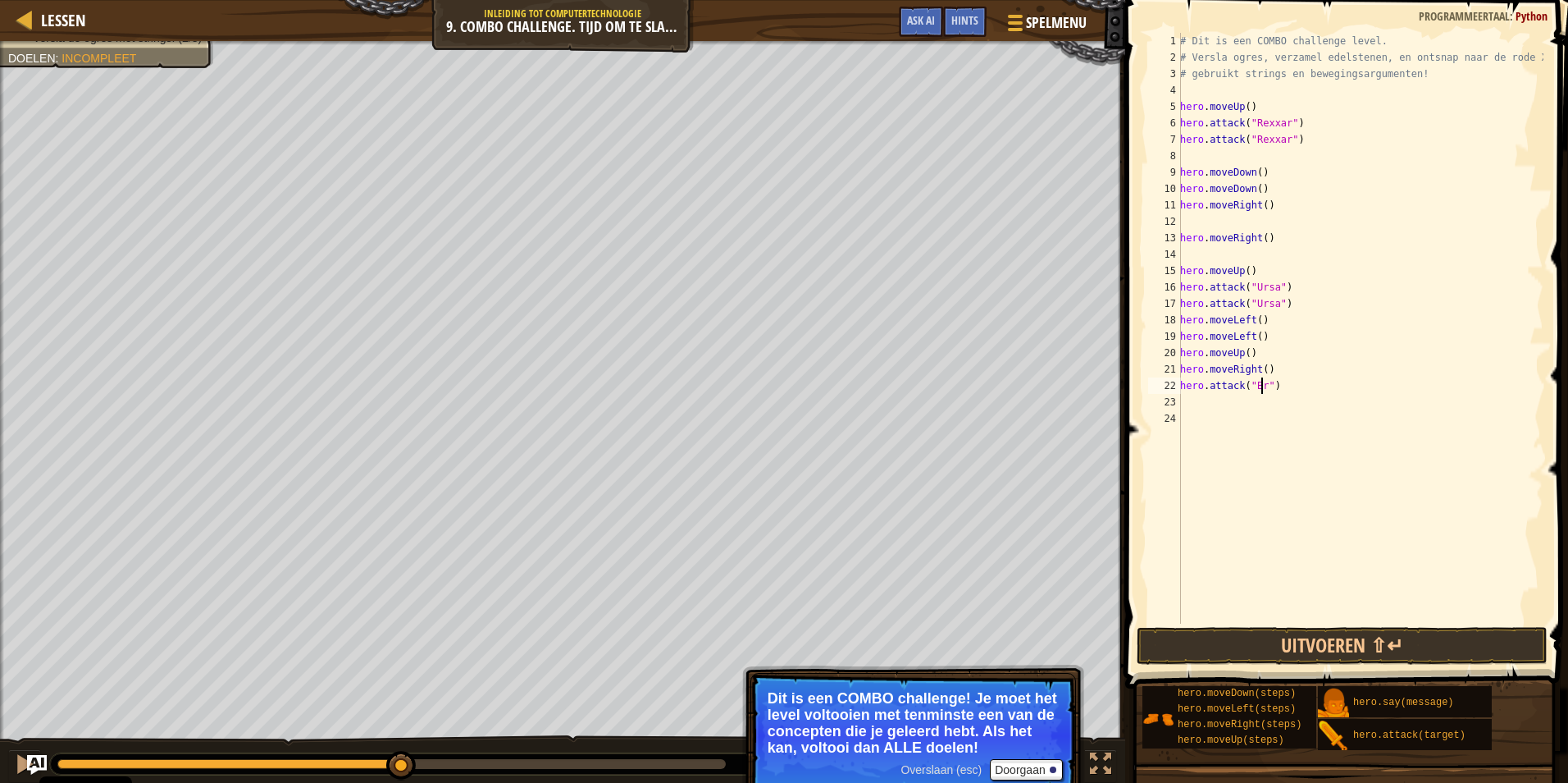
scroll to position [8, 7]
type textarea "hero.attack("Brak")"
drag, startPoint x: 1283, startPoint y: 386, endPoint x: 1180, endPoint y: 389, distance: 103.0
click at [1180, 389] on div "hero.attack("Brak") 1 2 3 4 5 6 7 8 9 10 11 12 13 14 15 16 17 18 19 20 21 22 23…" at bounding box center [1343, 328] width 398 height 590
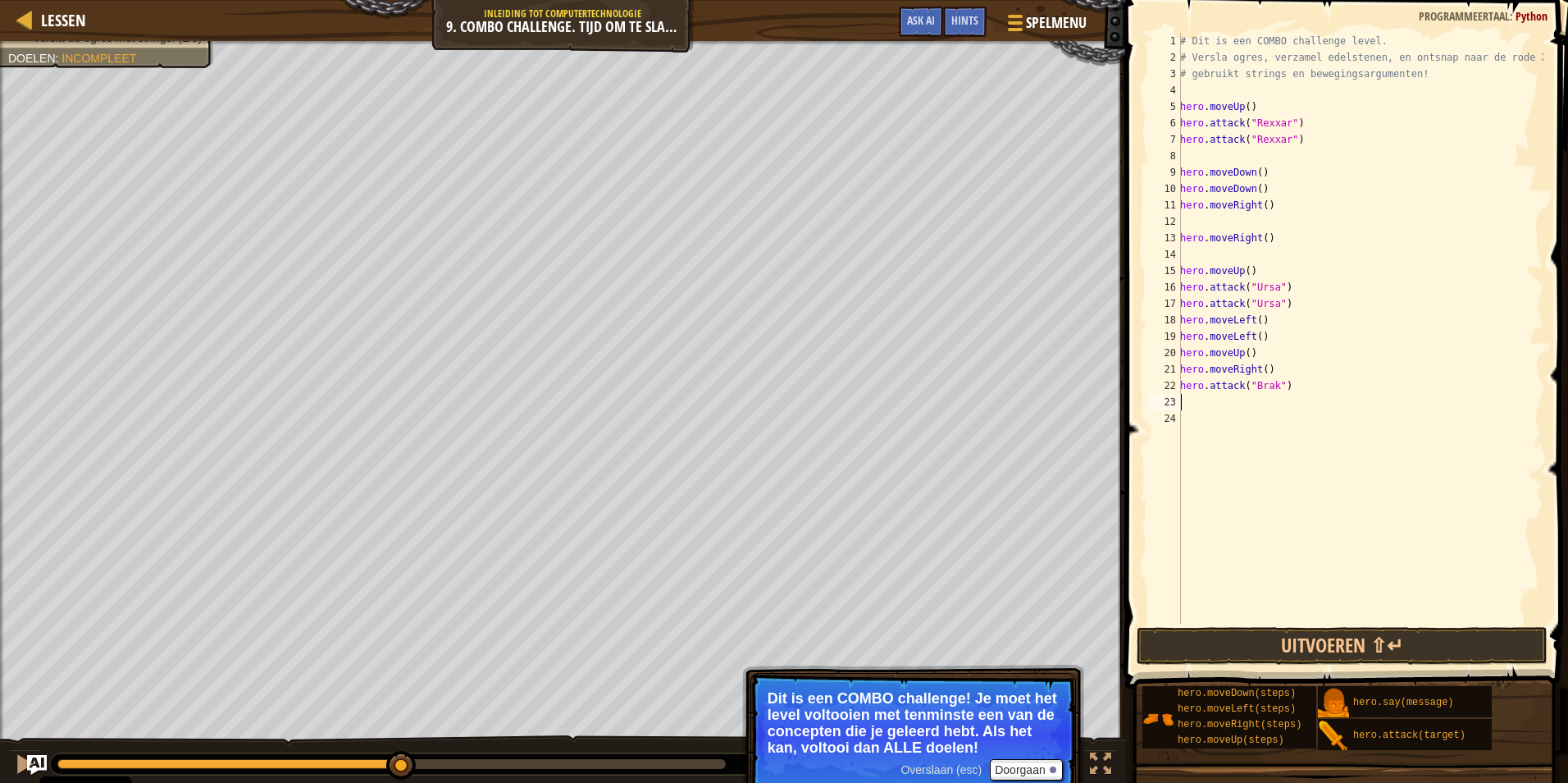
click at [1184, 401] on div "# Dit is een COMBO challenge level. # Versla ogres, verzamel edelstenen, en ont…" at bounding box center [1360, 345] width 367 height 623
paste textarea "hero.attack("Brak")"
type textarea "hero.attack("Brak")"
click at [1187, 422] on div "# Dit is een COMBO challenge level. # Versla ogres, verzamel edelstenen, en ont…" at bounding box center [1360, 345] width 367 height 623
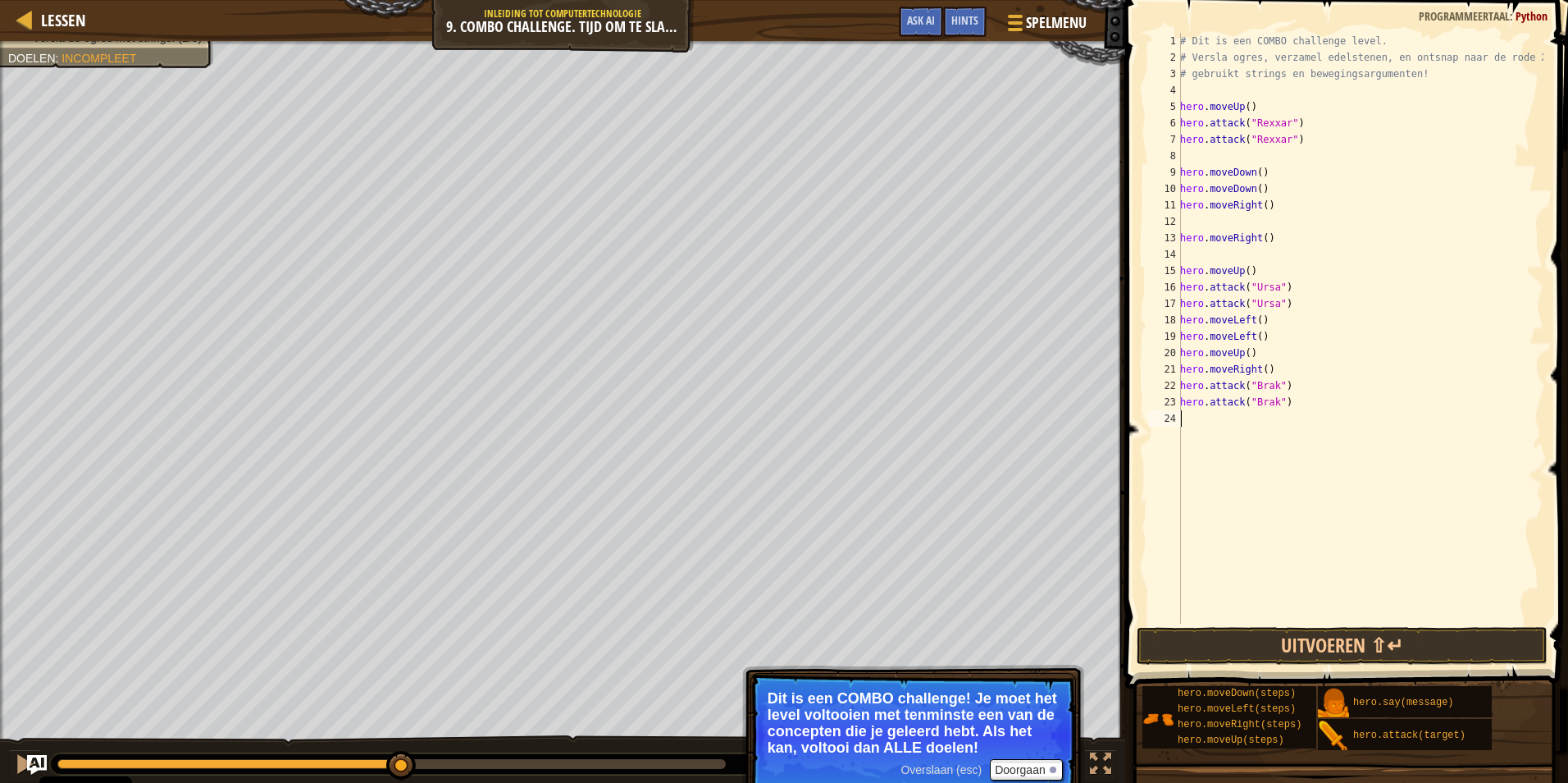
type textarea "h"
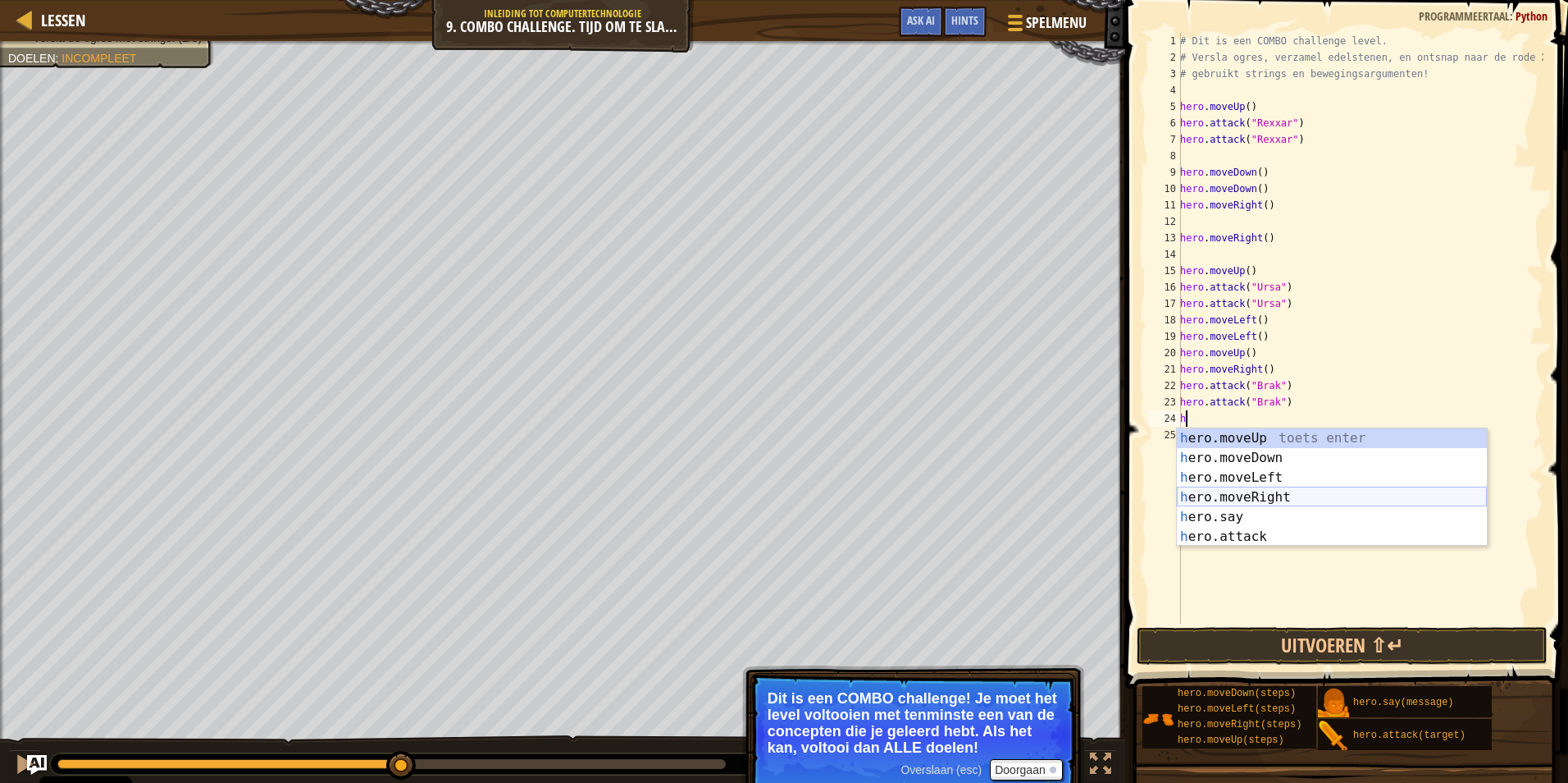
click at [1233, 498] on div "h ero.moveUp toets enter h ero.moveDown toets enter h ero.moveLeft toets enter …" at bounding box center [1331, 507] width 310 height 158
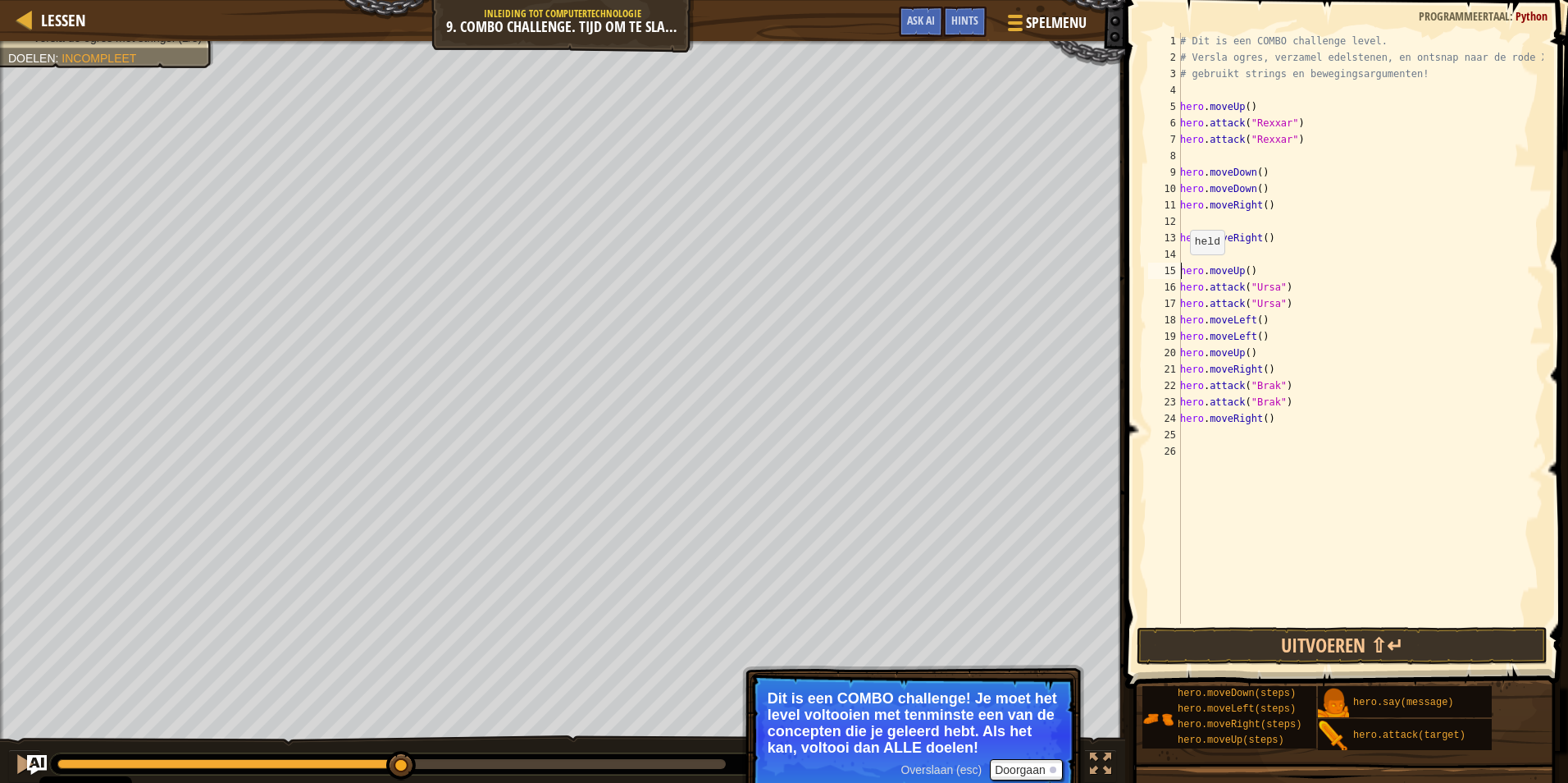
click at [1181, 271] on div "# Dit is een COMBO challenge level. # Versla ogres, verzamel edelstenen, en ont…" at bounding box center [1360, 345] width 367 height 623
click at [1182, 237] on div "# Dit is een COMBO challenge level. # Versla ogres, verzamel edelstenen, en ont…" at bounding box center [1360, 345] width 367 height 623
click at [1182, 169] on div "# Dit is een COMBO challenge level. # Versla ogres, verzamel edelstenen, en ont…" at bounding box center [1360, 345] width 367 height 623
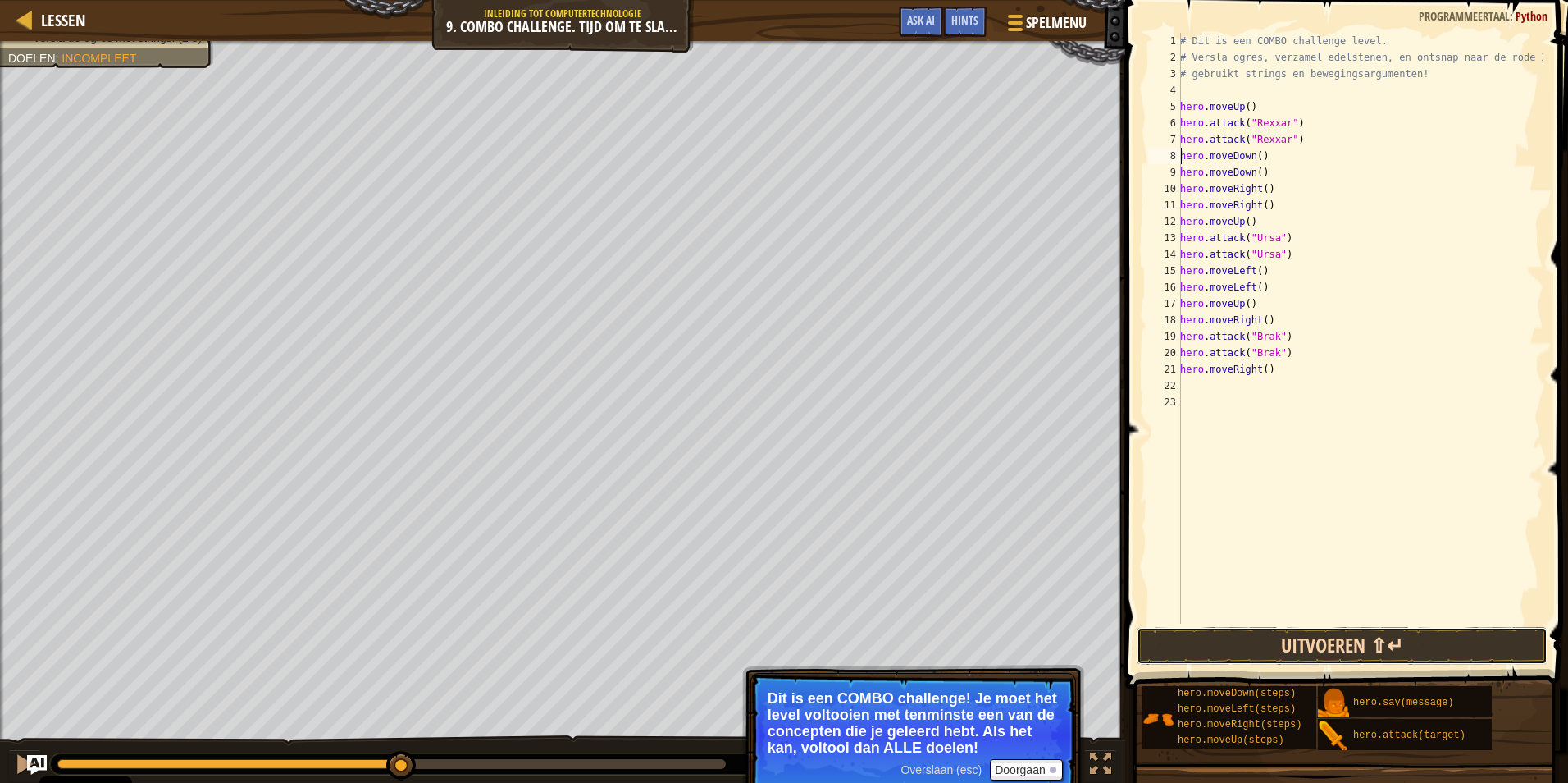
click at [1285, 640] on button "Uitvoeren ⇧↵" at bounding box center [1342, 646] width 411 height 38
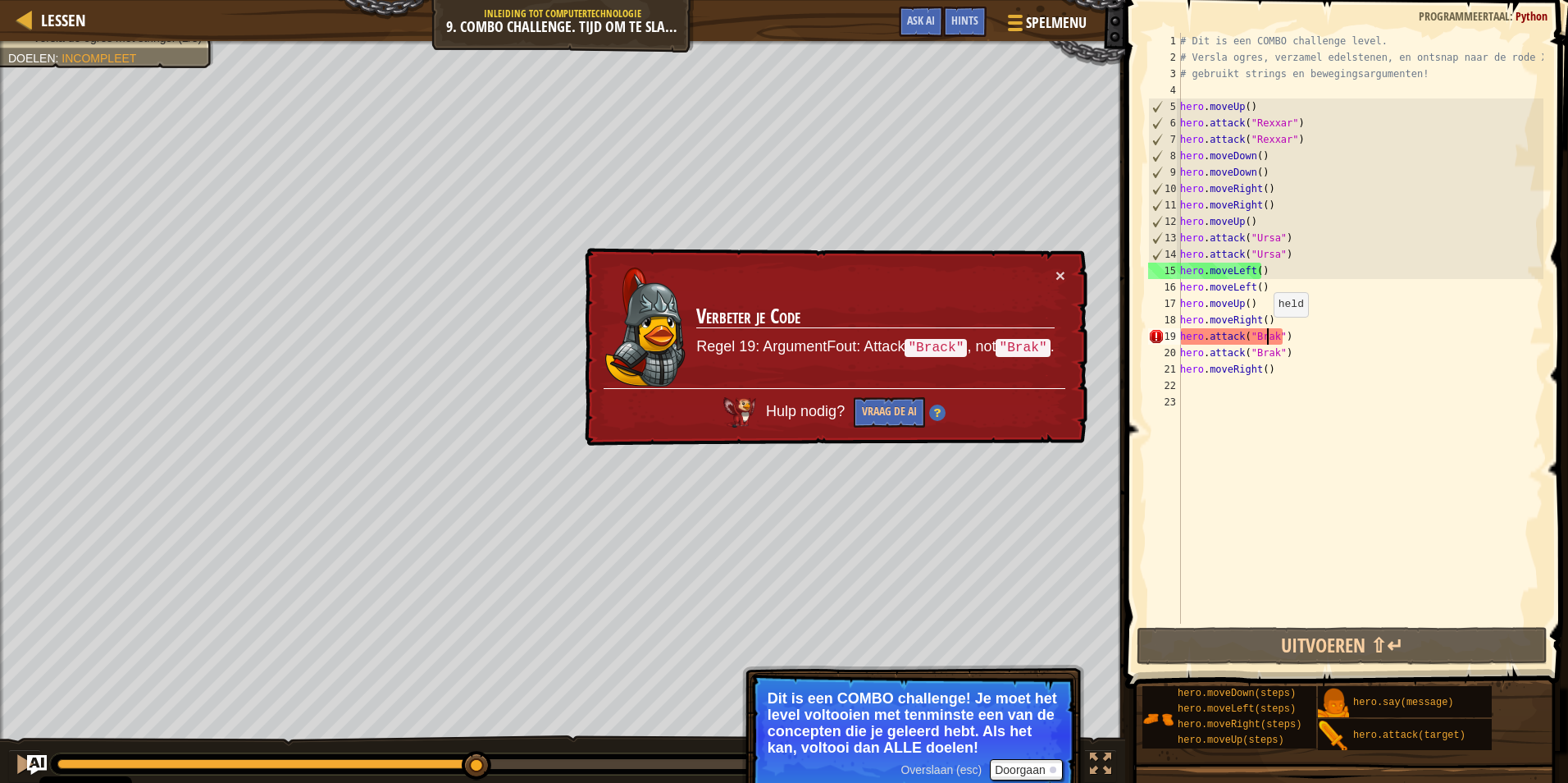
click at [1264, 333] on div "# Dit is een COMBO challenge level. # Versla ogres, verzamel edelstenen, en ont…" at bounding box center [1360, 345] width 367 height 623
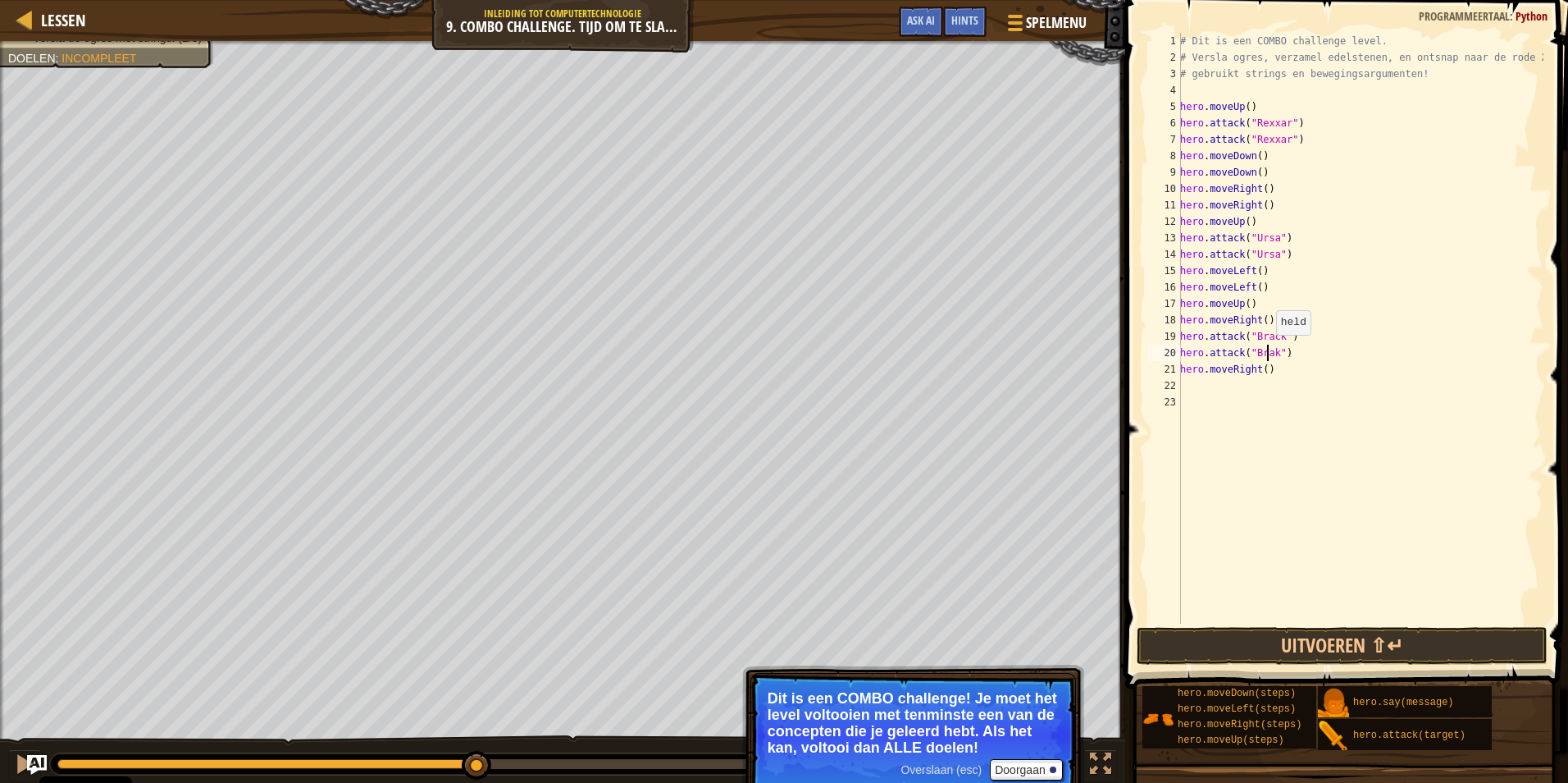
click at [1266, 352] on div "# Dit is een COMBO challenge level. # Versla ogres, verzamel edelstenen, en ont…" at bounding box center [1360, 345] width 367 height 623
type textarea "hero.attack("Brack")"
click at [1216, 653] on button "Uitvoeren ⇧↵" at bounding box center [1342, 646] width 411 height 38
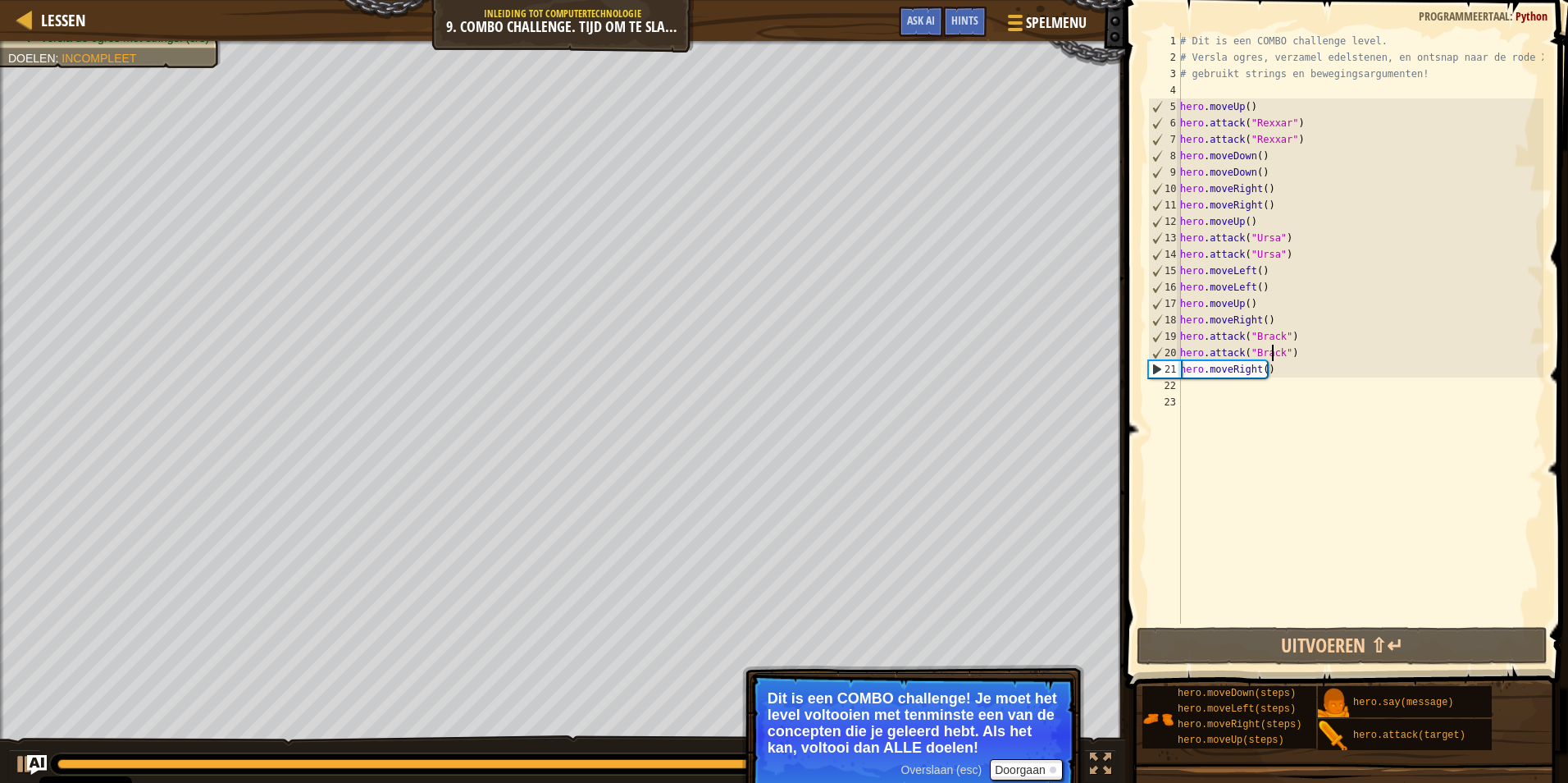
click at [1184, 394] on div "# Dit is een COMBO challenge level. # Versla ogres, verzamel edelstenen, en ont…" at bounding box center [1360, 345] width 367 height 623
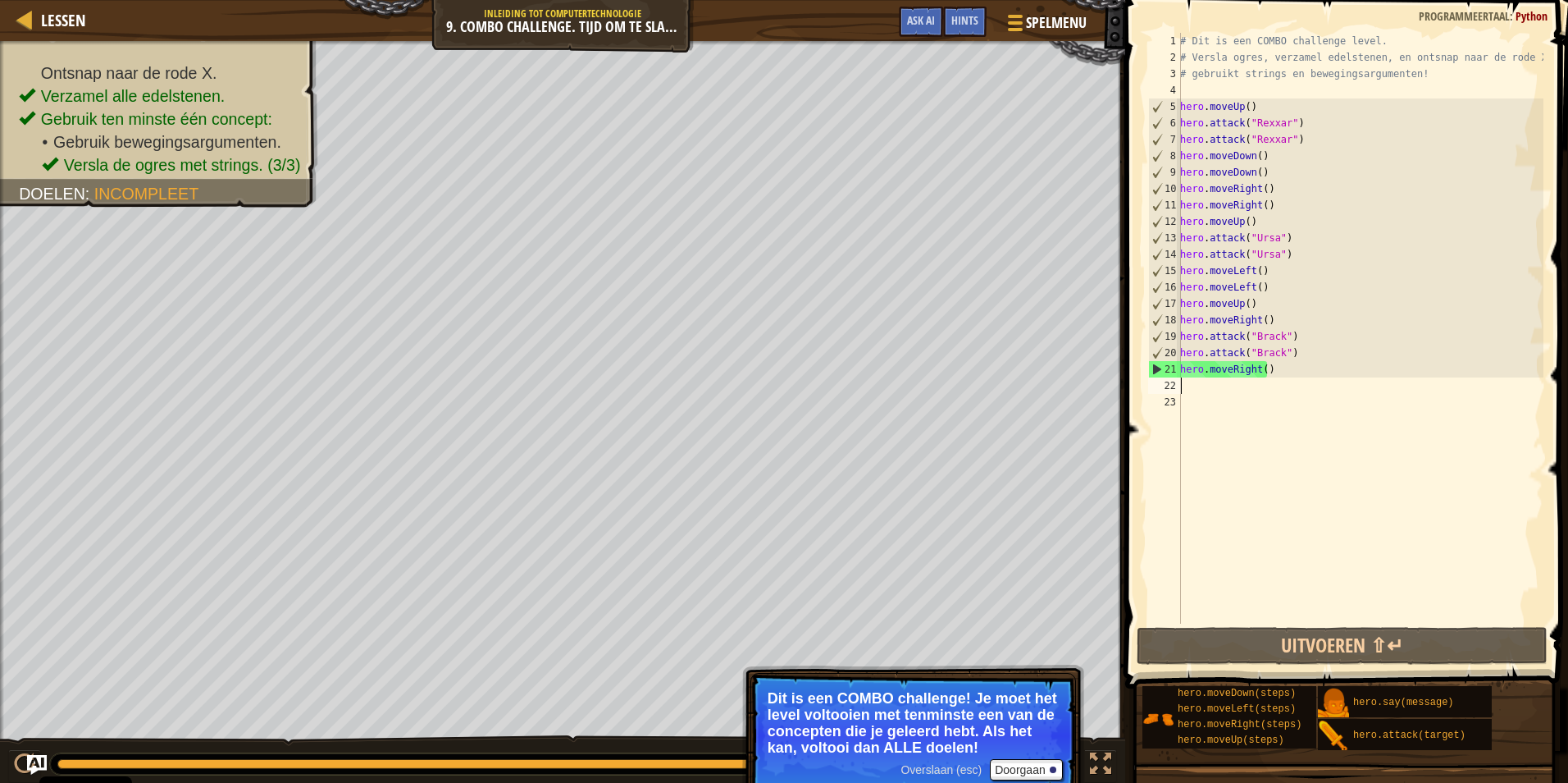
click at [1188, 386] on div "# Dit is een COMBO challenge level. # Versla ogres, verzamel edelstenen, en ont…" at bounding box center [1360, 345] width 367 height 623
type textarea "h"
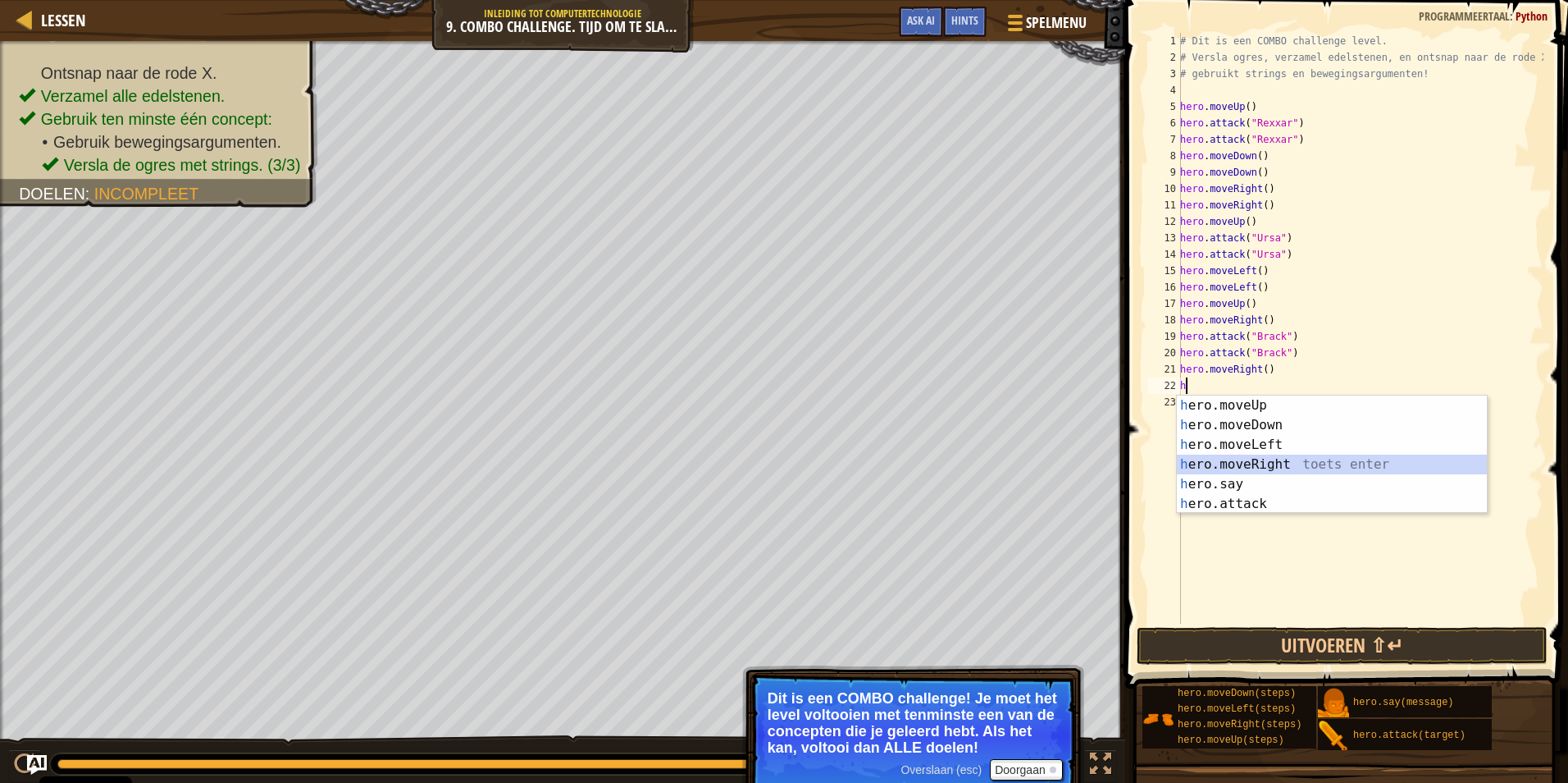
click at [1268, 456] on div "h ero.moveUp toets enter h ero.moveDown toets enter h ero.moveLeft toets enter …" at bounding box center [1331, 474] width 310 height 158
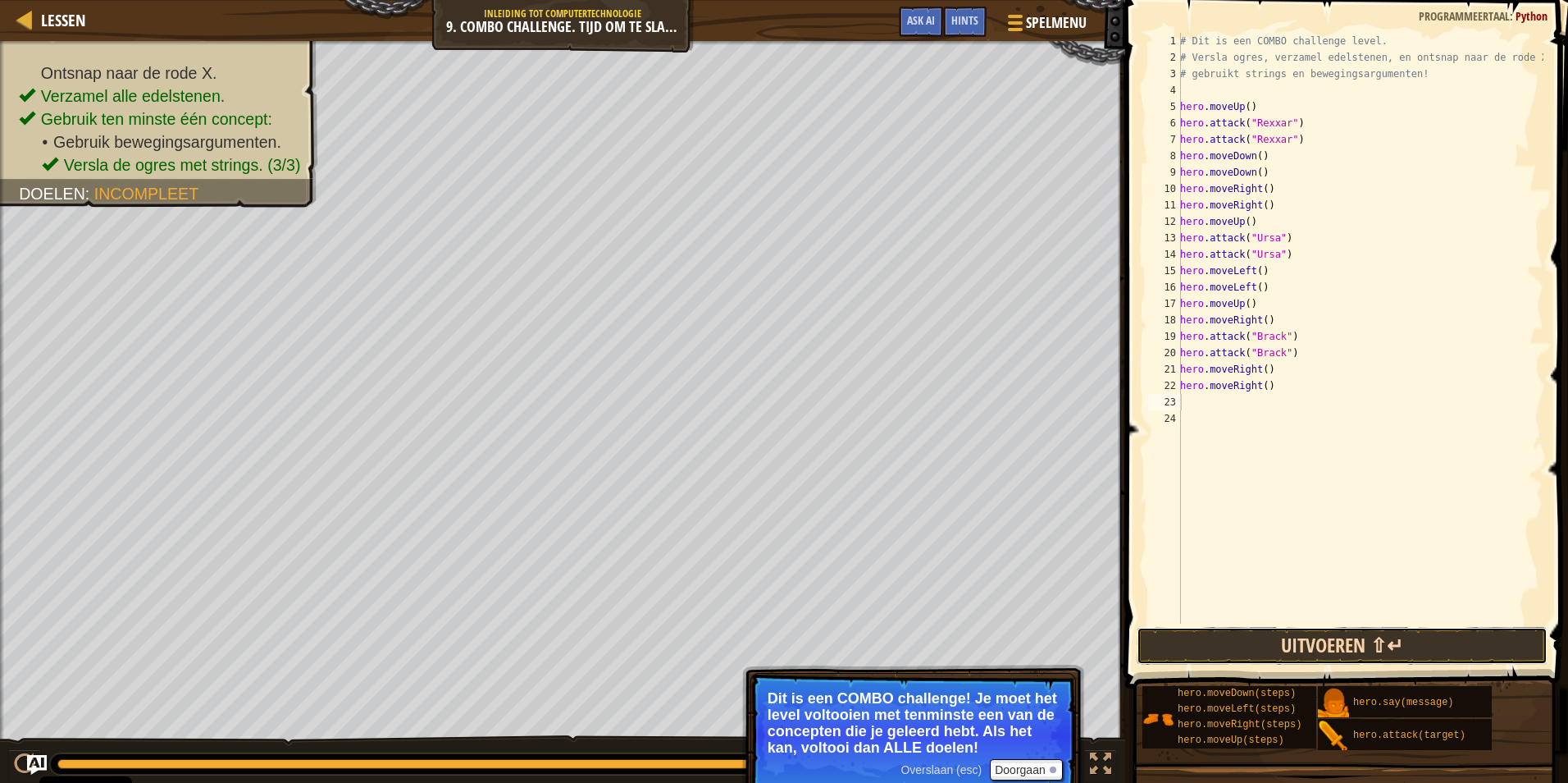
click at [1334, 650] on button "Uitvoeren ⇧↵" at bounding box center [1342, 646] width 411 height 38
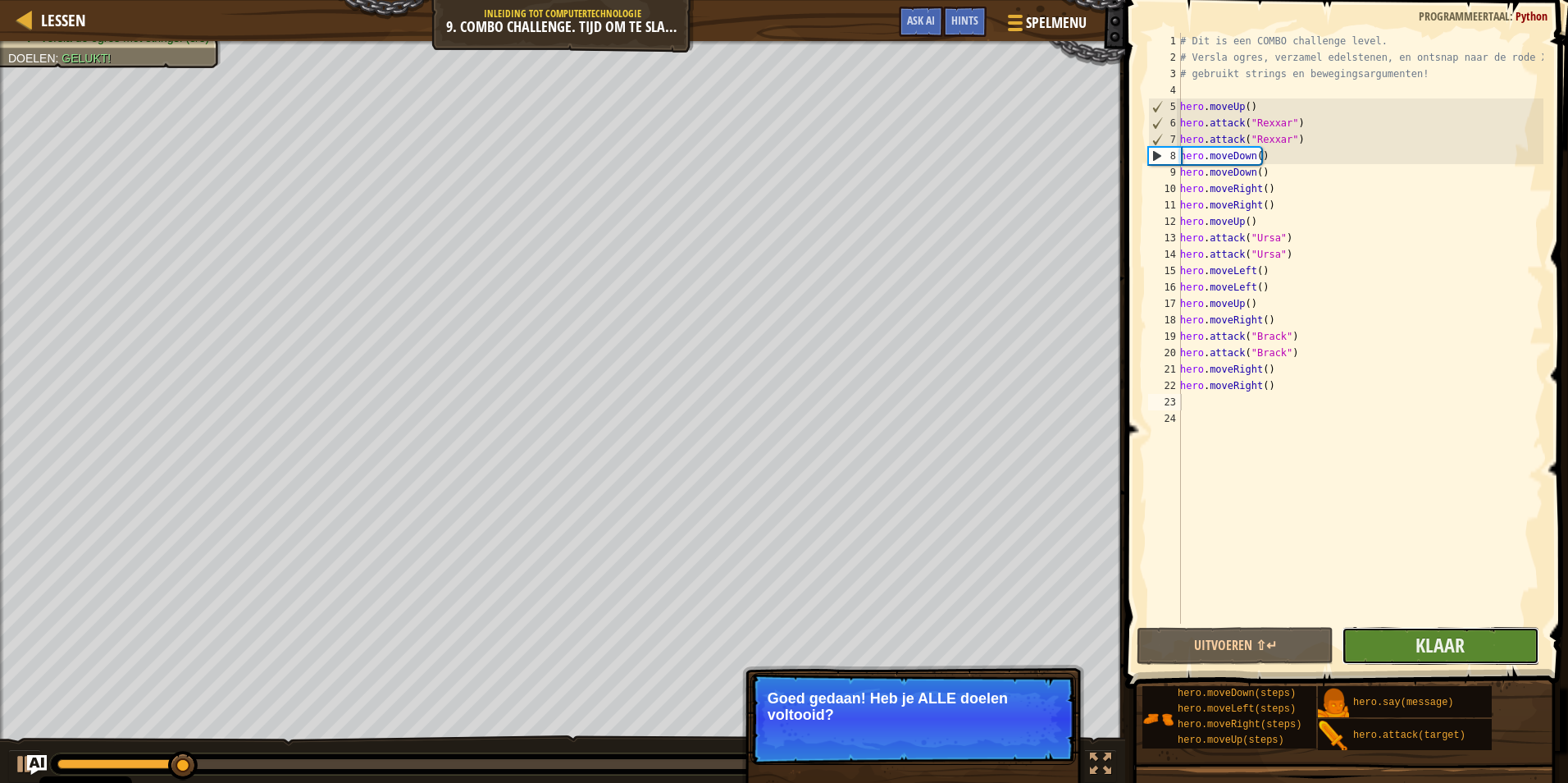
click at [1455, 629] on button "Klaar" at bounding box center [1440, 646] width 197 height 38
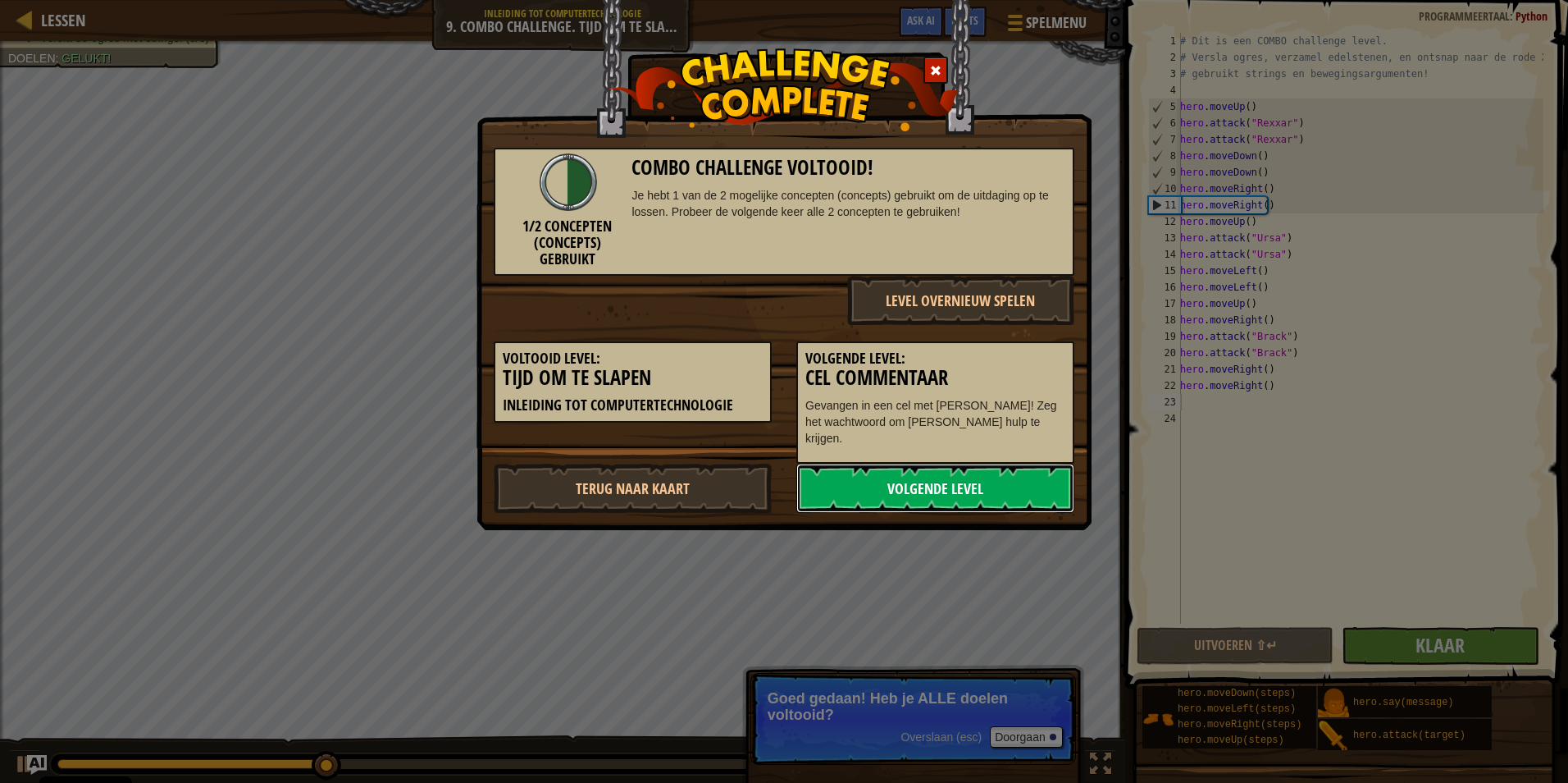
click at [956, 473] on link "Volgende Level" at bounding box center [935, 488] width 278 height 50
